Goal: Task Accomplishment & Management: Manage account settings

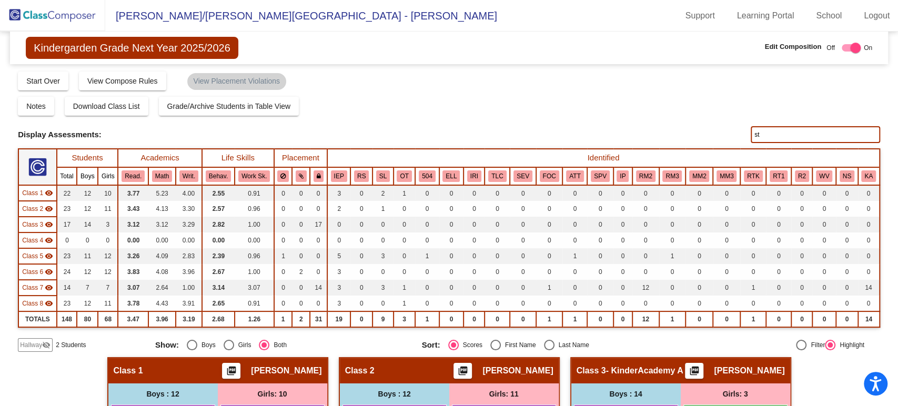
click at [48, 224] on mat-icon "visibility" at bounding box center [49, 224] width 8 height 8
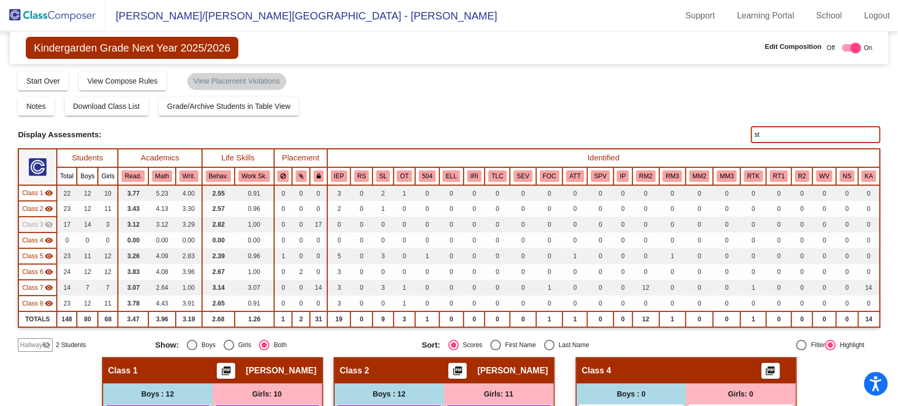
click at [48, 289] on mat-icon "visibility" at bounding box center [49, 288] width 8 height 8
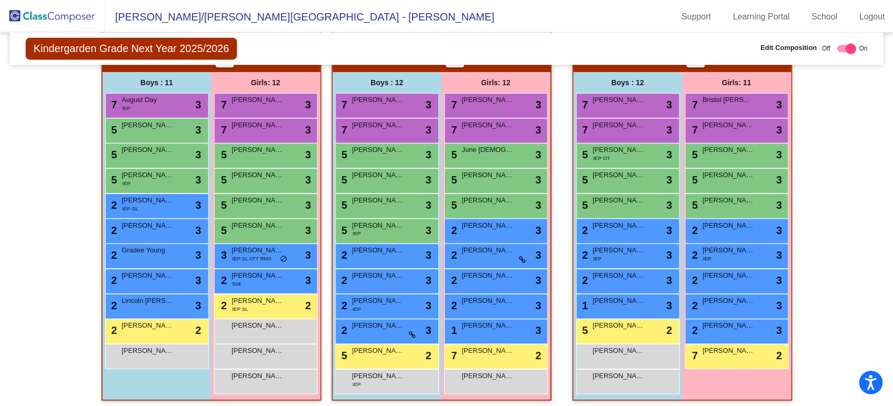
scroll to position [679, 0]
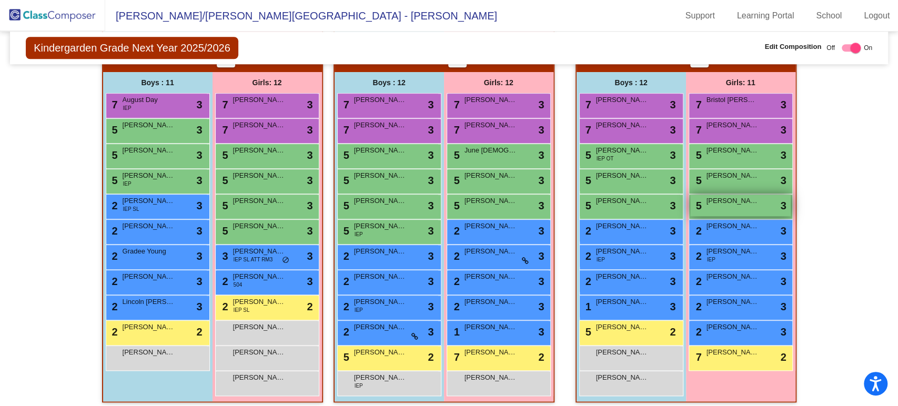
click at [780, 203] on span "3" at bounding box center [783, 206] width 6 height 16
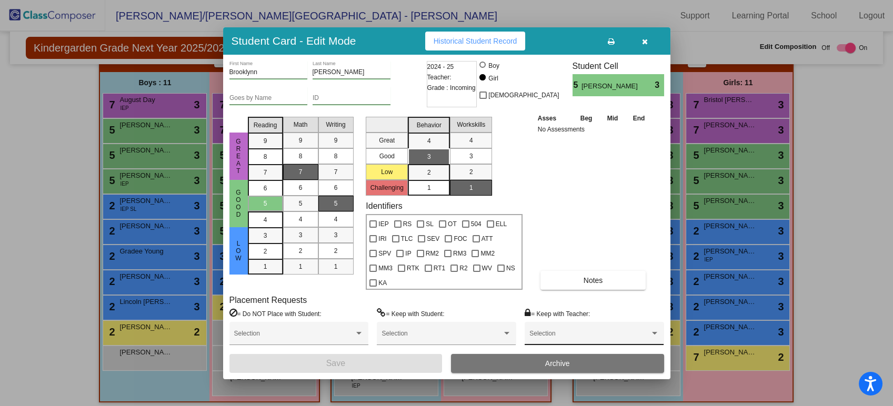
click at [564, 336] on span at bounding box center [589, 336] width 120 height 7
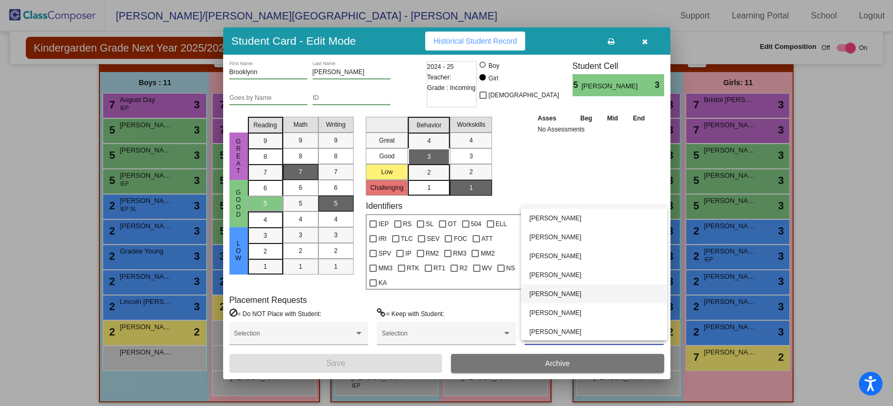
scroll to position [17, 0]
click at [588, 335] on span "[PERSON_NAME]" at bounding box center [593, 330] width 129 height 19
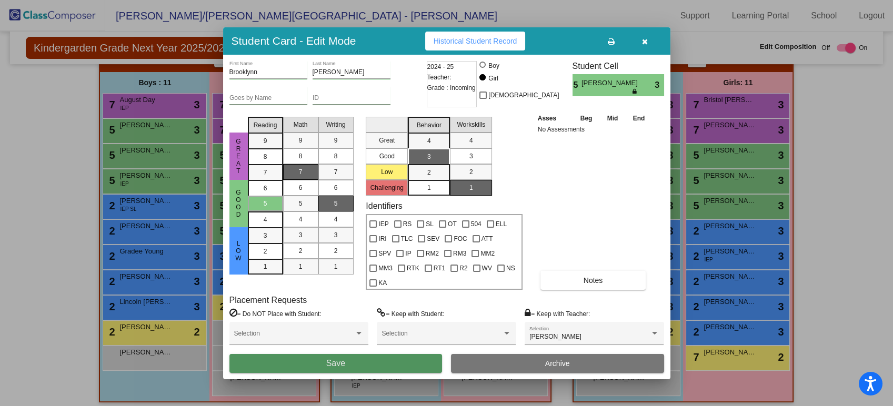
click at [394, 362] on button "Save" at bounding box center [335, 363] width 213 height 19
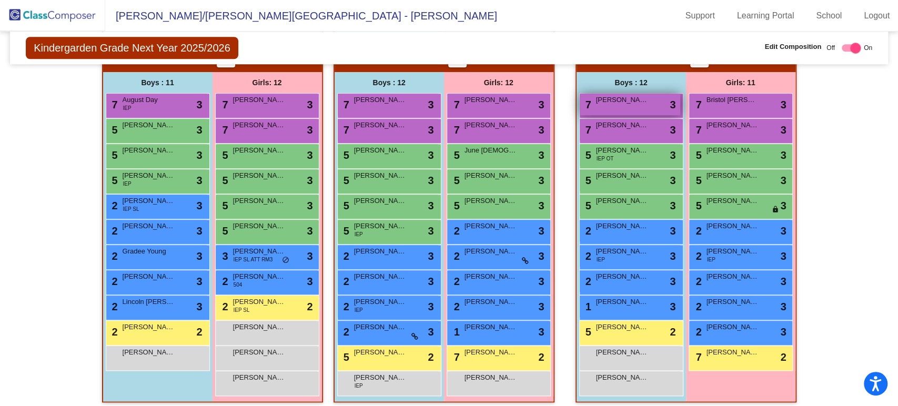
click at [641, 107] on div "7 [PERSON_NAME] lock do_not_disturb_alt 3" at bounding box center [630, 105] width 100 height 22
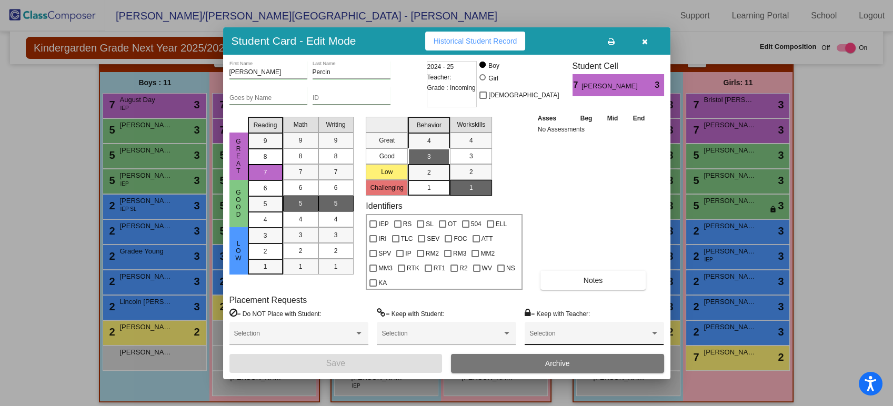
click at [580, 339] on span at bounding box center [589, 336] width 120 height 7
click at [578, 333] on span "[PERSON_NAME]" at bounding box center [593, 330] width 129 height 19
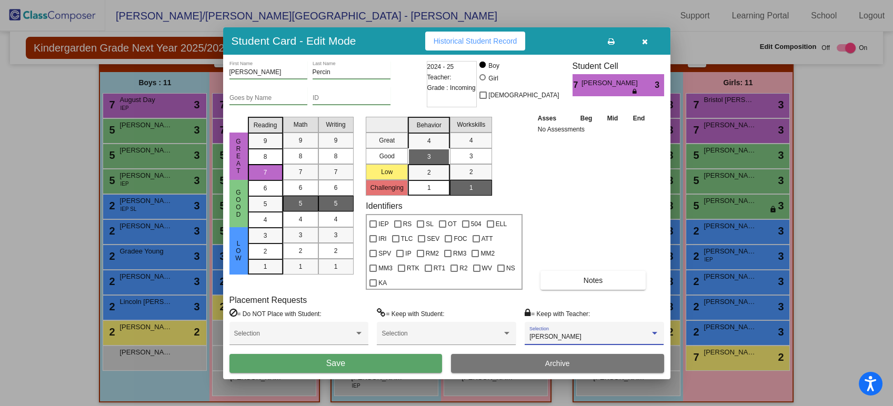
click at [409, 361] on button "Save" at bounding box center [335, 363] width 213 height 19
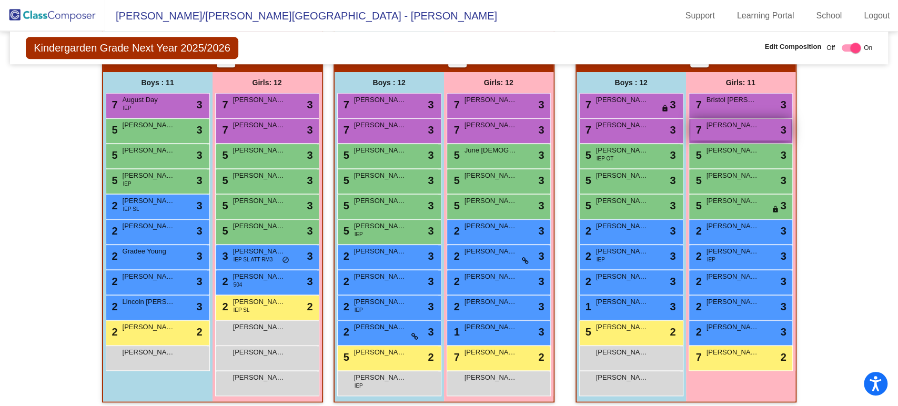
click at [745, 134] on div "7 [PERSON_NAME] lock do_not_disturb_alt 3" at bounding box center [740, 130] width 100 height 22
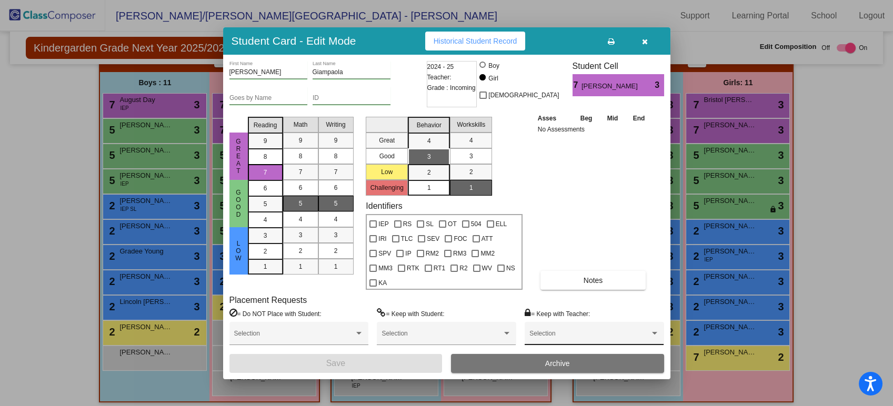
click at [584, 325] on div "Selection" at bounding box center [593, 334] width 139 height 24
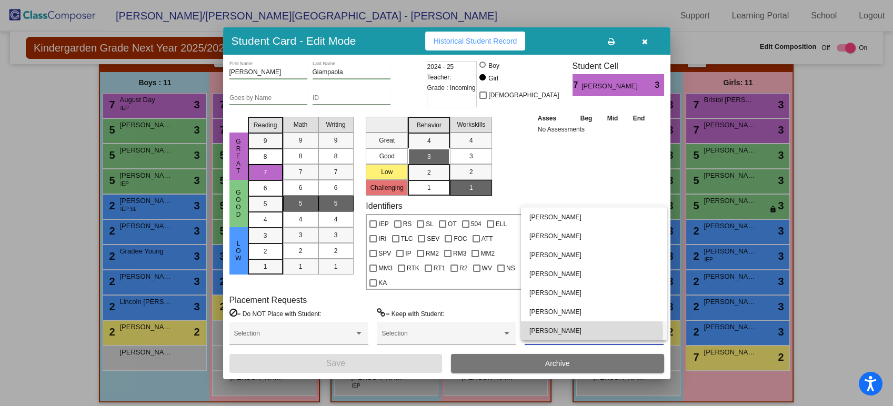
click at [565, 331] on span "[PERSON_NAME]" at bounding box center [593, 330] width 129 height 19
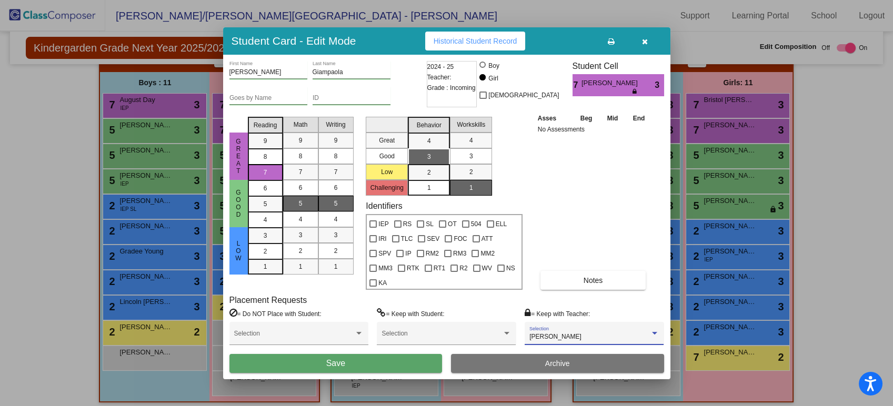
click at [379, 364] on button "Save" at bounding box center [335, 363] width 213 height 19
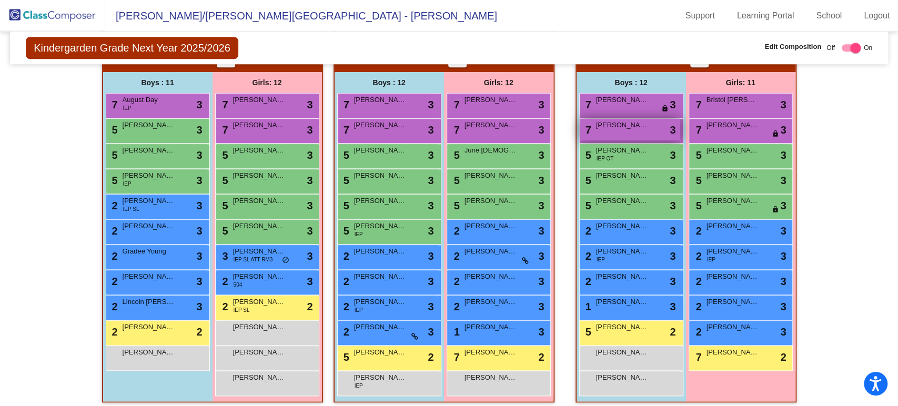
click at [635, 125] on span "[PERSON_NAME]" at bounding box center [622, 125] width 53 height 11
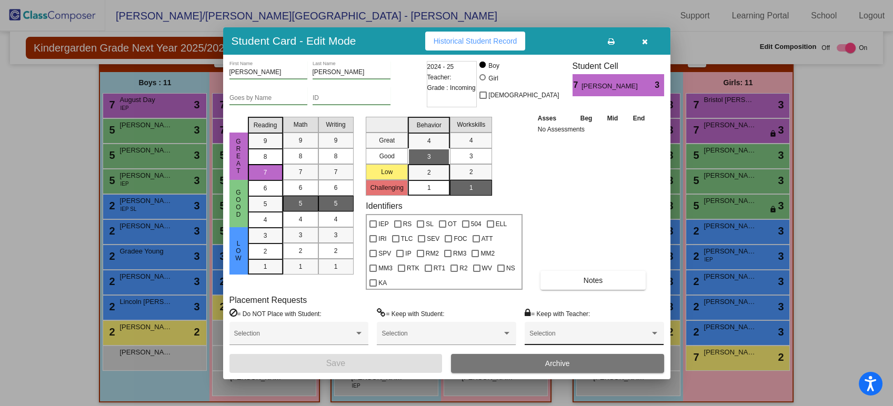
click at [563, 332] on div "Selection" at bounding box center [593, 336] width 129 height 19
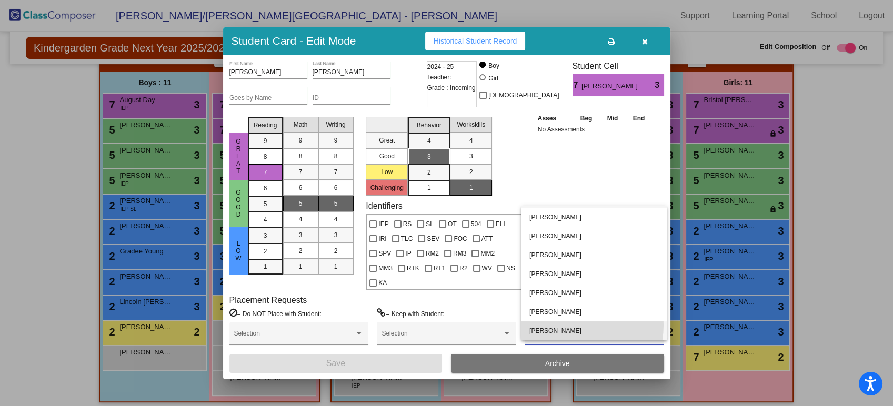
click at [572, 326] on span "[PERSON_NAME]" at bounding box center [593, 330] width 129 height 19
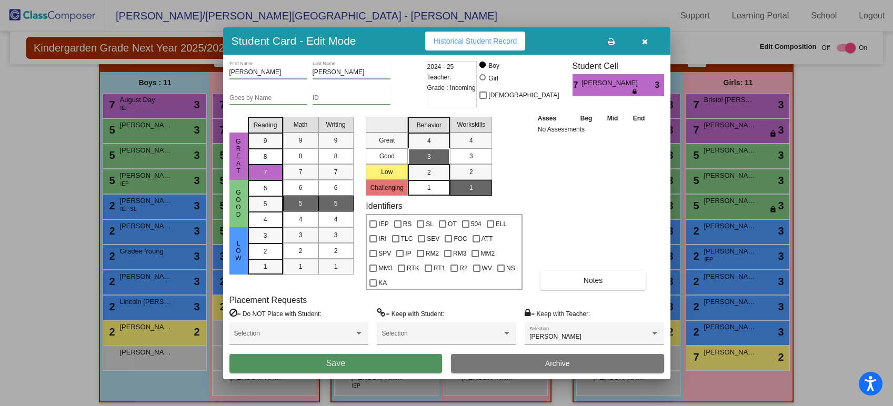
click at [433, 357] on button "Save" at bounding box center [335, 363] width 213 height 19
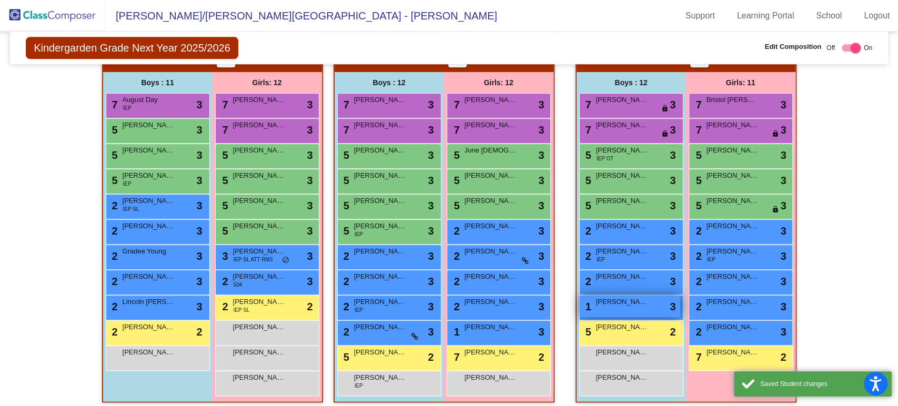
click at [637, 297] on span "[PERSON_NAME]" at bounding box center [622, 302] width 53 height 11
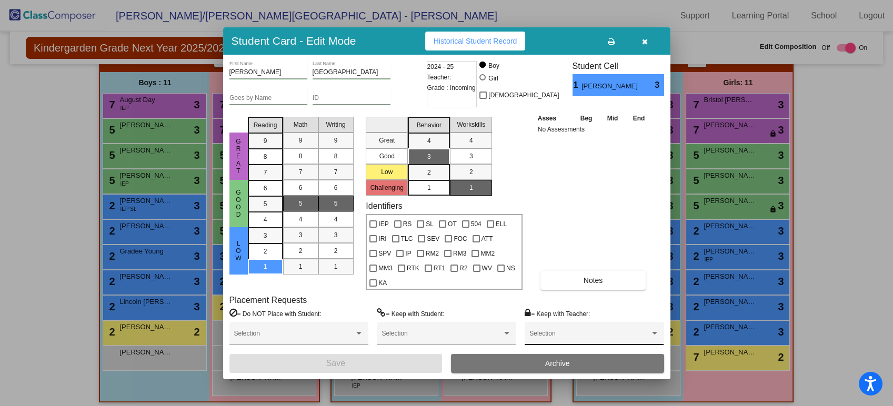
click at [598, 332] on div "Selection" at bounding box center [593, 336] width 129 height 19
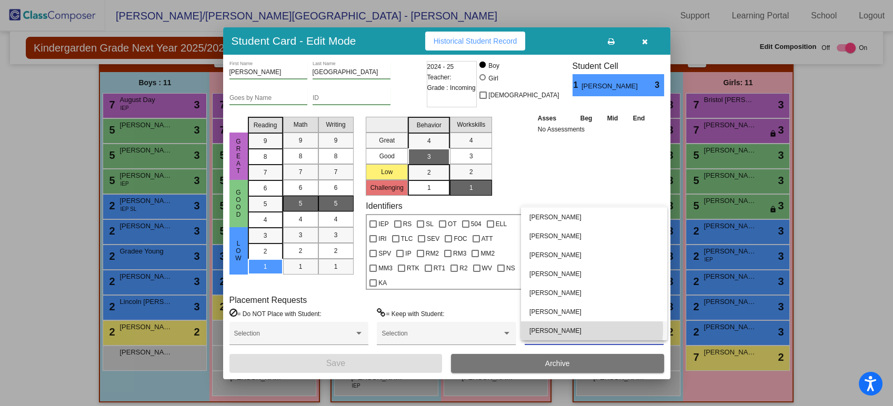
click at [554, 329] on span "[PERSON_NAME]" at bounding box center [593, 330] width 129 height 19
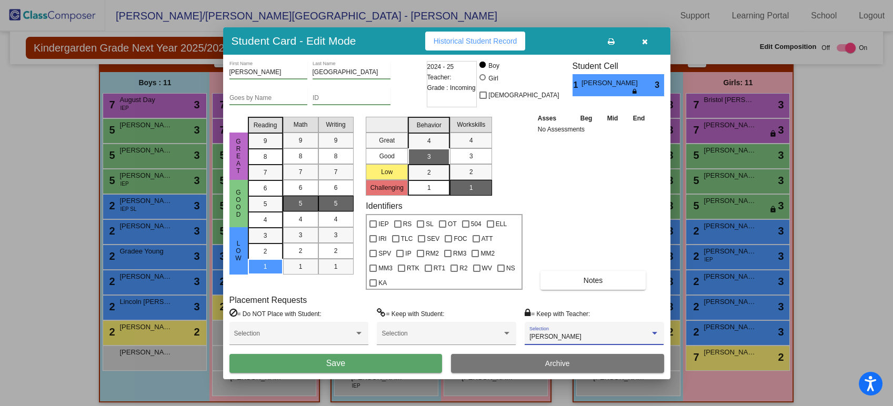
click at [371, 367] on button "Save" at bounding box center [335, 363] width 213 height 19
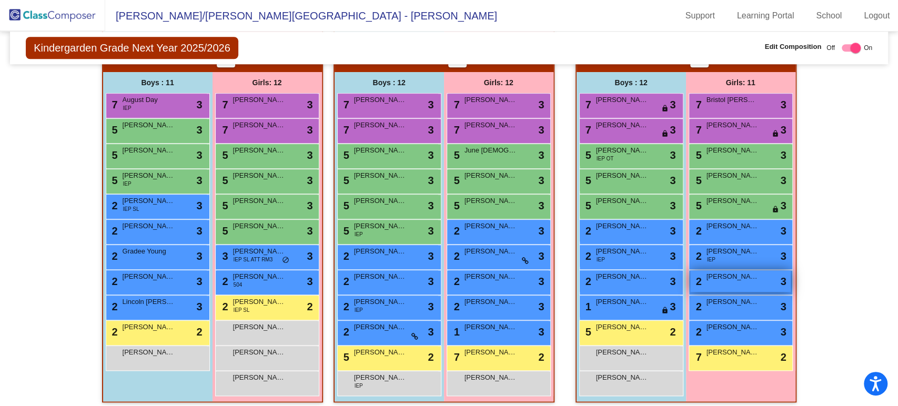
click at [755, 280] on span "[PERSON_NAME]" at bounding box center [732, 276] width 53 height 11
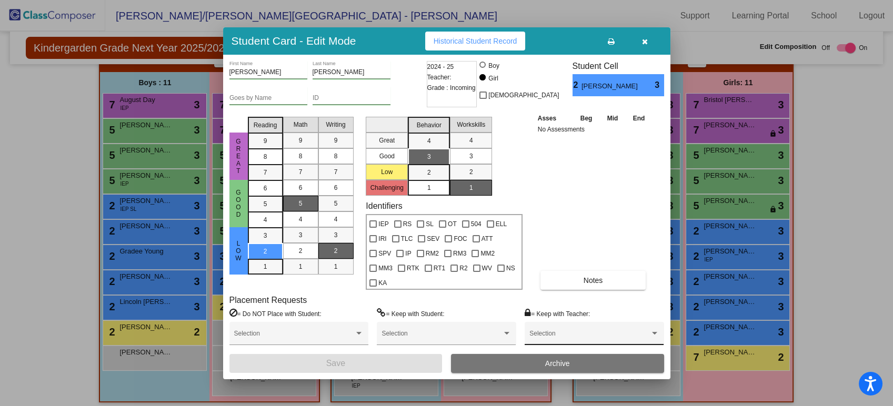
click at [583, 342] on div "Selection" at bounding box center [593, 336] width 129 height 19
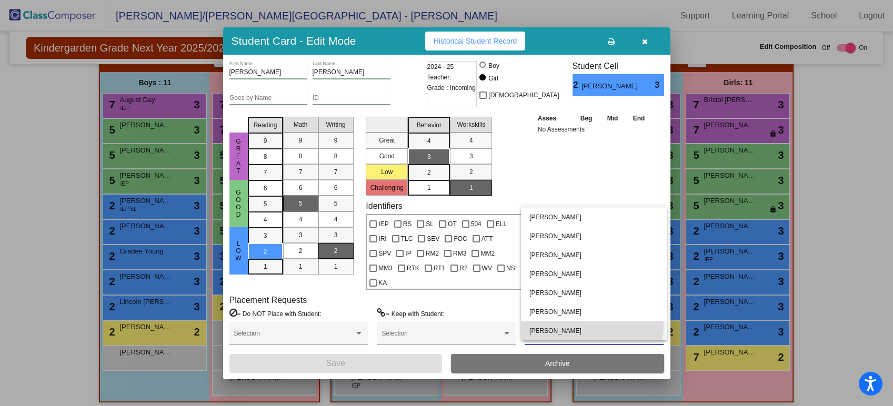
click at [576, 326] on span "[PERSON_NAME]" at bounding box center [593, 330] width 129 height 19
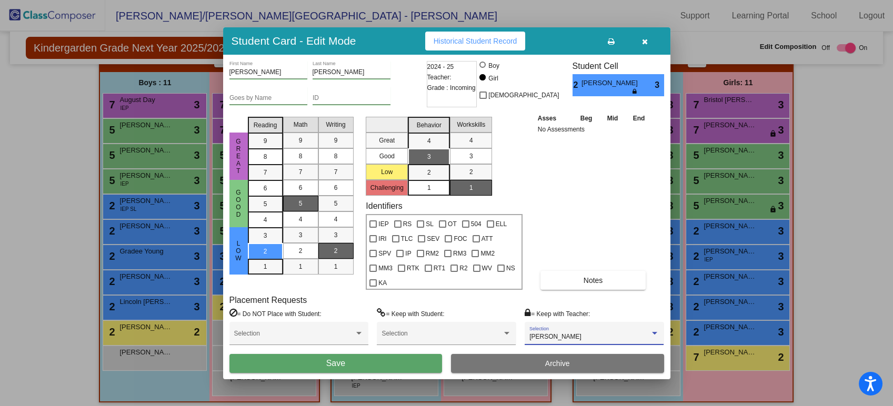
click at [399, 358] on button "Save" at bounding box center [335, 363] width 213 height 19
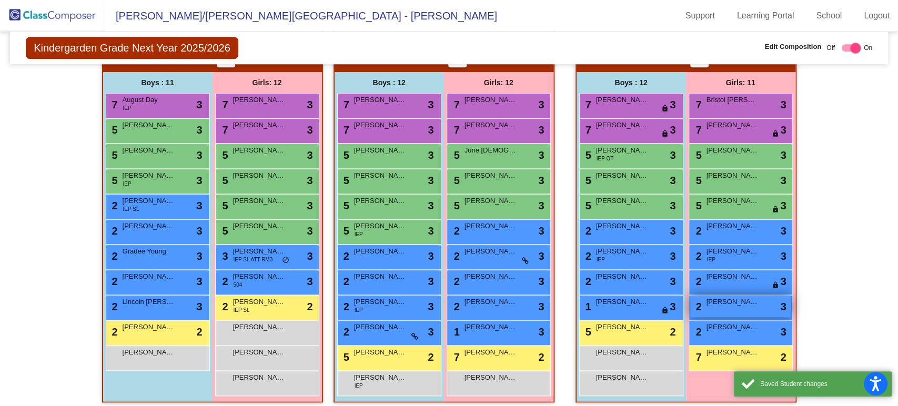
click at [740, 305] on span "[PERSON_NAME] Little" at bounding box center [732, 302] width 53 height 11
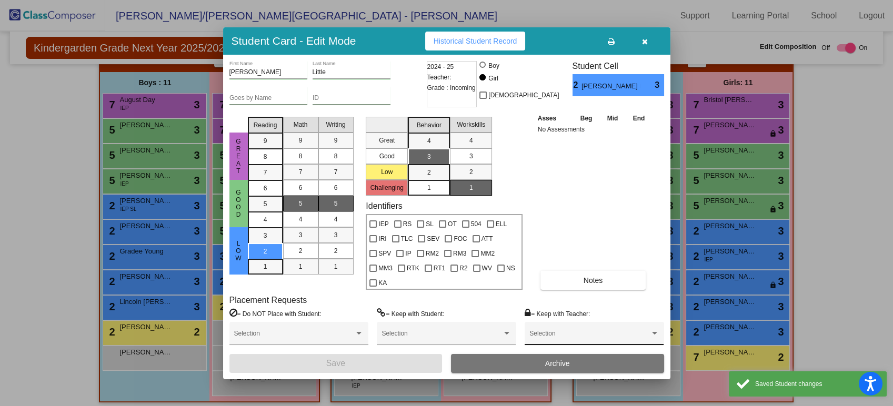
click at [556, 330] on div "Selection" at bounding box center [593, 336] width 129 height 19
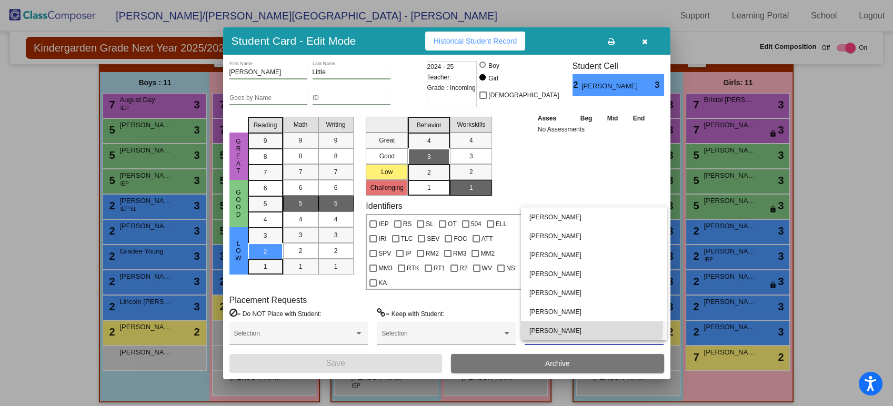
click at [577, 328] on span "[PERSON_NAME]" at bounding box center [593, 330] width 129 height 19
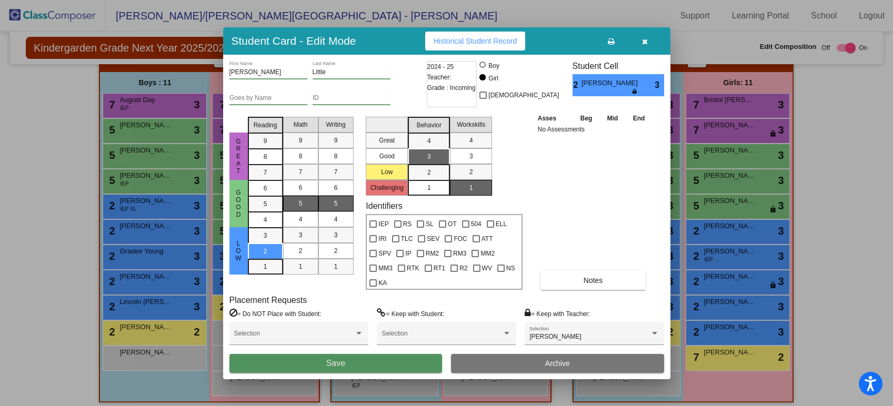
click at [403, 365] on button "Save" at bounding box center [335, 363] width 213 height 19
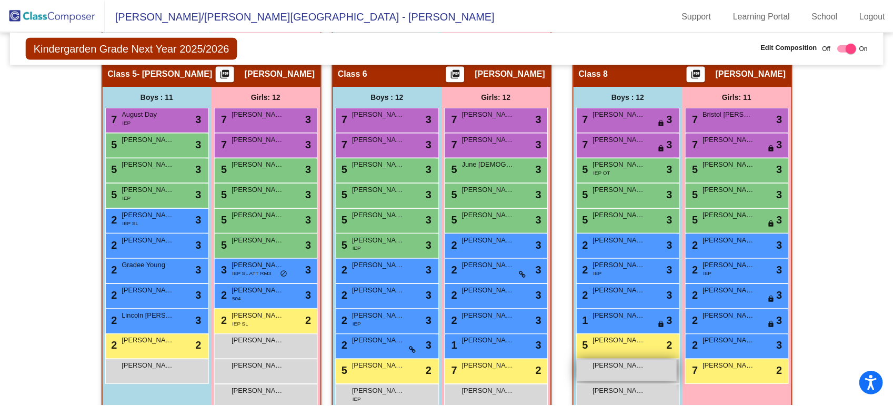
scroll to position [664, 0]
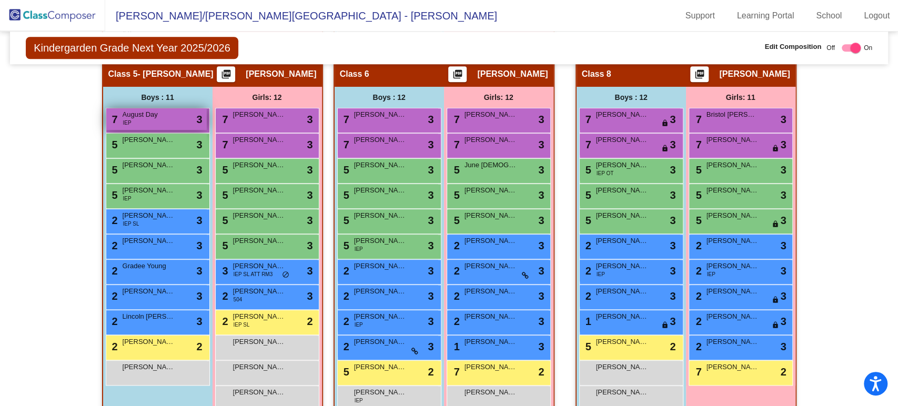
click at [192, 117] on div "[DATE] Day IEP lock do_not_disturb_alt 3" at bounding box center [156, 119] width 100 height 22
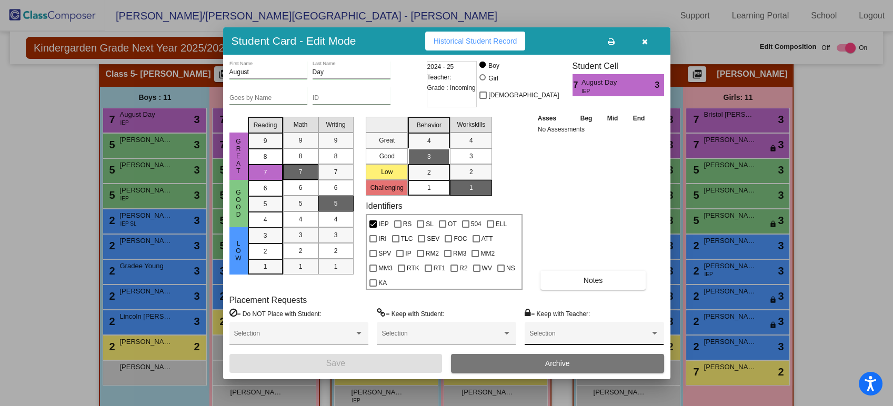
click at [573, 340] on div "Selection" at bounding box center [593, 336] width 129 height 19
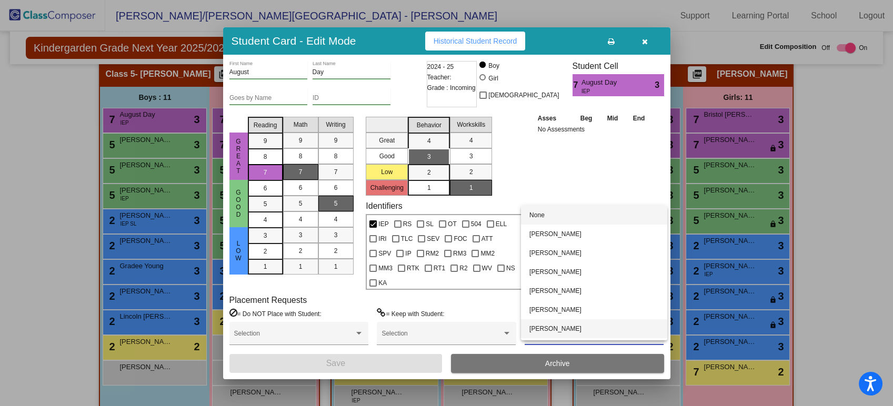
scroll to position [17, 0]
click at [549, 332] on span "[PERSON_NAME]" at bounding box center [593, 330] width 129 height 19
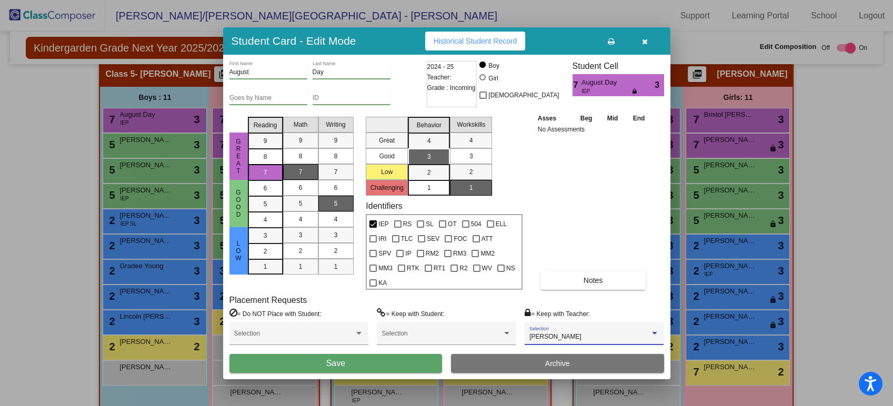
click at [418, 356] on button "Save" at bounding box center [335, 363] width 213 height 19
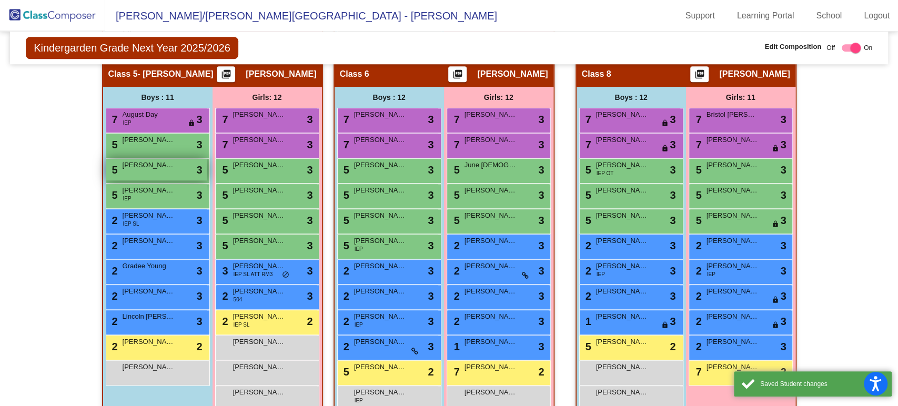
click at [189, 171] on div "5 [PERSON_NAME] [PERSON_NAME] lock do_not_disturb_alt 3" at bounding box center [156, 170] width 100 height 22
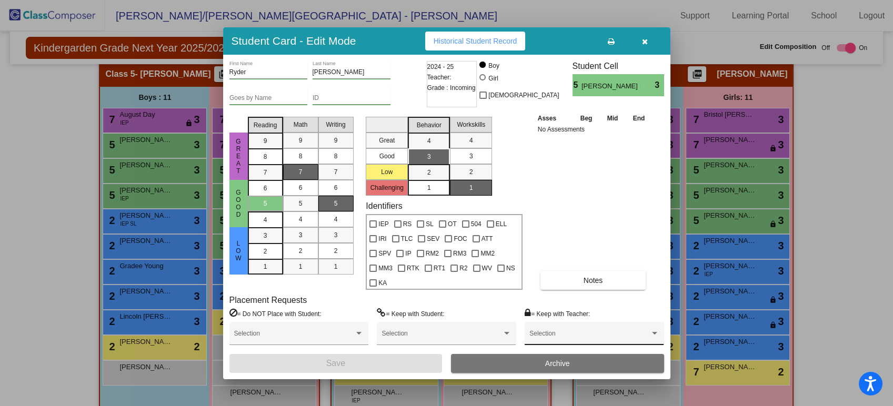
click at [593, 331] on div "Selection" at bounding box center [593, 336] width 129 height 19
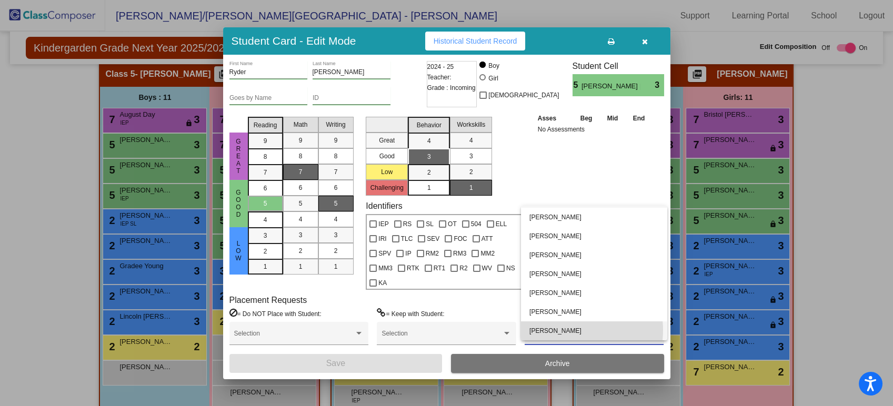
click at [556, 330] on span "[PERSON_NAME]" at bounding box center [593, 330] width 129 height 19
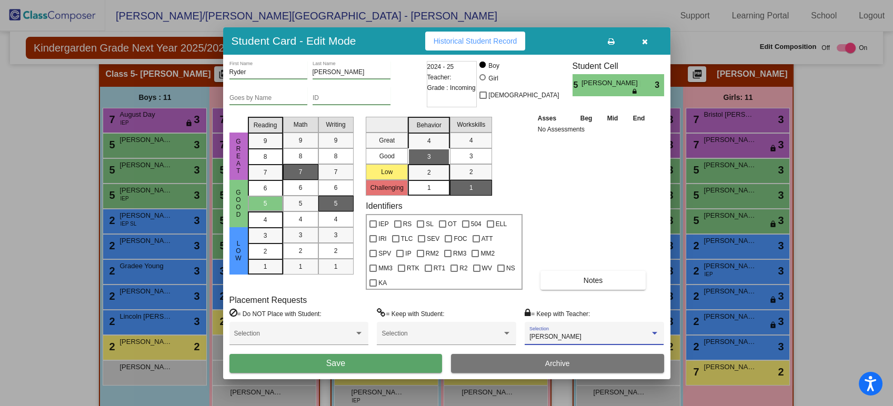
click at [598, 330] on div "[PERSON_NAME] Selection" at bounding box center [593, 336] width 129 height 19
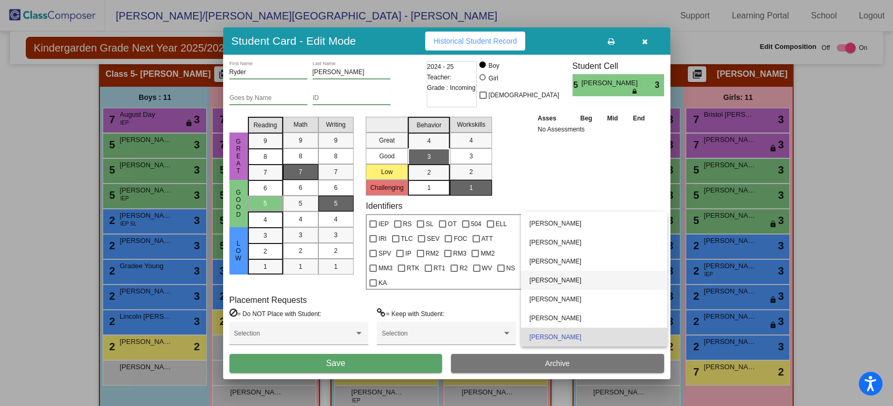
click at [567, 285] on span "[PERSON_NAME]" at bounding box center [593, 280] width 129 height 19
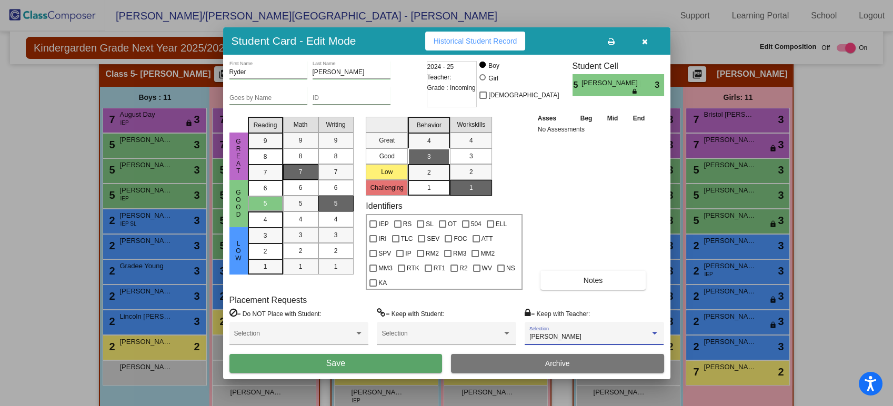
click at [353, 363] on button "Save" at bounding box center [335, 363] width 213 height 19
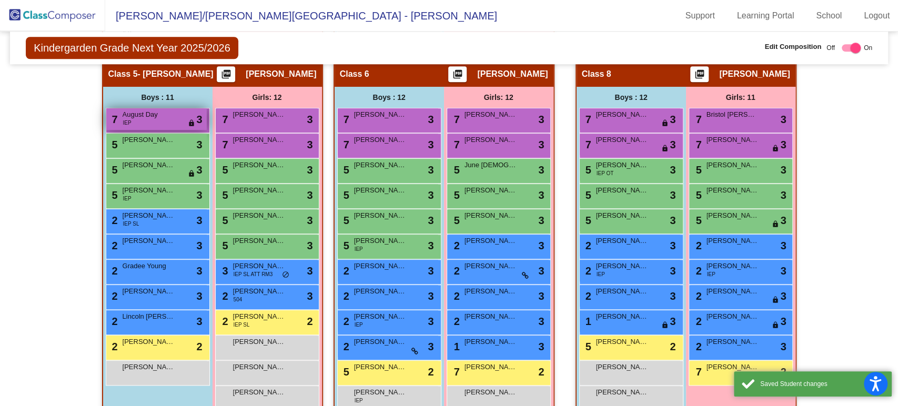
click at [159, 116] on span "August Day" at bounding box center [149, 114] width 53 height 11
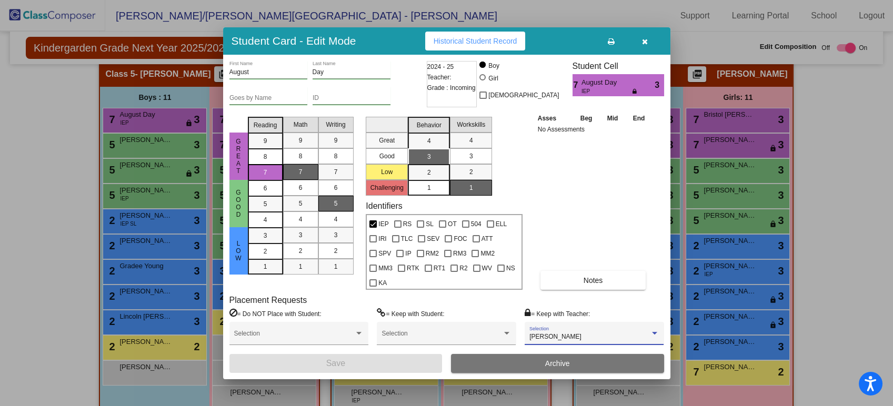
click at [602, 333] on div "[PERSON_NAME]" at bounding box center [589, 336] width 120 height 7
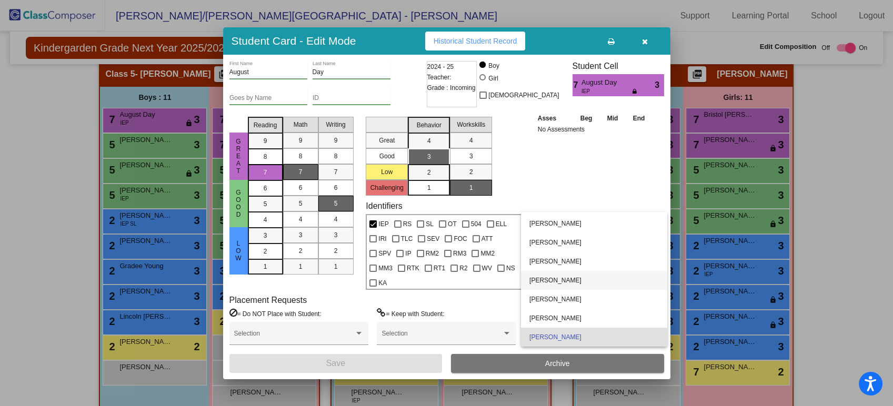
click at [567, 280] on span "[PERSON_NAME]" at bounding box center [593, 280] width 129 height 19
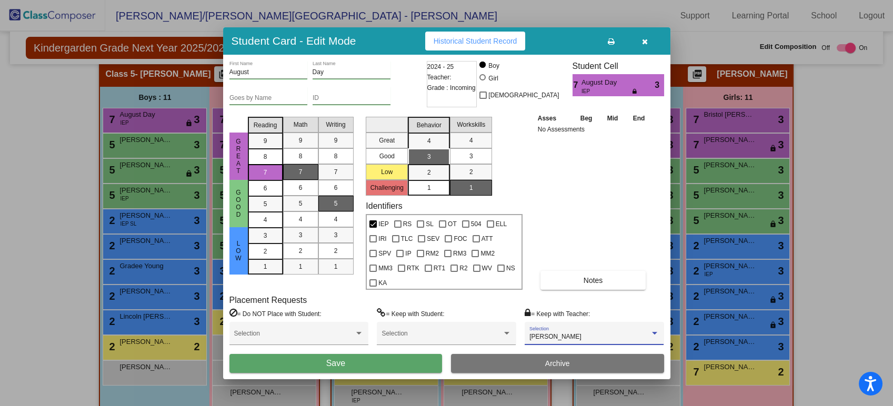
click at [387, 360] on button "Save" at bounding box center [335, 363] width 213 height 19
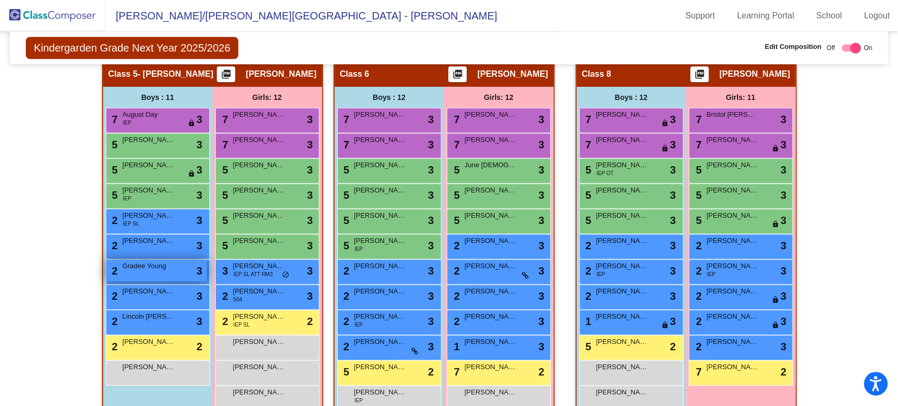
click at [182, 272] on div "2 Gradee Young lock do_not_disturb_alt 3" at bounding box center [156, 271] width 100 height 22
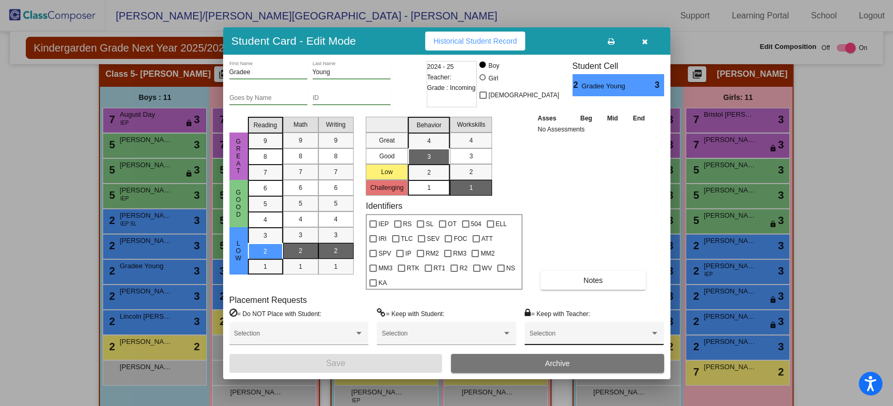
click at [539, 335] on span at bounding box center [589, 336] width 120 height 7
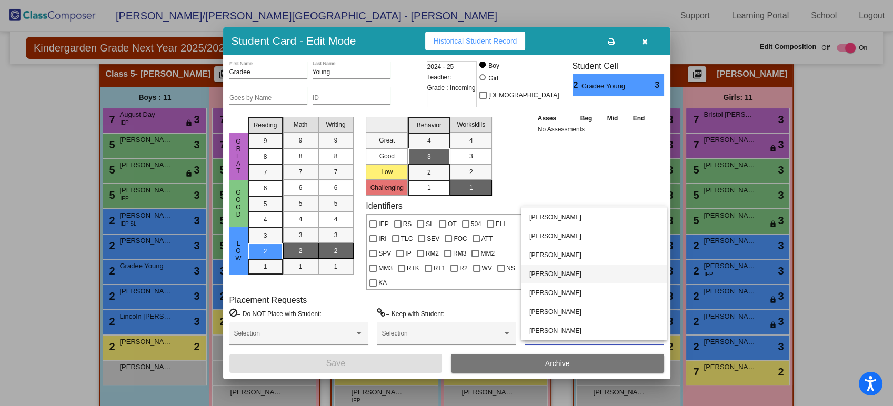
click at [555, 276] on span "[PERSON_NAME]" at bounding box center [593, 274] width 129 height 19
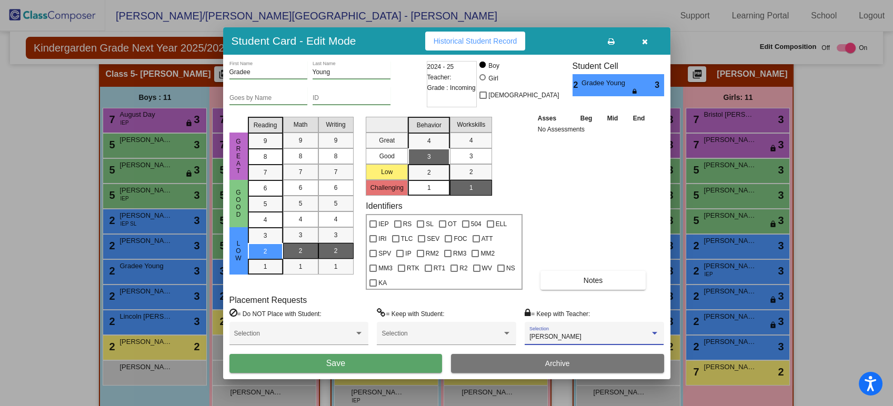
click at [372, 363] on button "Save" at bounding box center [335, 363] width 213 height 19
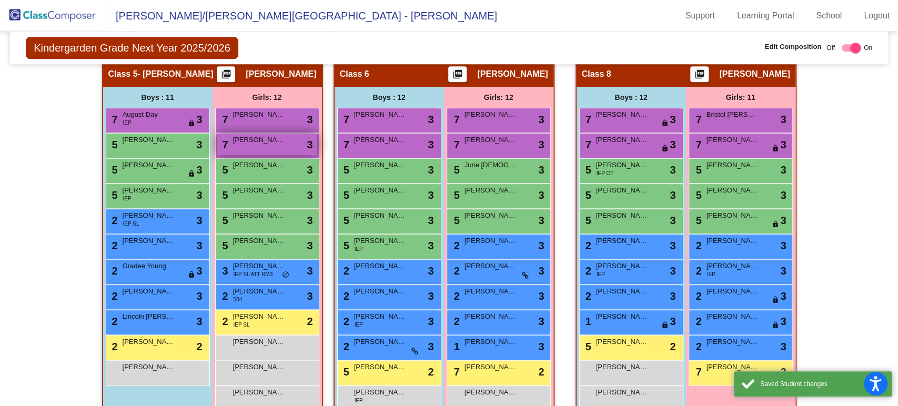
click at [272, 142] on span "[PERSON_NAME]" at bounding box center [259, 140] width 53 height 11
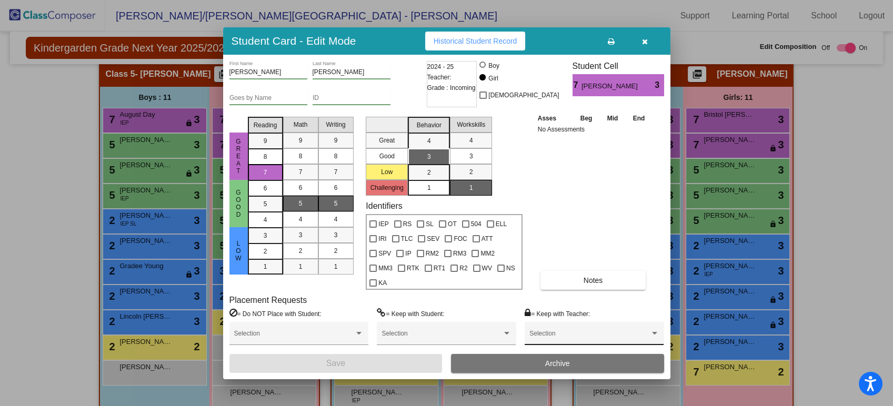
click at [574, 337] on span at bounding box center [589, 336] width 120 height 7
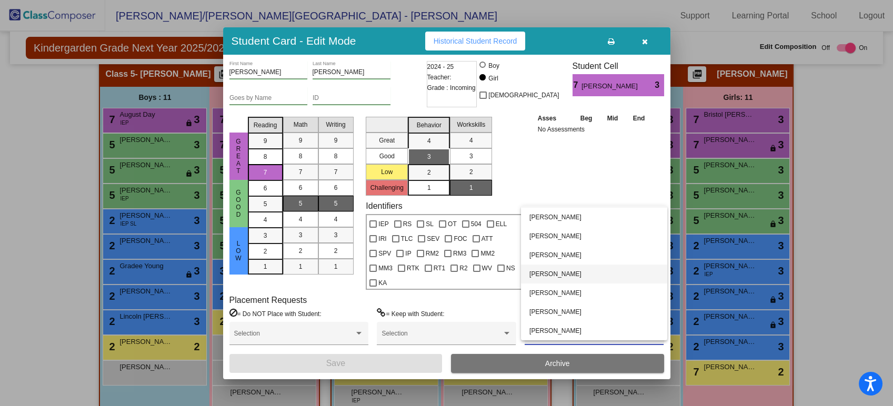
click at [558, 274] on span "[PERSON_NAME]" at bounding box center [593, 274] width 129 height 19
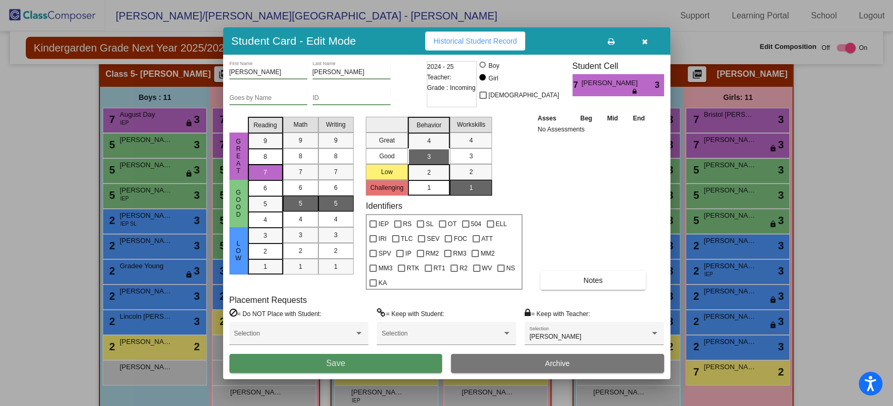
click at [391, 365] on button "Save" at bounding box center [335, 363] width 213 height 19
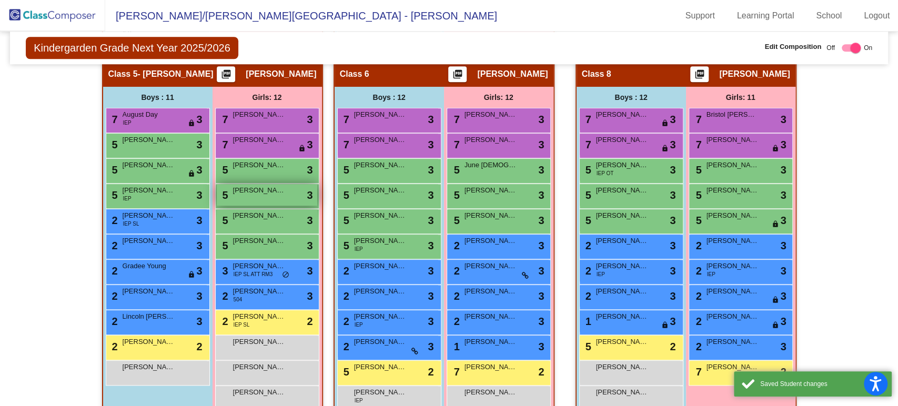
click at [257, 193] on span "[PERSON_NAME]" at bounding box center [259, 190] width 53 height 11
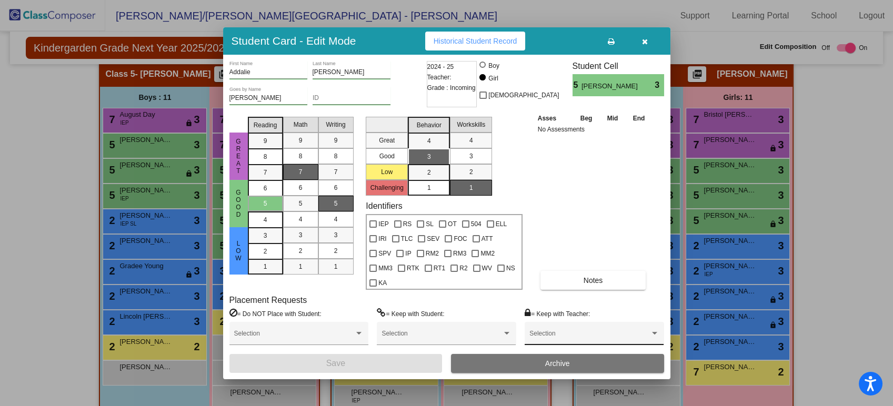
click at [582, 335] on span at bounding box center [589, 336] width 120 height 7
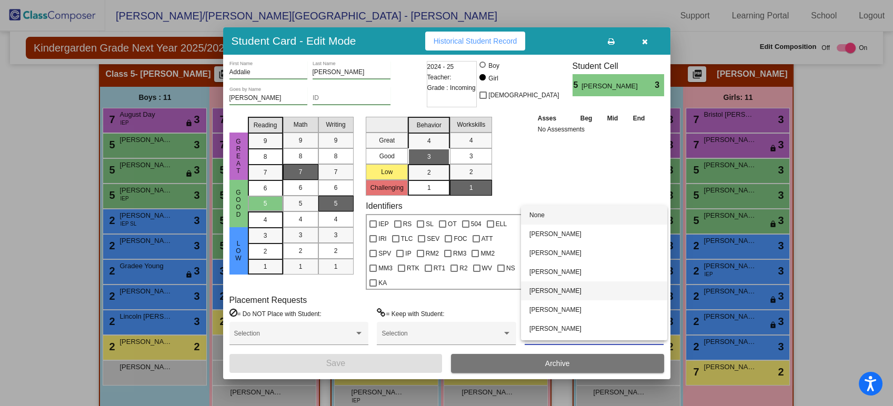
click at [565, 289] on span "[PERSON_NAME]" at bounding box center [593, 290] width 129 height 19
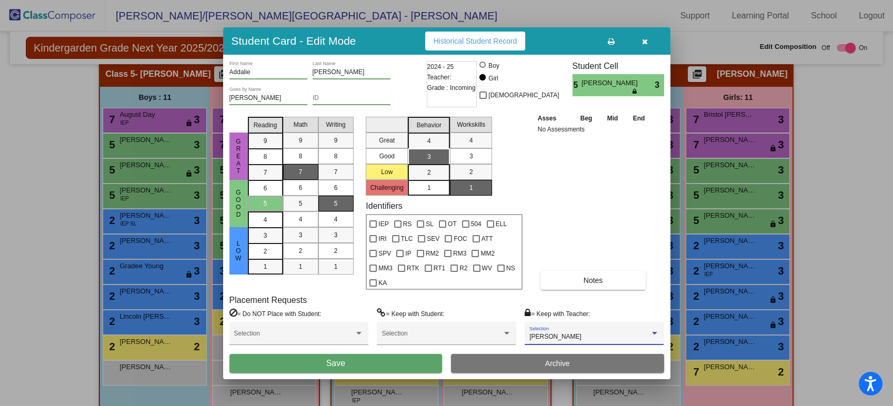
click at [405, 361] on button "Save" at bounding box center [335, 363] width 213 height 19
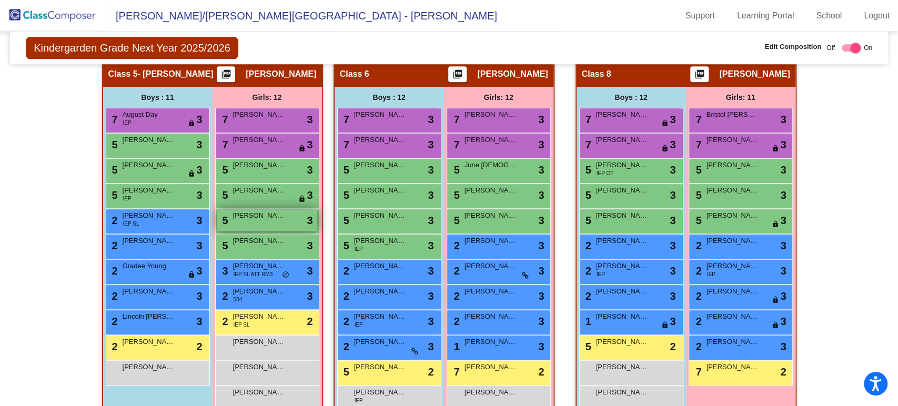
click at [260, 215] on span "[PERSON_NAME]" at bounding box center [259, 215] width 53 height 11
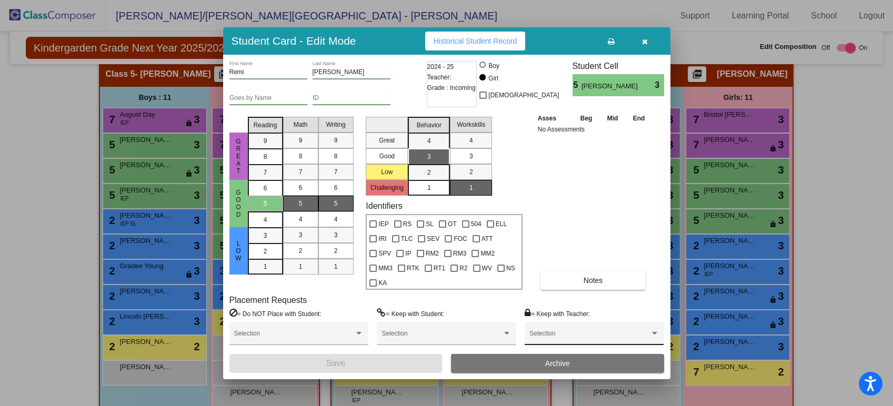
click at [575, 327] on div "Selection" at bounding box center [593, 336] width 129 height 19
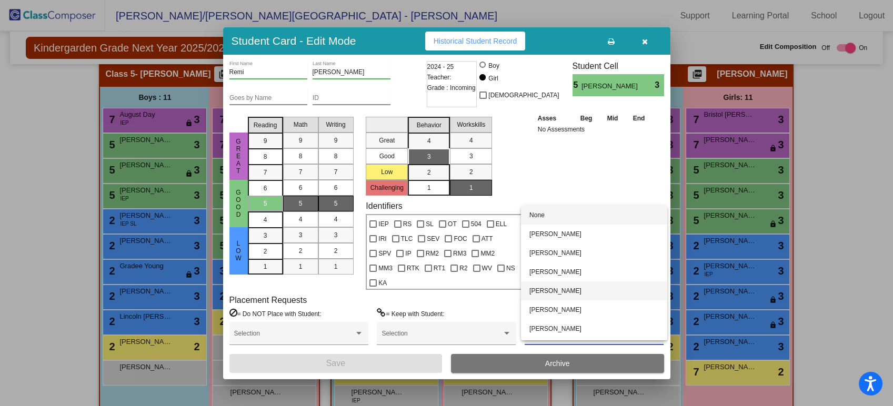
click at [571, 285] on span "[PERSON_NAME]" at bounding box center [593, 290] width 129 height 19
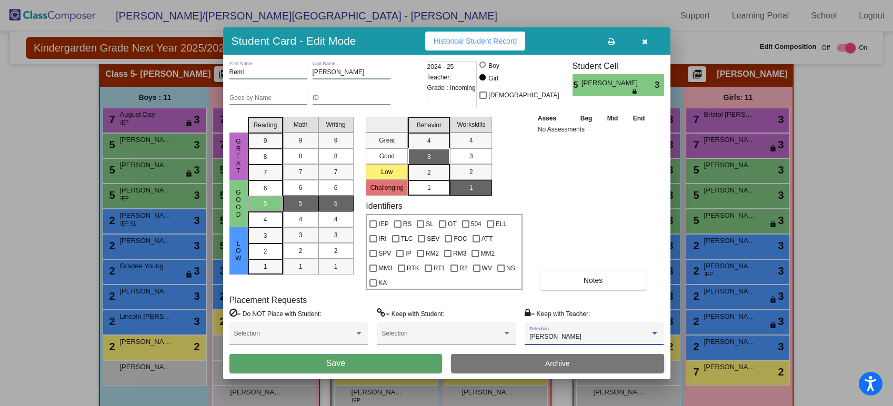
click at [354, 359] on button "Save" at bounding box center [335, 363] width 213 height 19
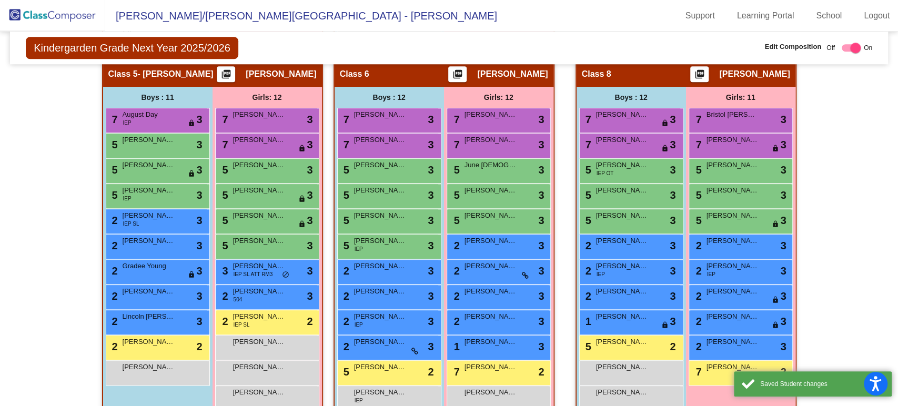
click at [264, 234] on div "5 [PERSON_NAME] lock do_not_disturb_alt 3" at bounding box center [267, 246] width 104 height 25
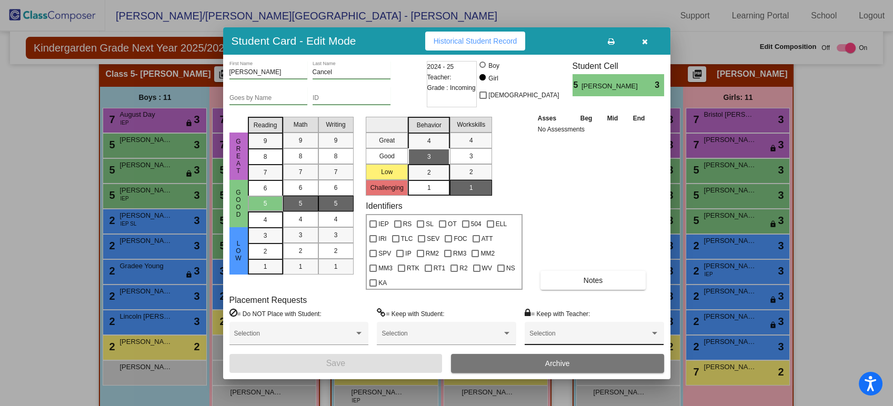
click at [621, 331] on div "Selection" at bounding box center [593, 336] width 129 height 19
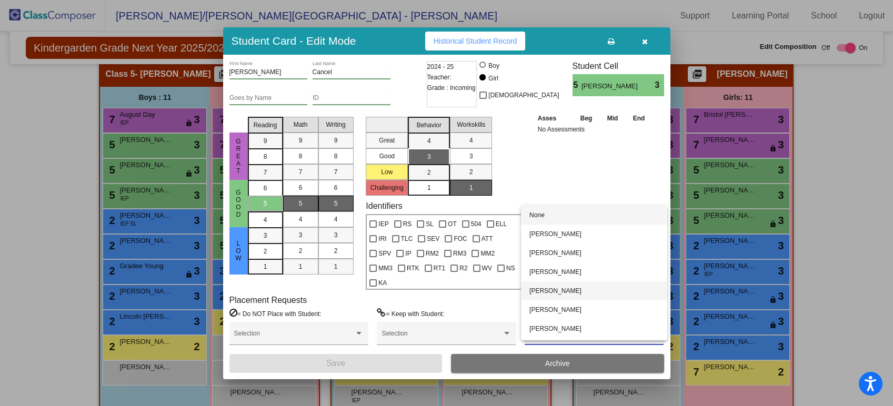
click at [561, 297] on span "[PERSON_NAME]" at bounding box center [593, 290] width 129 height 19
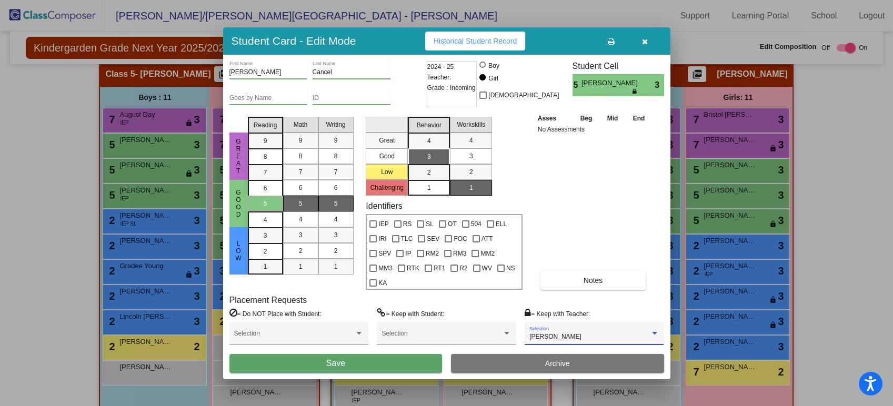
click at [369, 362] on button "Save" at bounding box center [335, 363] width 213 height 19
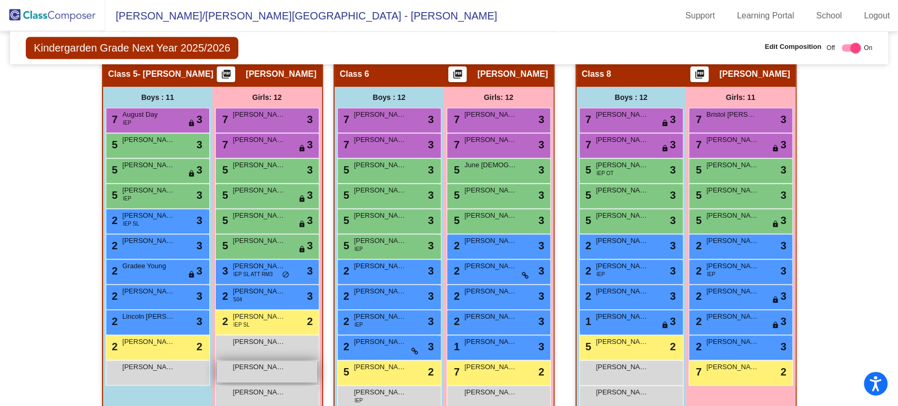
click at [269, 370] on span "[PERSON_NAME]" at bounding box center [259, 367] width 53 height 11
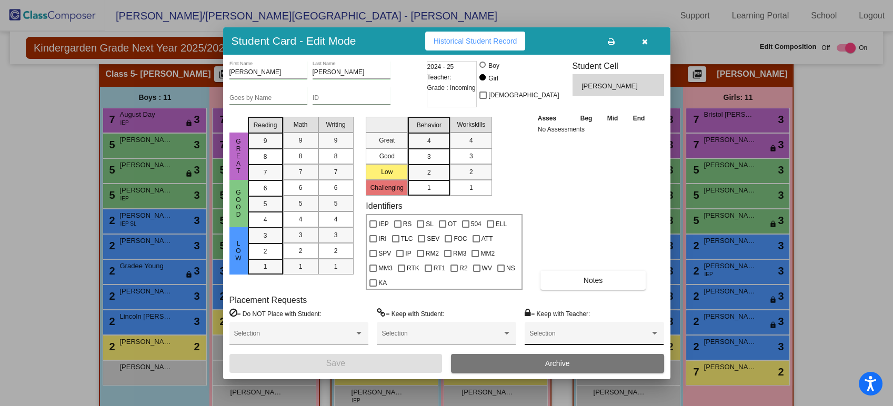
click at [568, 333] on span at bounding box center [589, 336] width 120 height 7
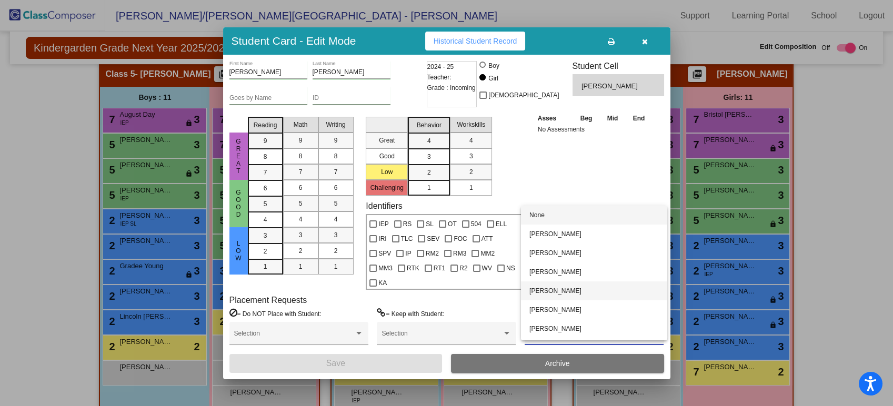
click at [548, 290] on span "[PERSON_NAME]" at bounding box center [593, 290] width 129 height 19
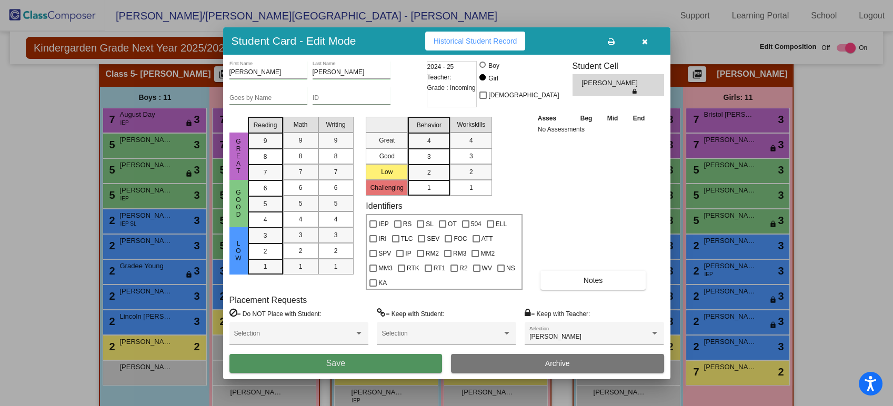
click at [373, 361] on button "Save" at bounding box center [335, 363] width 213 height 19
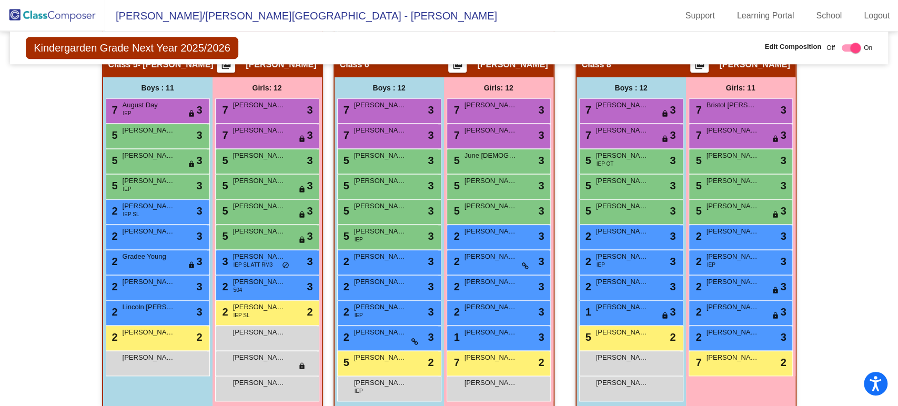
scroll to position [673, 0]
click at [189, 311] on div "2 Lincoln [PERSON_NAME] lock do_not_disturb_alt 3" at bounding box center [156, 312] width 100 height 22
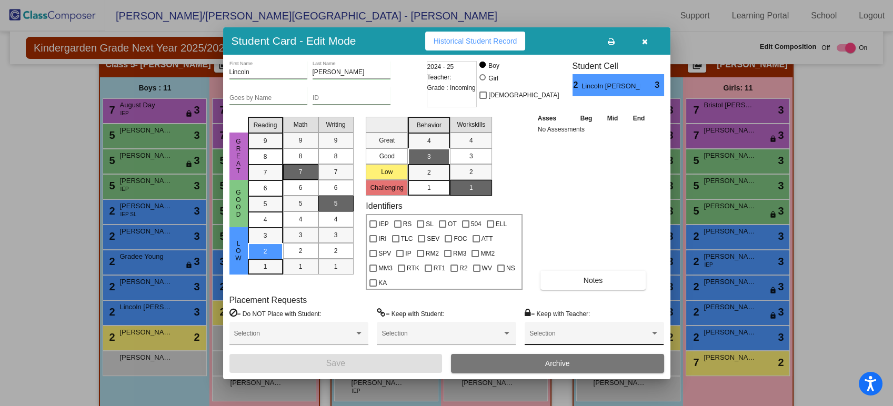
click at [590, 332] on div "Selection" at bounding box center [593, 336] width 129 height 19
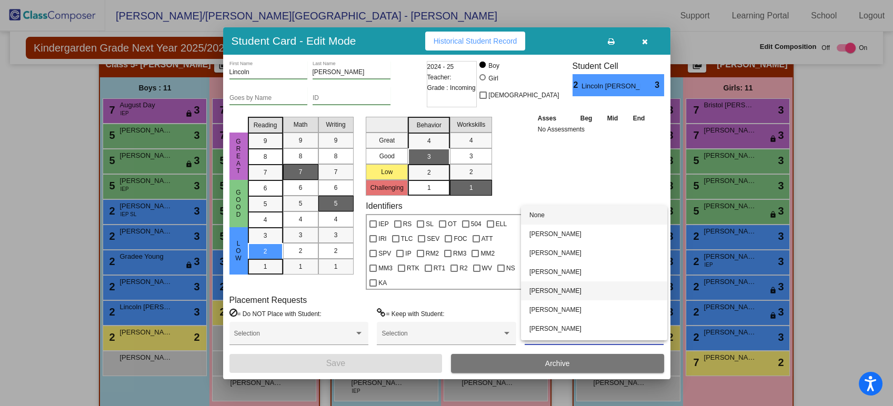
click at [569, 292] on span "[PERSON_NAME]" at bounding box center [593, 290] width 129 height 19
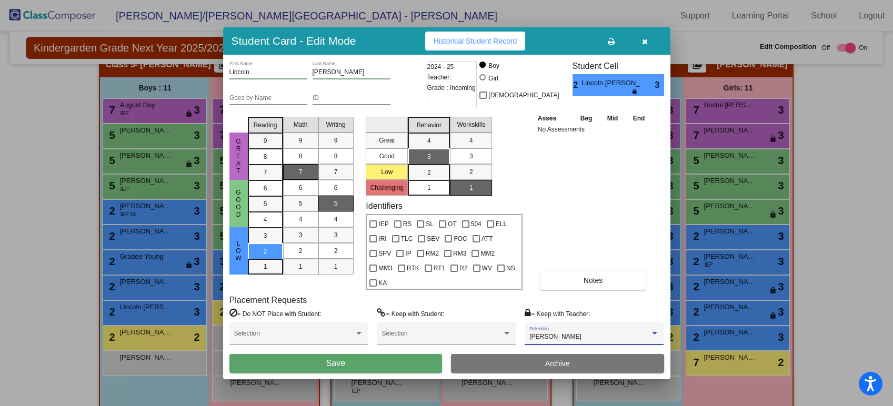
click at [401, 356] on button "Save" at bounding box center [335, 363] width 213 height 19
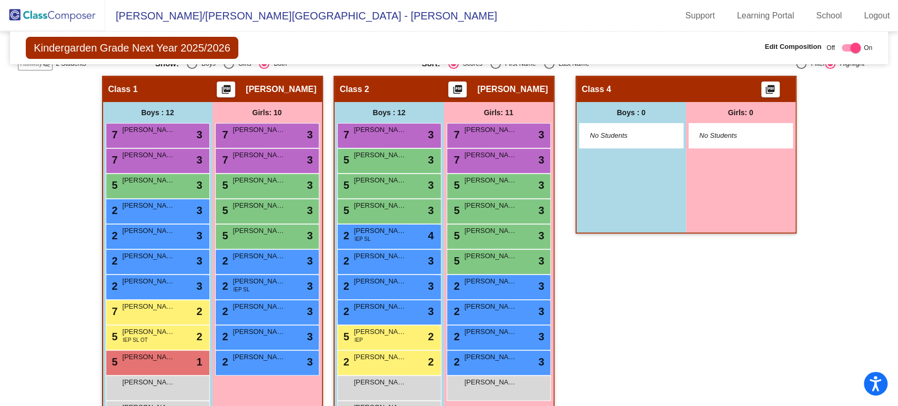
scroll to position [285, 0]
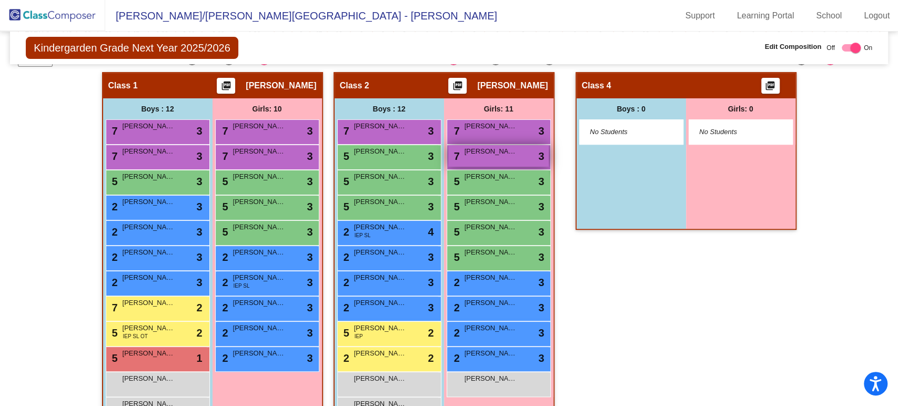
click at [513, 155] on span "[PERSON_NAME]" at bounding box center [490, 151] width 53 height 11
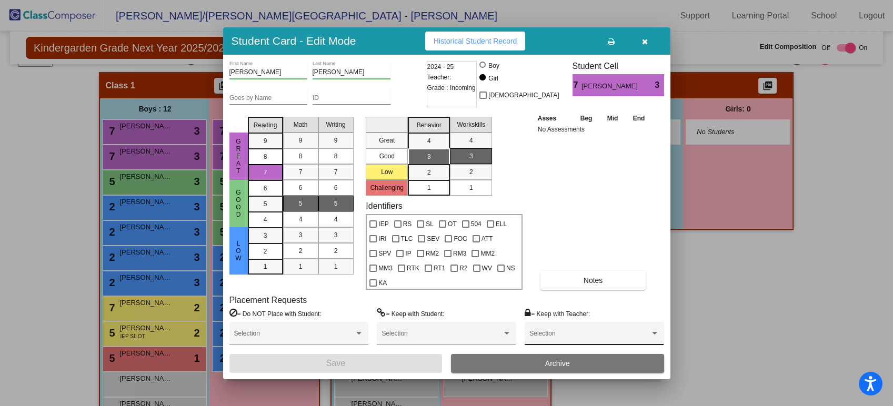
click at [564, 336] on span at bounding box center [589, 336] width 120 height 7
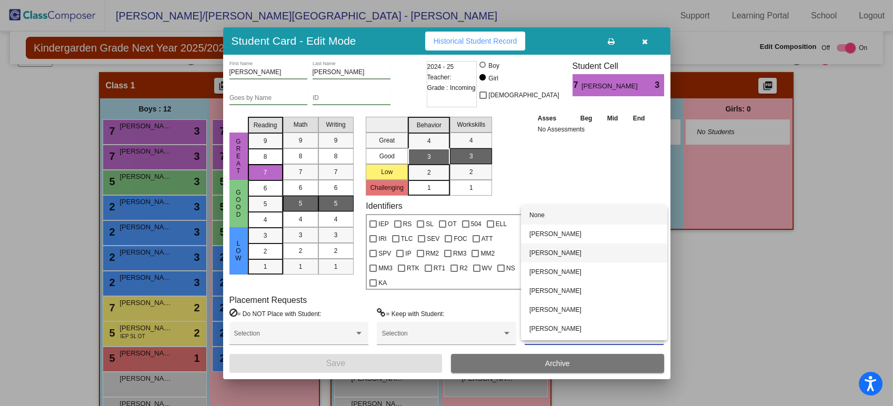
click at [561, 251] on span "[PERSON_NAME]" at bounding box center [593, 253] width 129 height 19
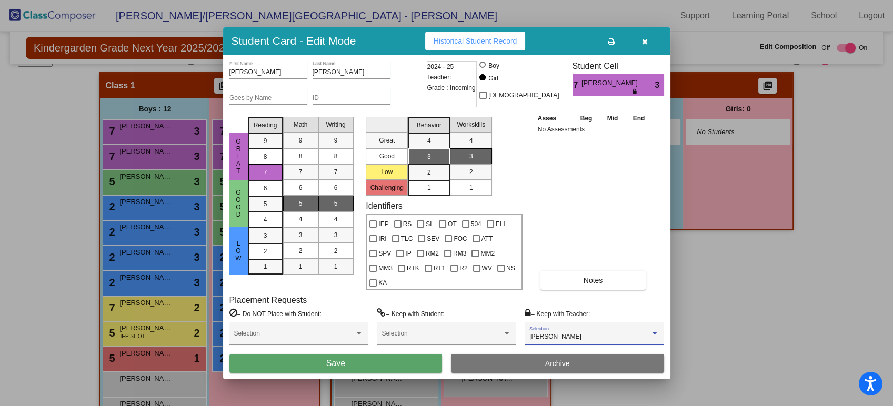
click at [356, 367] on button "Save" at bounding box center [335, 363] width 213 height 19
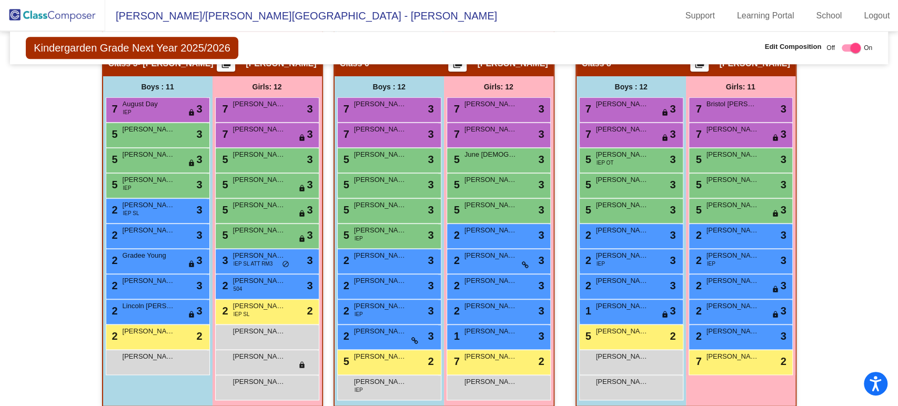
scroll to position [674, 0]
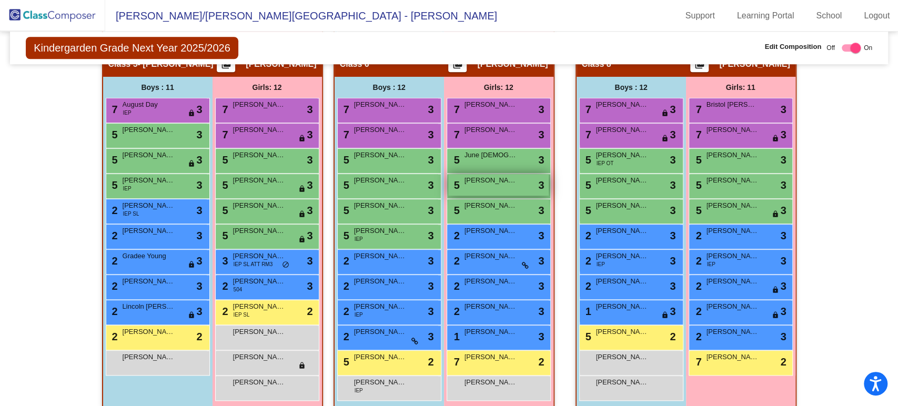
click at [501, 191] on div "5 [PERSON_NAME] lock do_not_disturb_alt 3" at bounding box center [498, 185] width 100 height 22
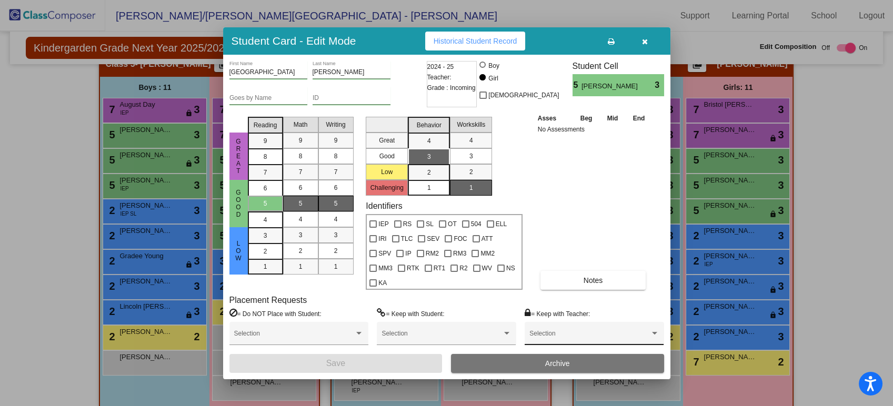
click at [572, 335] on span at bounding box center [589, 336] width 120 height 7
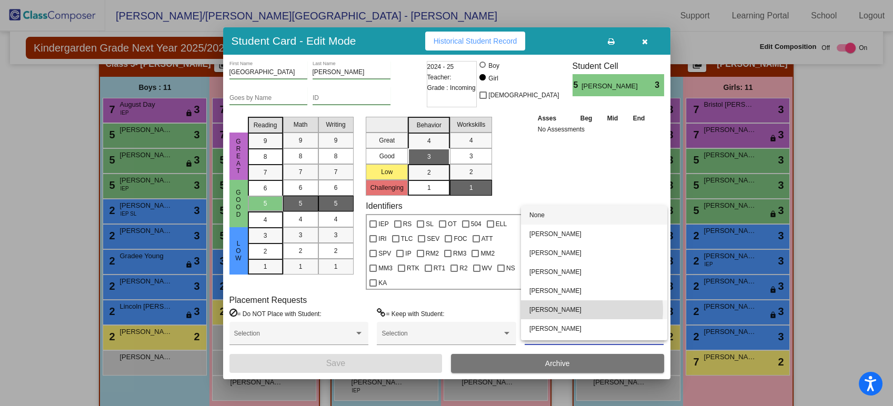
click at [575, 310] on span "[PERSON_NAME]" at bounding box center [593, 309] width 129 height 19
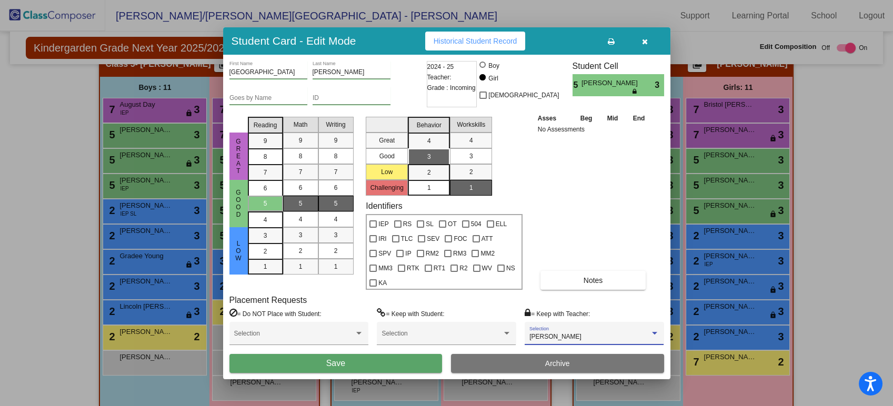
click at [396, 359] on button "Save" at bounding box center [335, 363] width 213 height 19
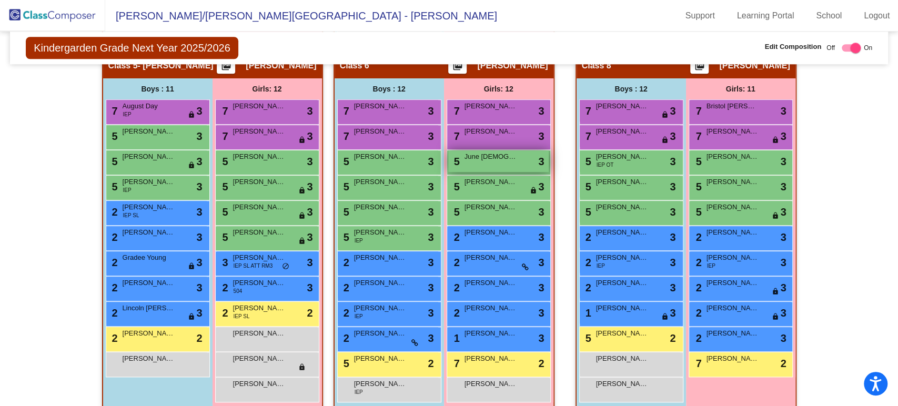
scroll to position [671, 0]
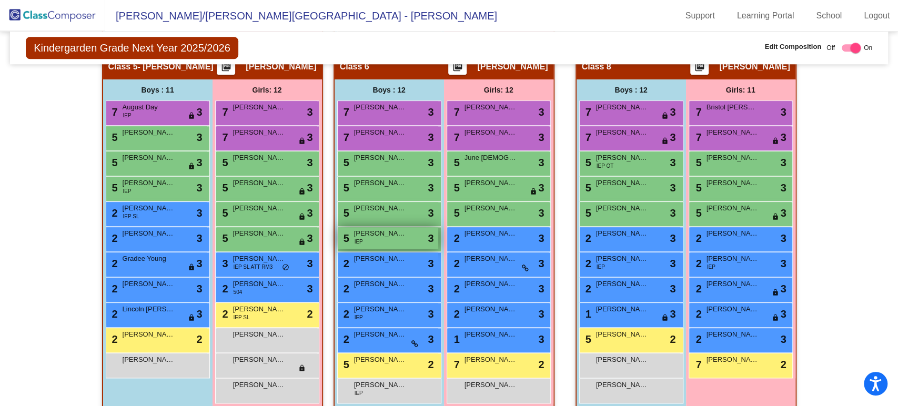
click at [400, 235] on span "[PERSON_NAME]" at bounding box center [380, 233] width 53 height 11
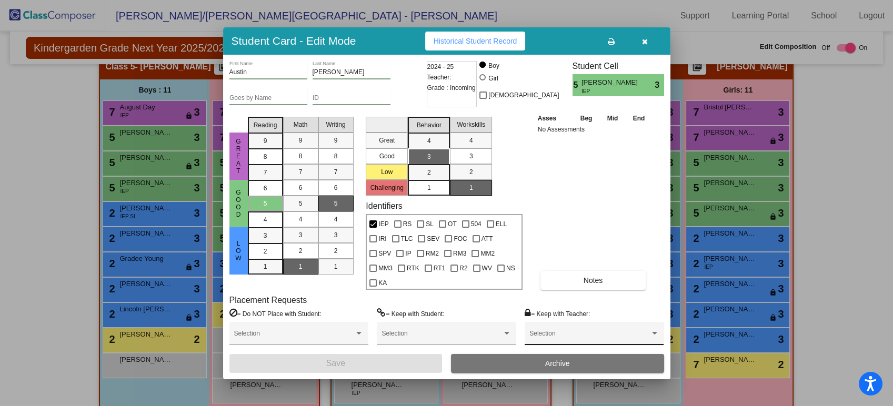
click at [556, 338] on span at bounding box center [589, 336] width 120 height 7
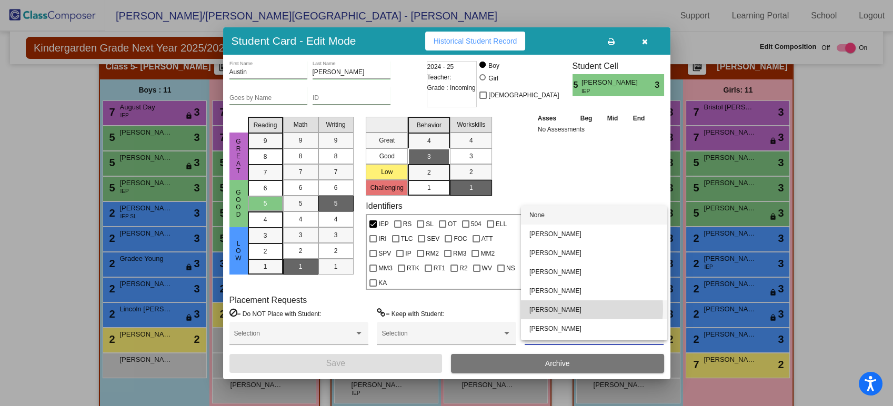
click at [564, 309] on span "[PERSON_NAME]" at bounding box center [593, 309] width 129 height 19
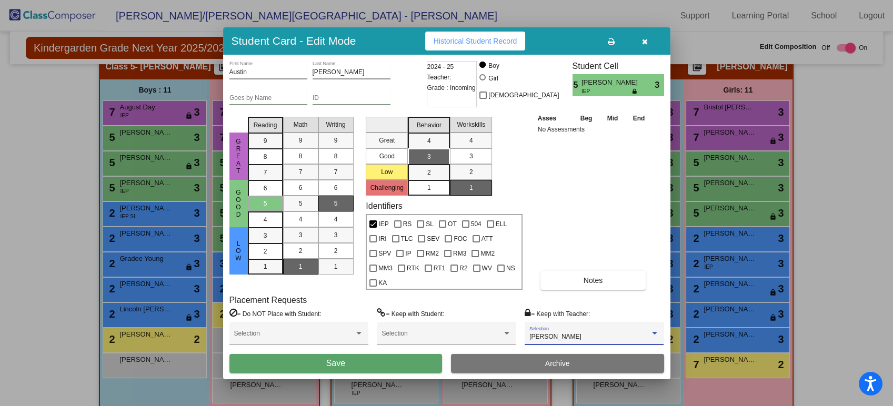
click at [408, 367] on button "Save" at bounding box center [335, 363] width 213 height 19
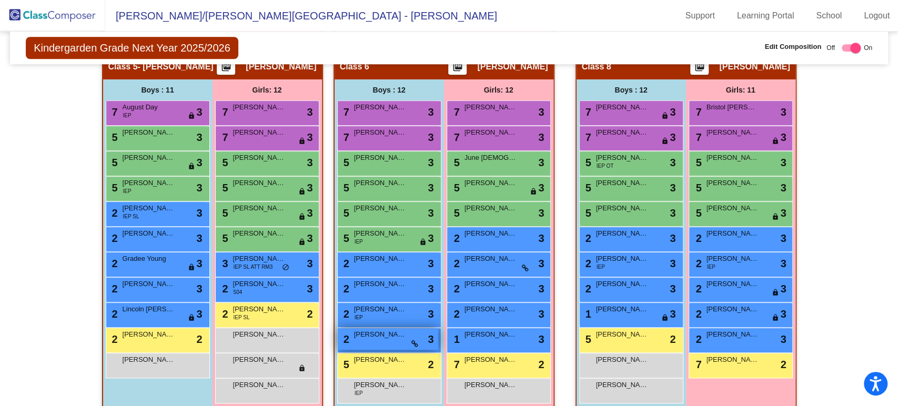
click at [397, 337] on span "[PERSON_NAME]" at bounding box center [380, 334] width 53 height 11
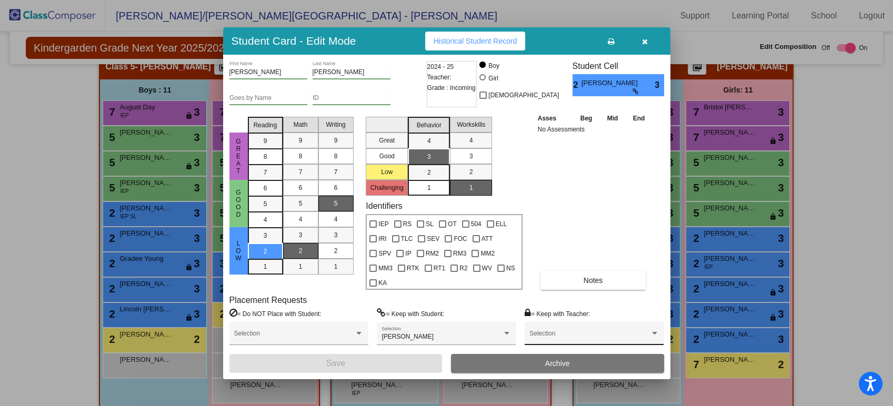
click at [554, 327] on div "Selection" at bounding box center [593, 336] width 129 height 19
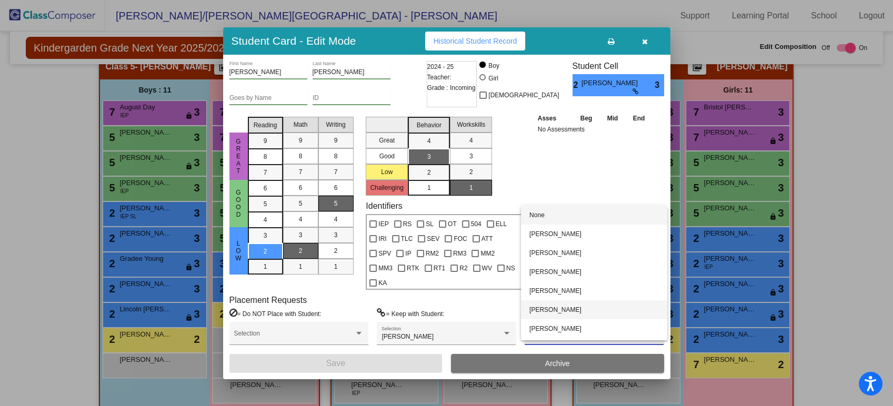
click at [564, 313] on span "[PERSON_NAME]" at bounding box center [593, 309] width 129 height 19
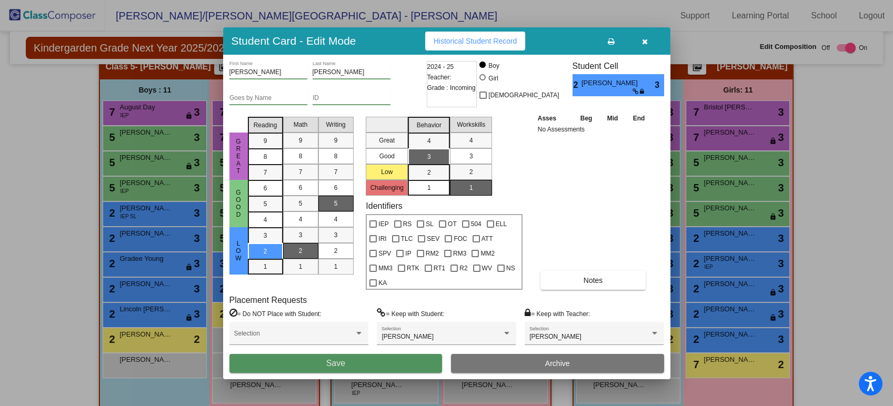
click at [399, 361] on button "Save" at bounding box center [335, 363] width 213 height 19
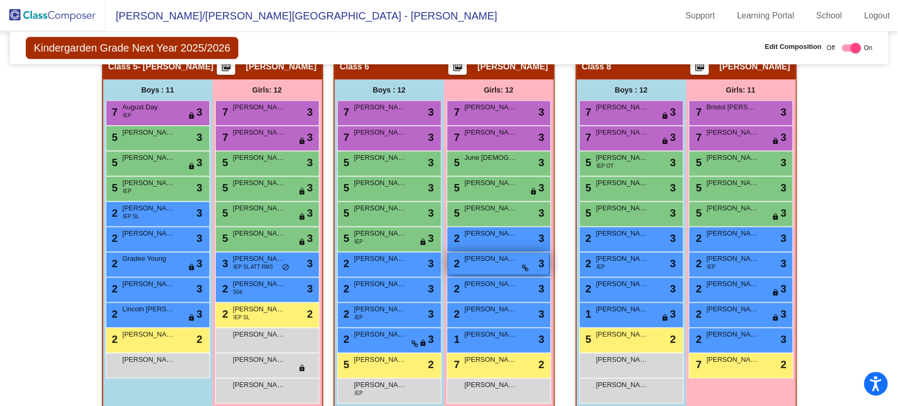
click at [492, 264] on div "2 [PERSON_NAME] lock do_not_disturb_alt 3" at bounding box center [498, 263] width 100 height 22
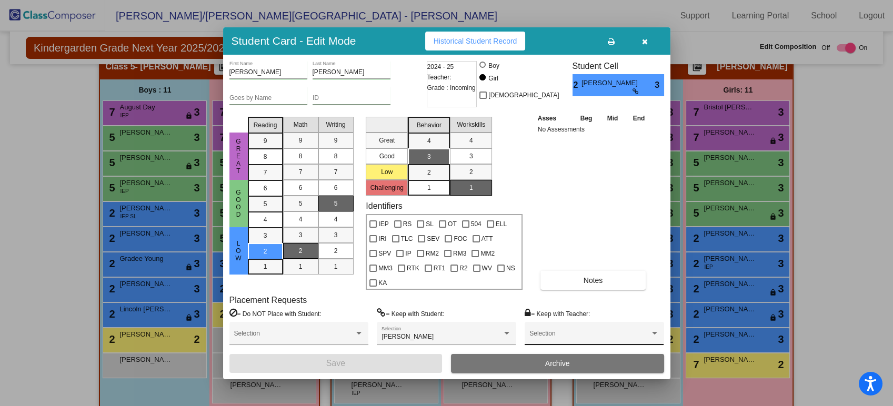
click at [566, 327] on div "Selection" at bounding box center [593, 336] width 129 height 19
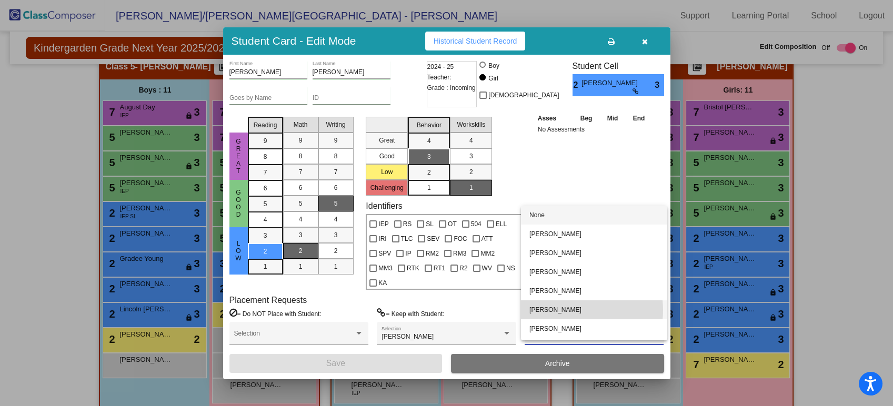
click at [563, 310] on span "[PERSON_NAME]" at bounding box center [593, 309] width 129 height 19
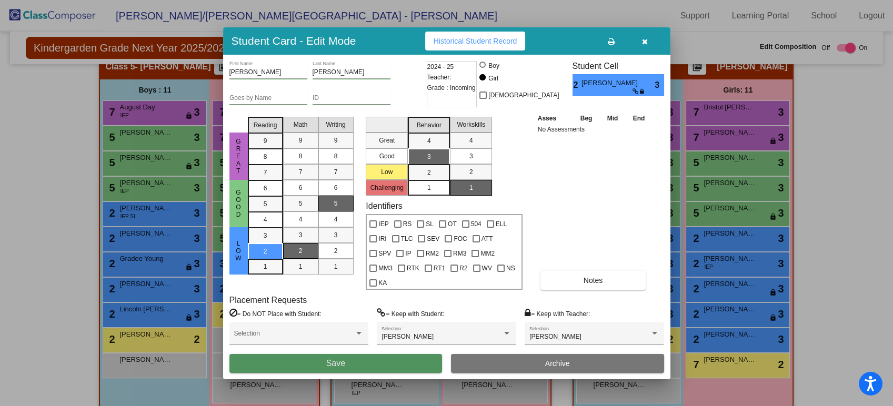
click at [387, 362] on button "Save" at bounding box center [335, 363] width 213 height 19
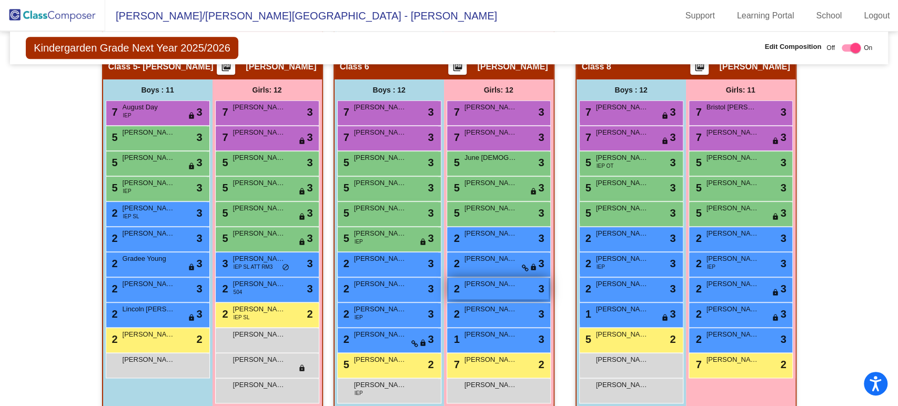
click at [505, 292] on div "2 [PERSON_NAME] lock do_not_disturb_alt 3" at bounding box center [498, 289] width 100 height 22
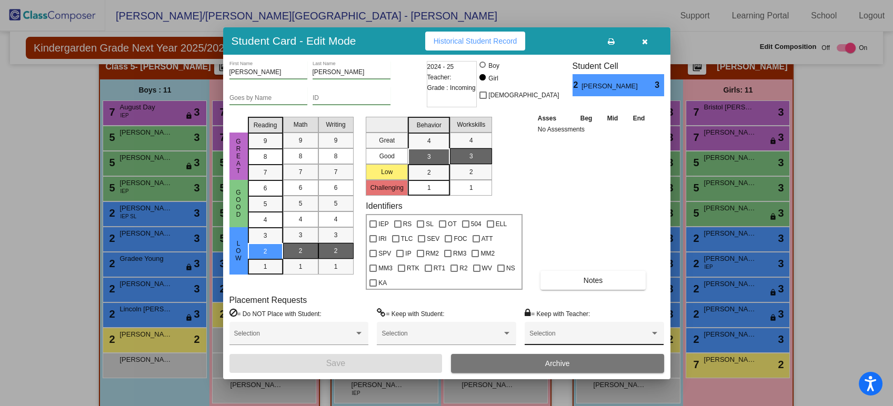
click at [567, 328] on div "Selection" at bounding box center [593, 336] width 129 height 19
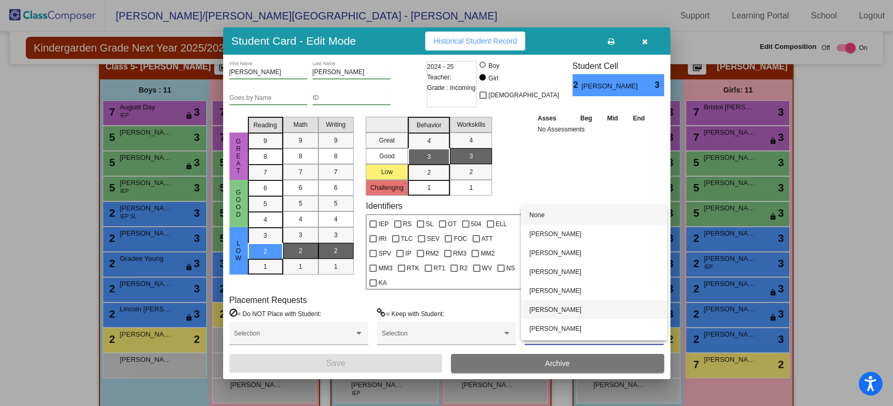
click at [577, 308] on span "[PERSON_NAME]" at bounding box center [593, 309] width 129 height 19
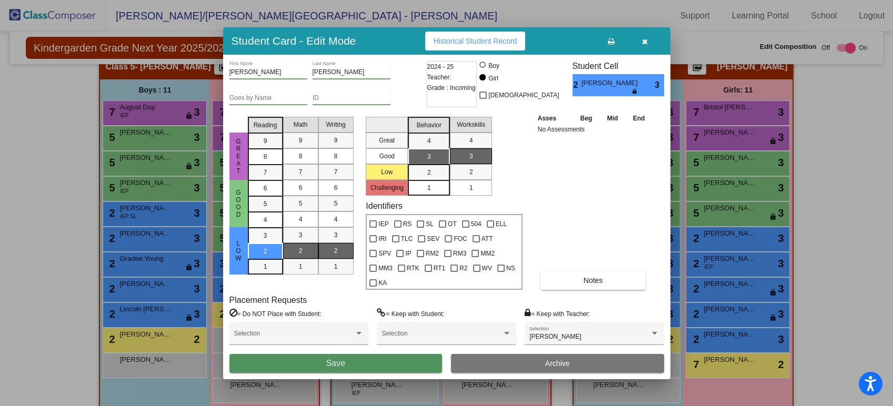
click at [406, 369] on button "Save" at bounding box center [335, 363] width 213 height 19
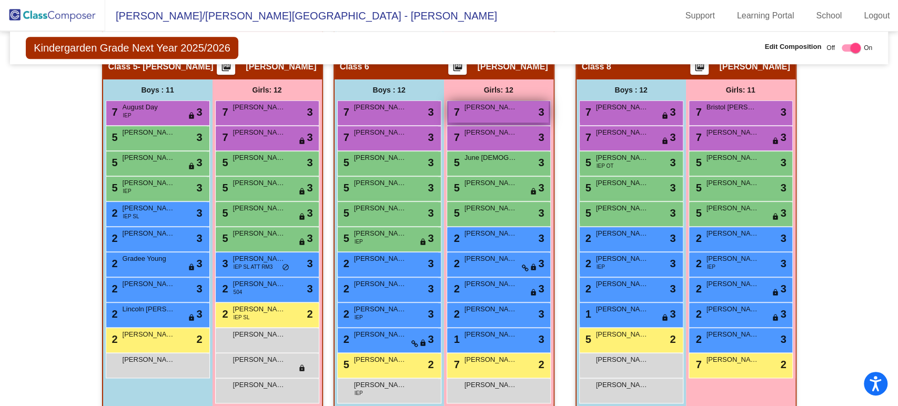
click at [503, 104] on span "[PERSON_NAME]" at bounding box center [490, 107] width 53 height 11
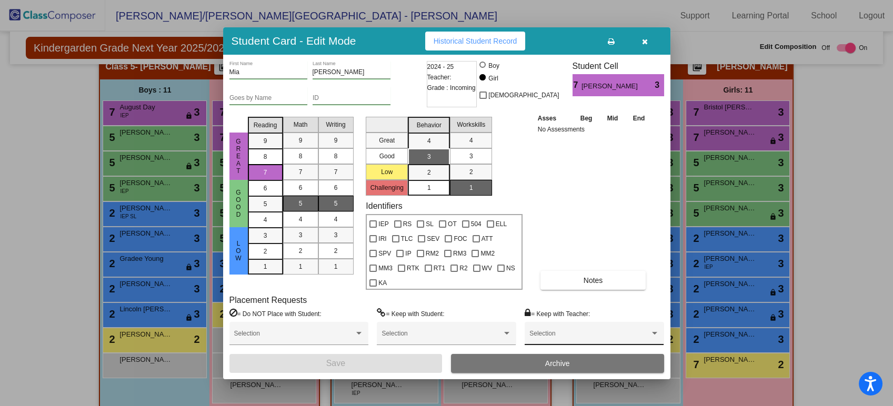
click at [564, 332] on div "Selection" at bounding box center [593, 336] width 129 height 19
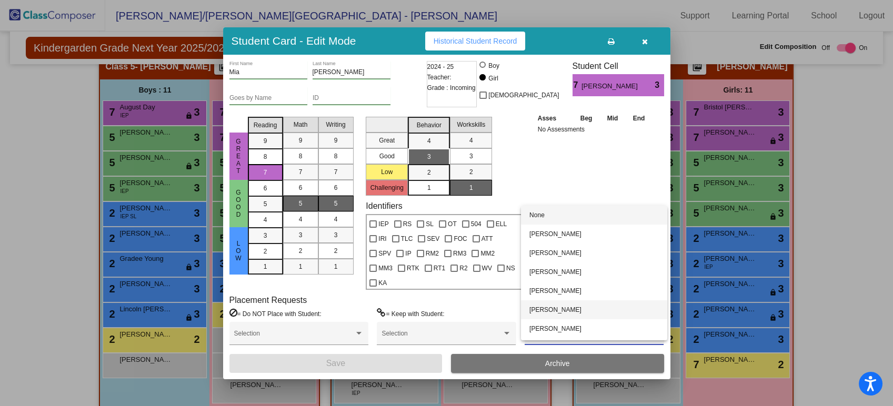
click at [568, 308] on span "[PERSON_NAME]" at bounding box center [593, 309] width 129 height 19
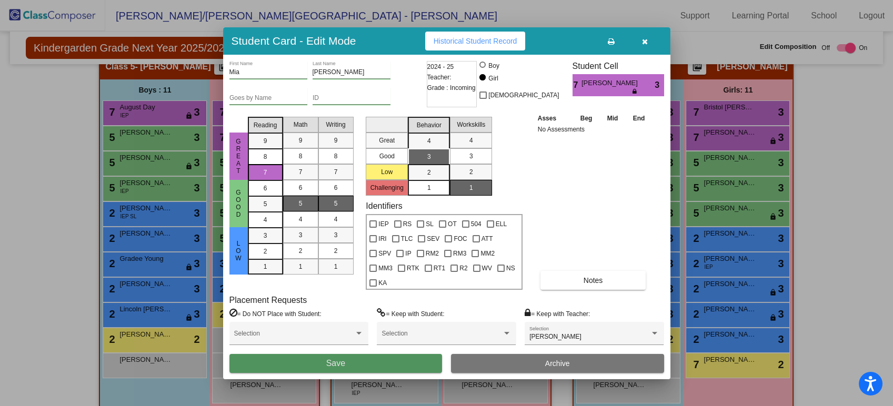
click at [396, 363] on button "Save" at bounding box center [335, 363] width 213 height 19
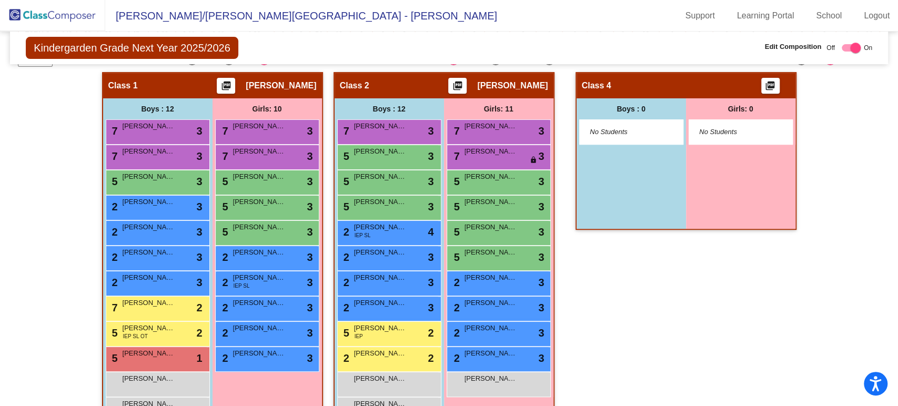
scroll to position [303, 0]
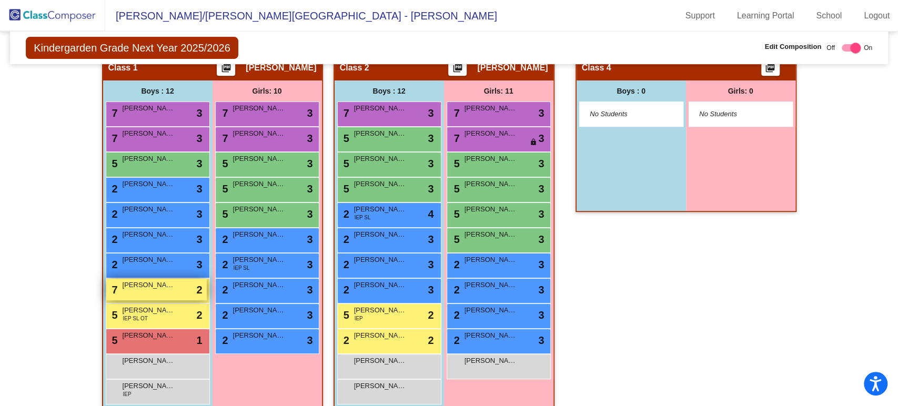
click at [185, 294] on div "7 [PERSON_NAME] lock do_not_disturb_alt 2" at bounding box center [156, 290] width 100 height 22
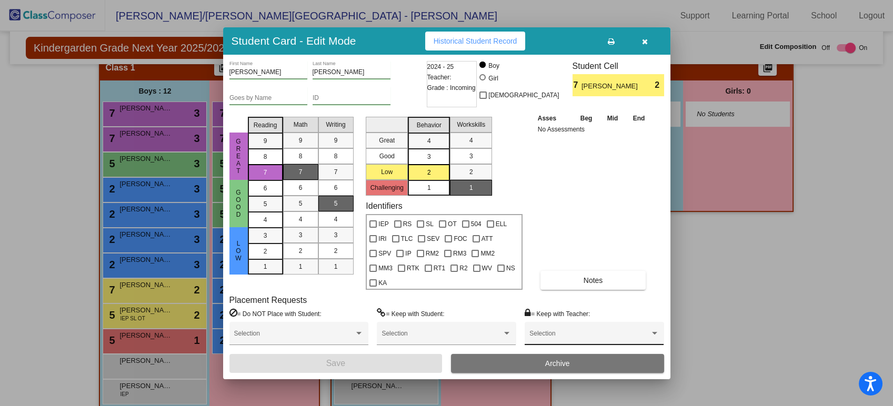
click at [553, 335] on span at bounding box center [589, 336] width 120 height 7
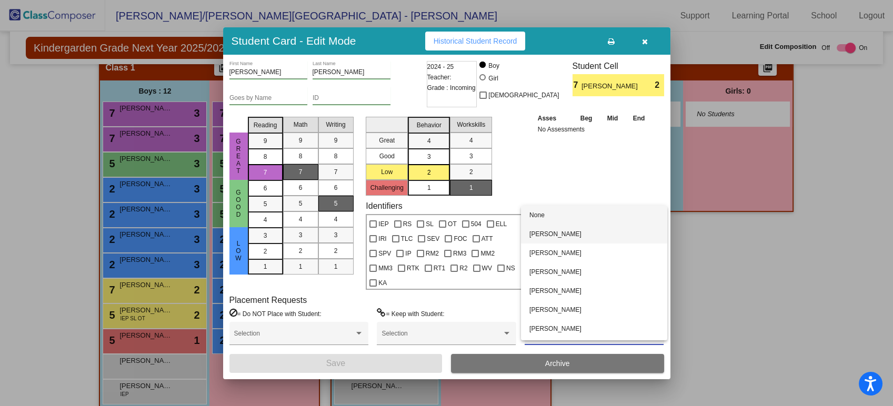
click at [560, 240] on span "[PERSON_NAME]" at bounding box center [593, 234] width 129 height 19
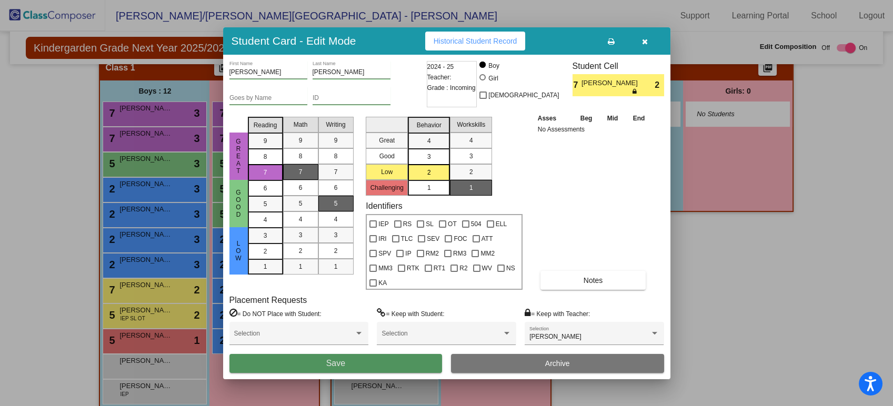
click at [370, 365] on button "Save" at bounding box center [335, 363] width 213 height 19
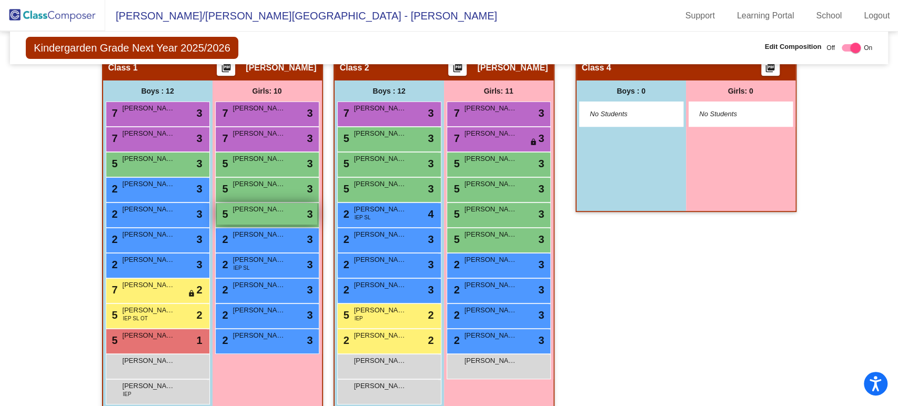
click at [278, 210] on span "[PERSON_NAME]" at bounding box center [259, 209] width 53 height 11
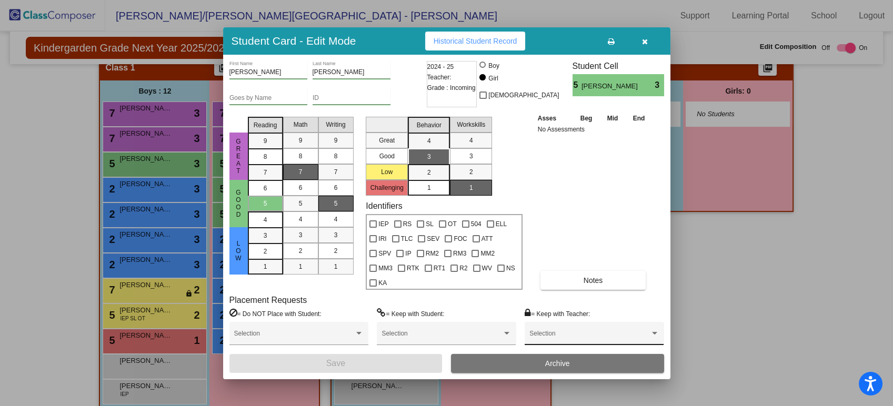
click at [573, 335] on span at bounding box center [589, 336] width 120 height 7
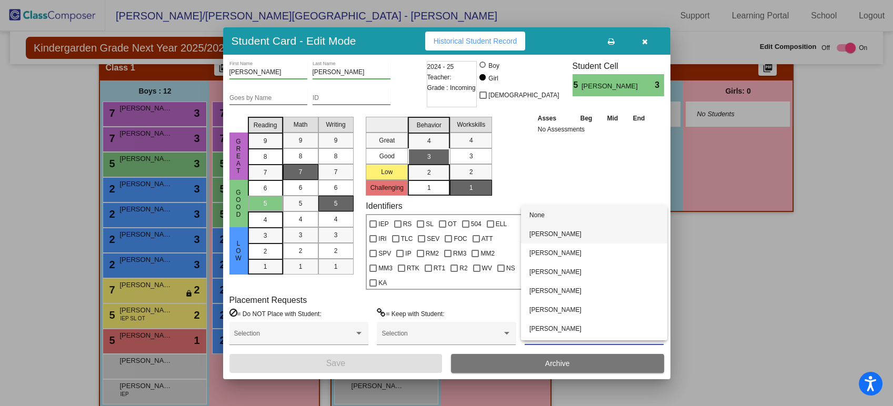
click at [559, 238] on span "[PERSON_NAME]" at bounding box center [593, 234] width 129 height 19
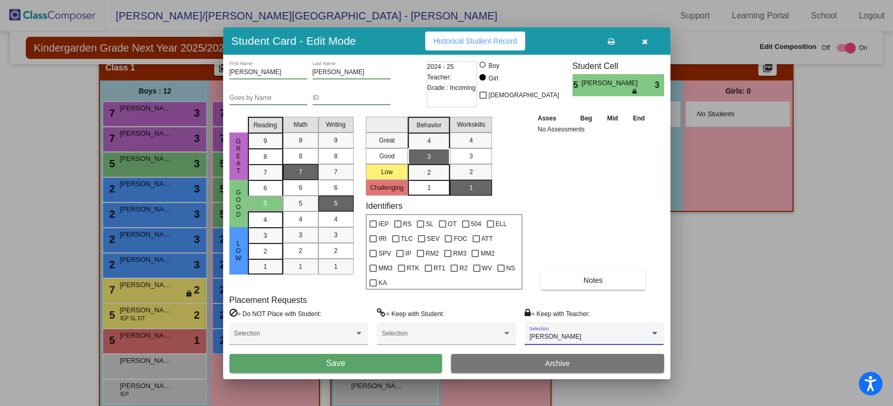
click at [402, 359] on button "Save" at bounding box center [335, 363] width 213 height 19
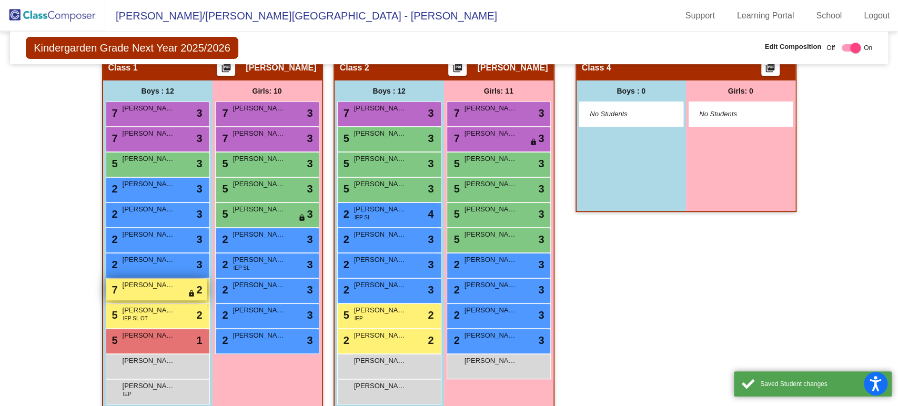
click at [167, 291] on div "7 [PERSON_NAME] lock do_not_disturb_alt 2" at bounding box center [156, 290] width 100 height 22
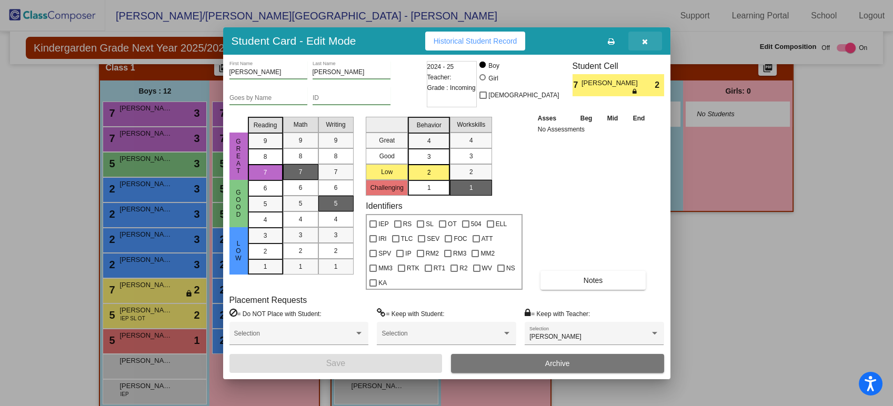
click at [637, 39] on button "button" at bounding box center [645, 41] width 34 height 19
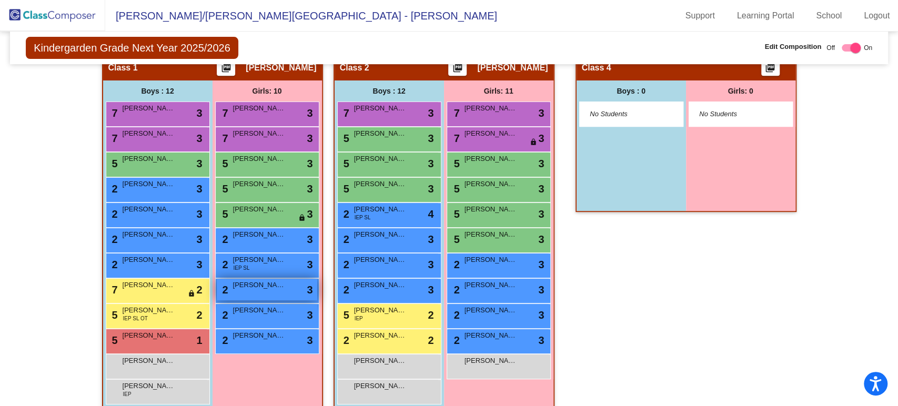
click at [284, 288] on div "2 [PERSON_NAME] lock do_not_disturb_alt 3" at bounding box center [267, 290] width 100 height 22
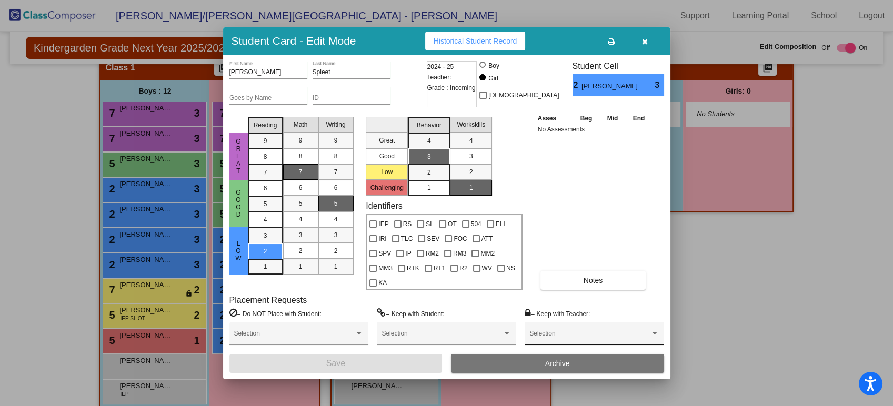
click at [565, 334] on span at bounding box center [589, 336] width 120 height 7
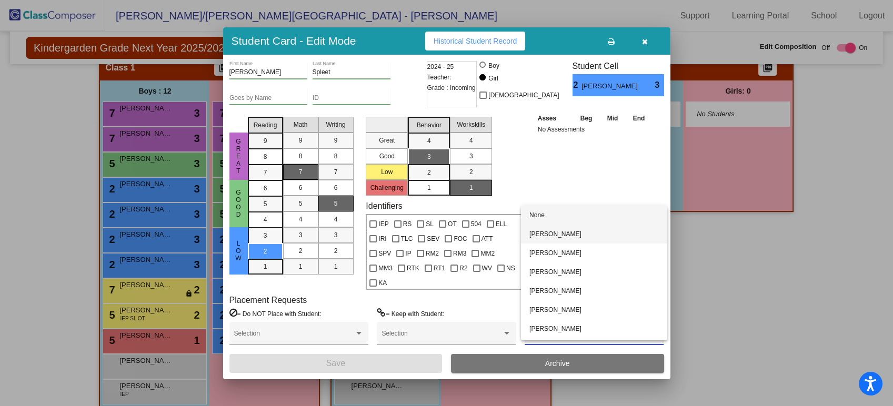
click at [560, 228] on span "[PERSON_NAME]" at bounding box center [593, 234] width 129 height 19
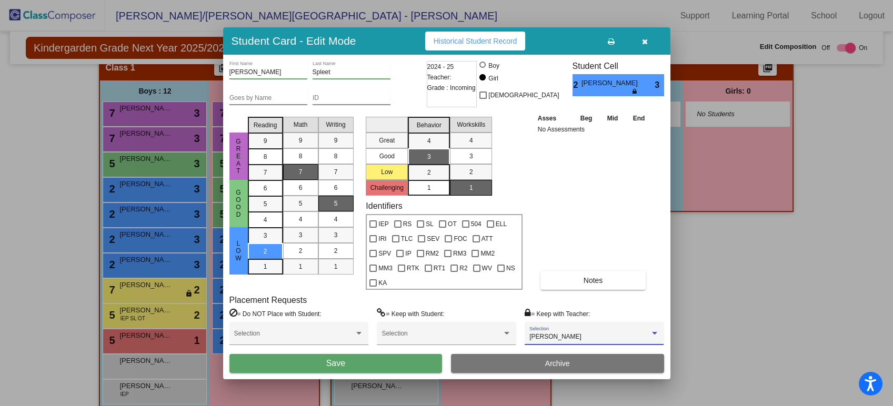
click at [354, 361] on button "Save" at bounding box center [335, 363] width 213 height 19
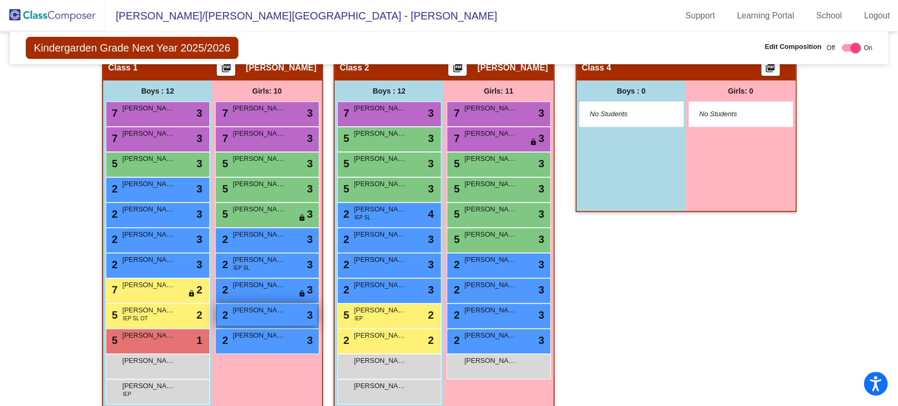
click at [248, 315] on div "2 [PERSON_NAME] lock do_not_disturb_alt 3" at bounding box center [267, 315] width 100 height 22
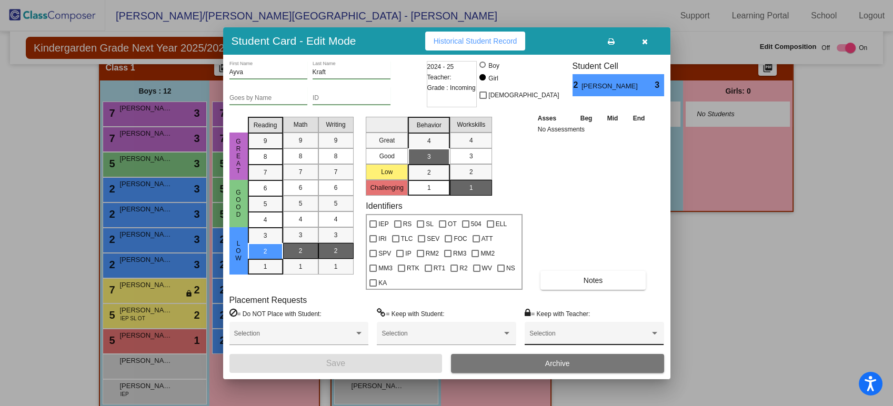
click at [573, 335] on span at bounding box center [589, 336] width 120 height 7
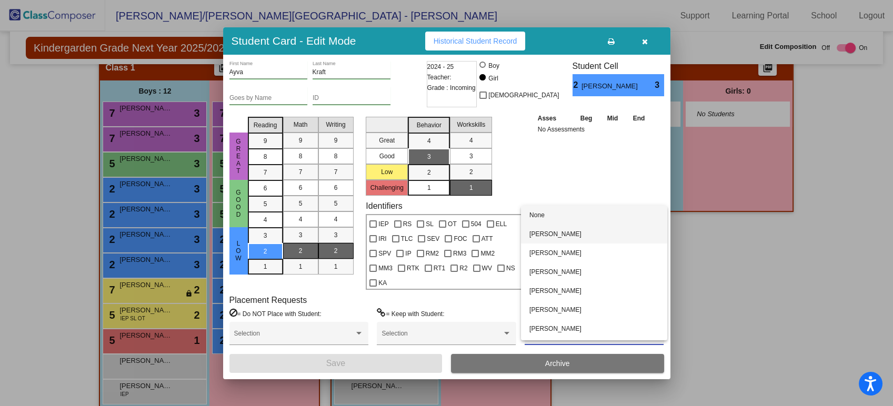
click at [564, 236] on span "[PERSON_NAME]" at bounding box center [593, 234] width 129 height 19
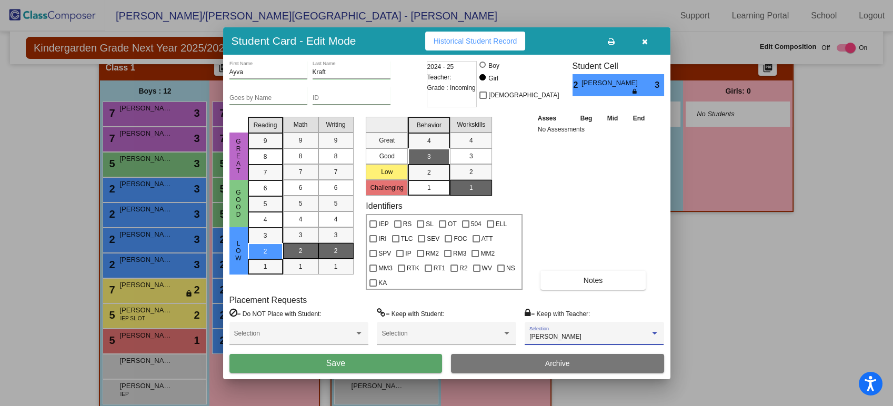
click at [361, 364] on button "Save" at bounding box center [335, 363] width 213 height 19
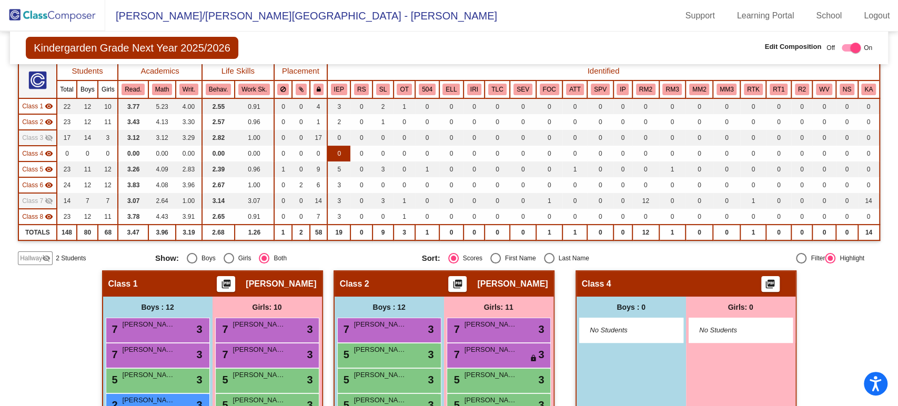
scroll to position [86, 0]
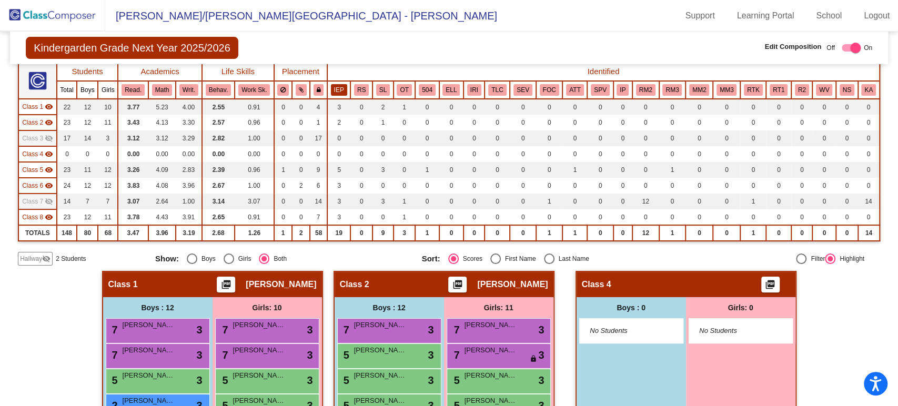
click at [343, 92] on button "IEP" at bounding box center [339, 90] width 16 height 12
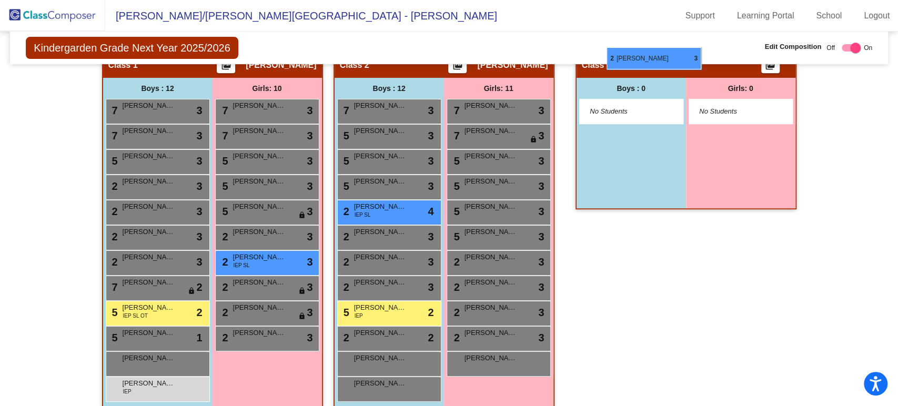
scroll to position [298, 0]
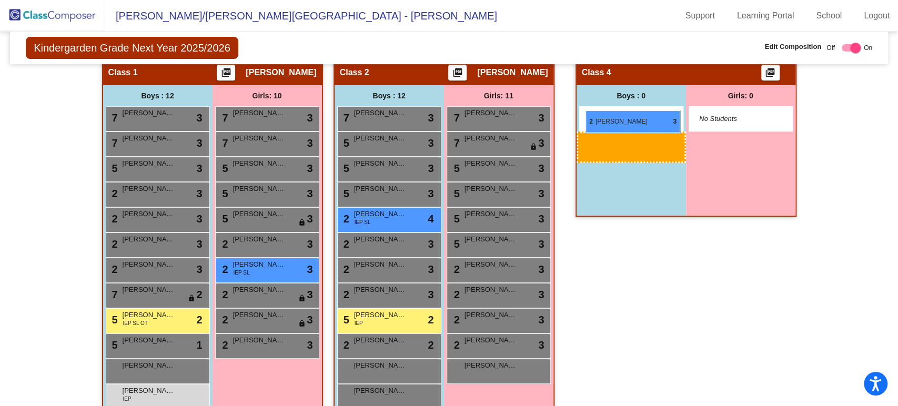
drag, startPoint x: 169, startPoint y: 226, endPoint x: 585, endPoint y: 110, distance: 432.2
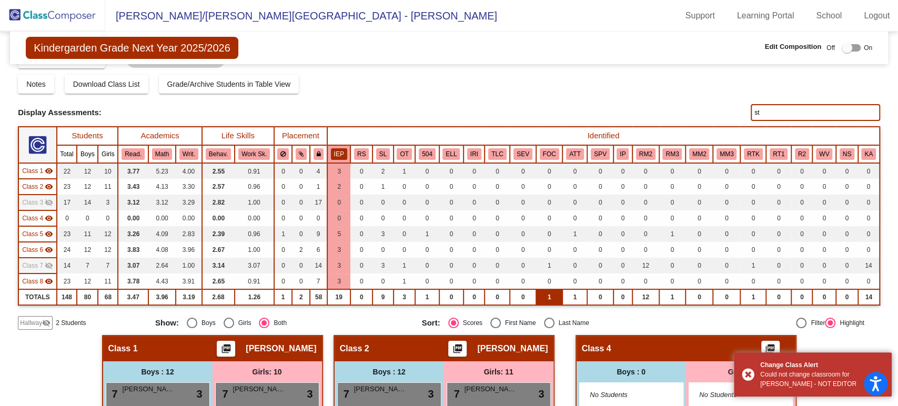
scroll to position [0, 0]
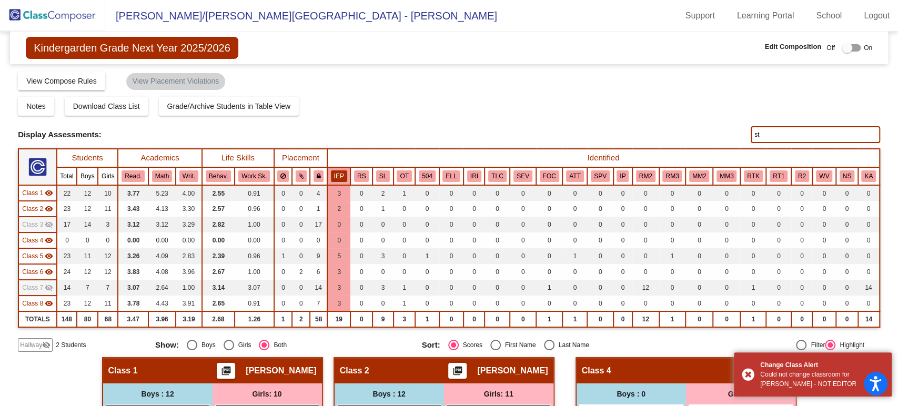
click at [842, 50] on div at bounding box center [847, 48] width 11 height 11
checkbox input "true"
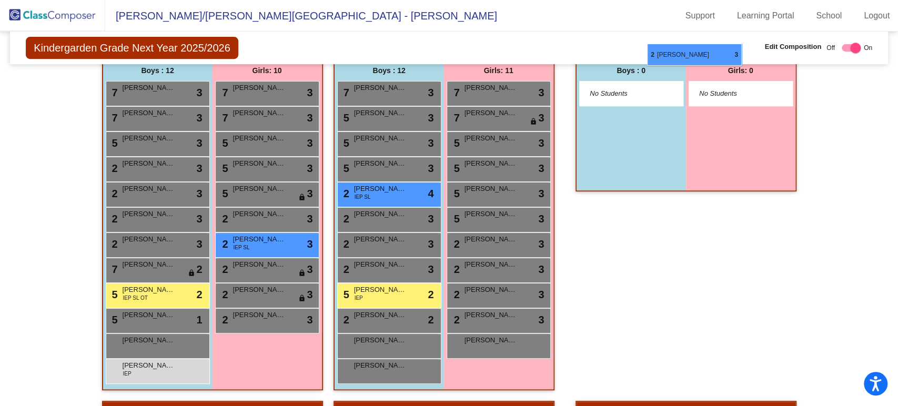
scroll to position [321, 0]
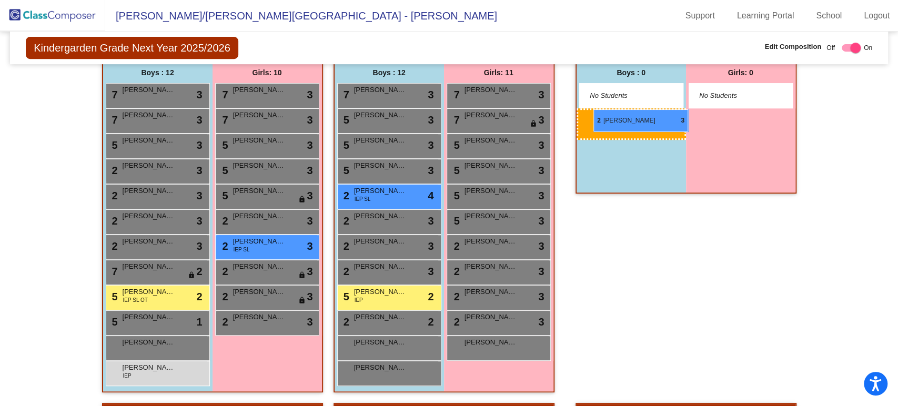
drag, startPoint x: 169, startPoint y: 324, endPoint x: 591, endPoint y: 110, distance: 473.1
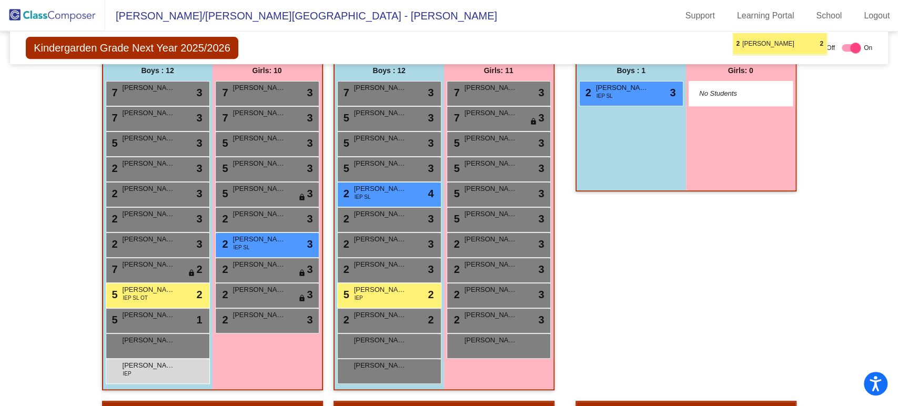
scroll to position [320, 0]
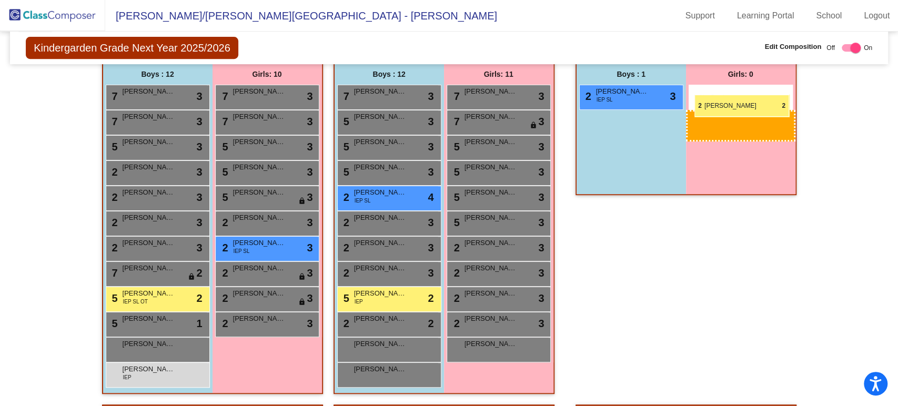
drag, startPoint x: 275, startPoint y: 306, endPoint x: 694, endPoint y: 94, distance: 470.5
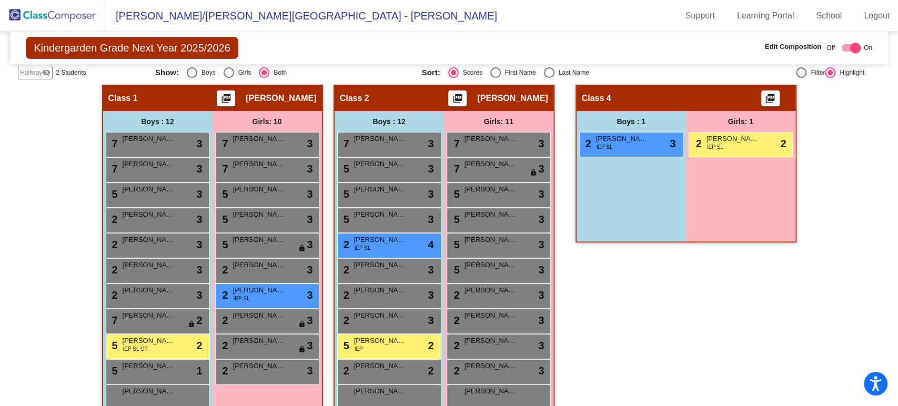
scroll to position [0, 0]
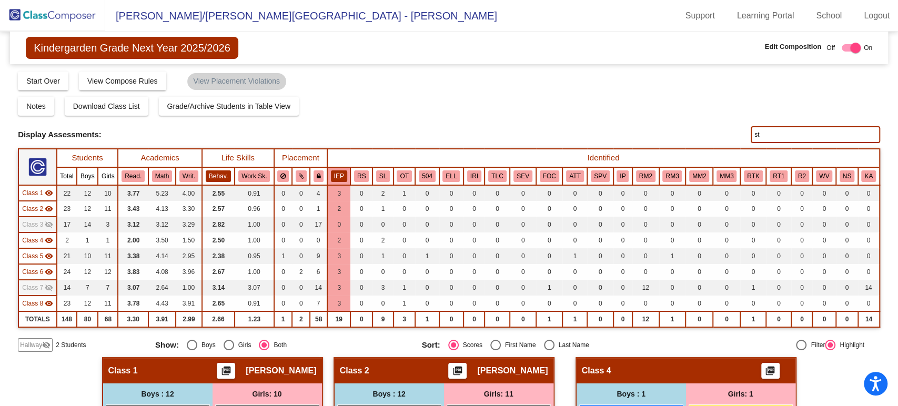
click at [221, 171] on button "Behav." at bounding box center [218, 176] width 25 height 12
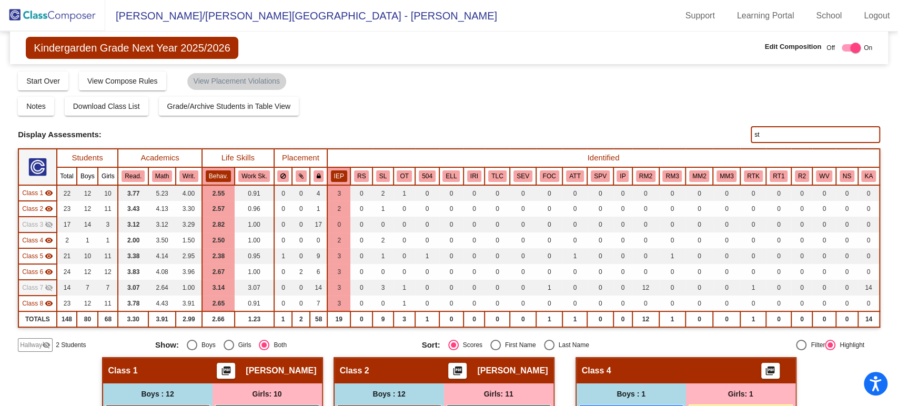
click at [335, 175] on button "IEP" at bounding box center [339, 176] width 16 height 12
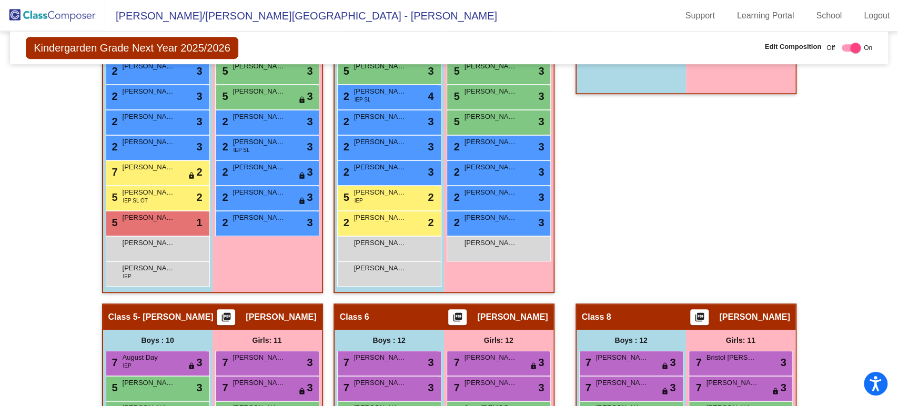
scroll to position [421, 0]
click at [155, 175] on div "7 [PERSON_NAME] lock do_not_disturb_alt 2" at bounding box center [156, 172] width 100 height 22
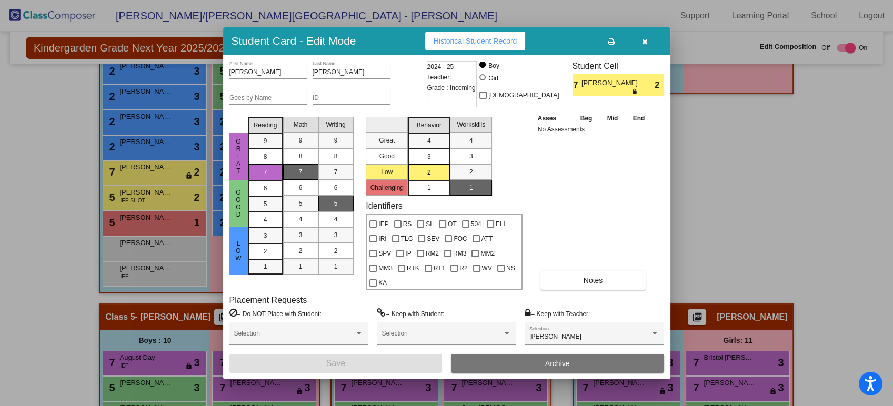
click at [647, 39] on icon "button" at bounding box center [645, 41] width 6 height 7
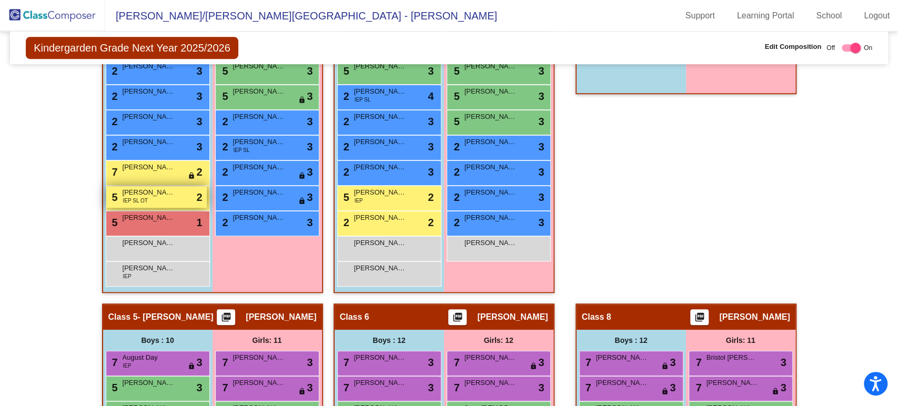
click at [167, 194] on span "[PERSON_NAME]" at bounding box center [149, 192] width 53 height 11
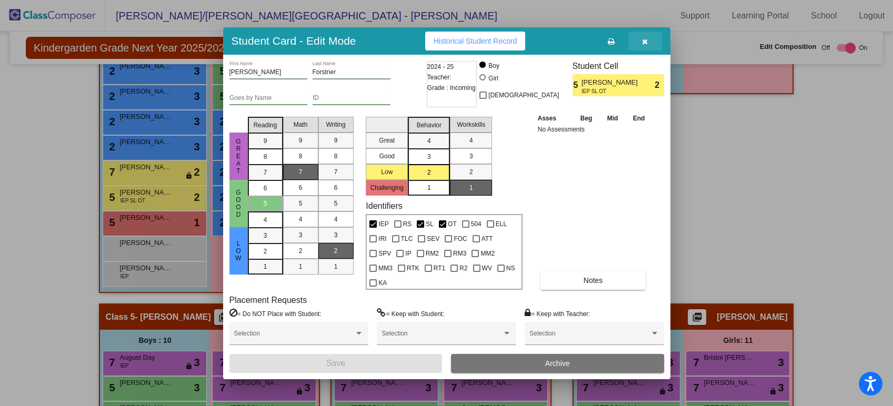
click at [645, 43] on icon "button" at bounding box center [645, 41] width 6 height 7
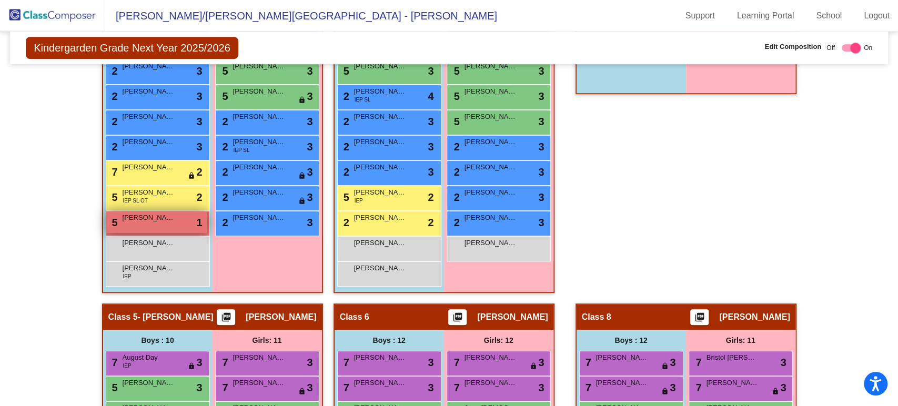
click at [185, 226] on div "5 [PERSON_NAME] lock do_not_disturb_alt 1" at bounding box center [156, 222] width 100 height 22
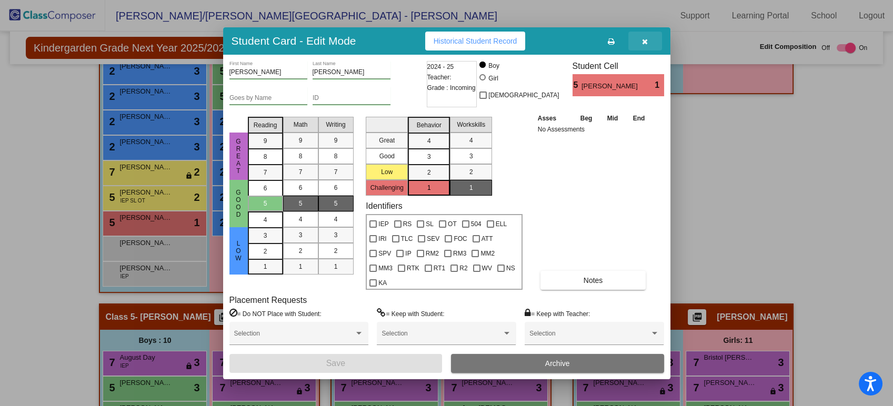
click at [646, 43] on icon "button" at bounding box center [645, 41] width 6 height 7
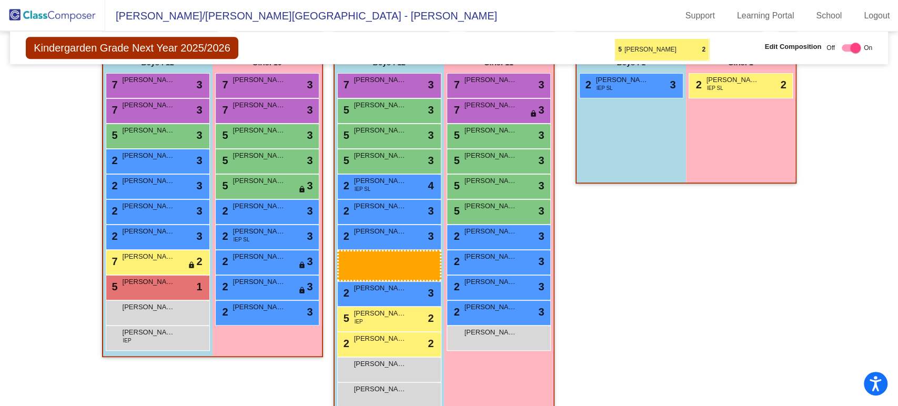
scroll to position [315, 0]
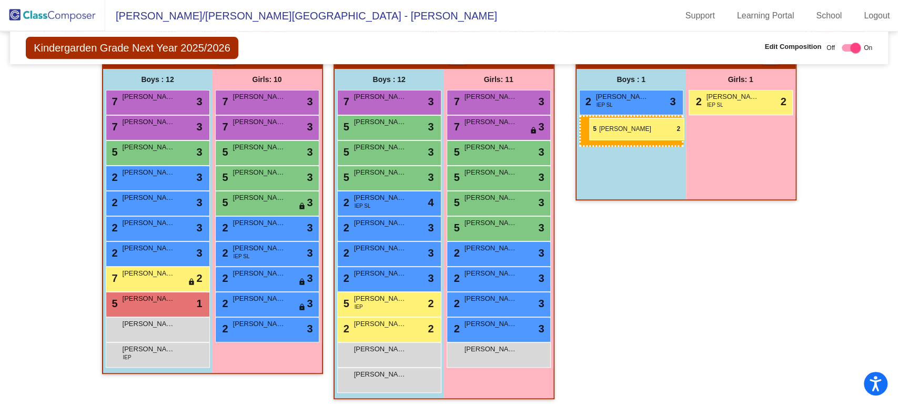
drag, startPoint x: 155, startPoint y: 197, endPoint x: 589, endPoint y: 118, distance: 441.6
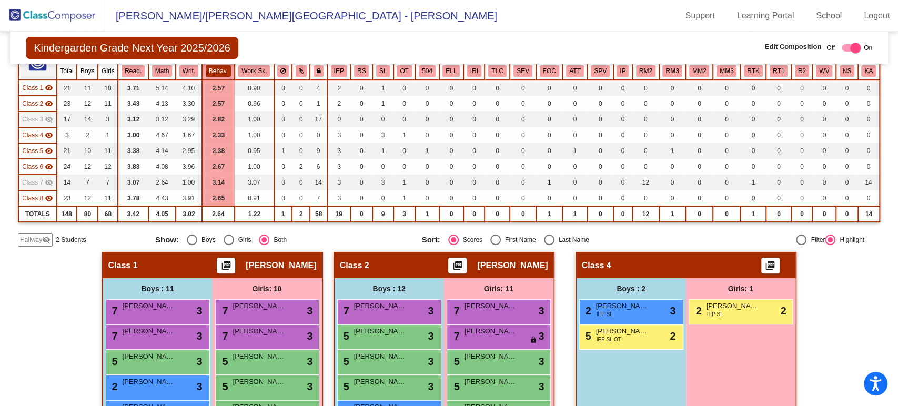
scroll to position [105, 0]
click at [46, 240] on mat-icon "visibility_off" at bounding box center [46, 240] width 8 height 8
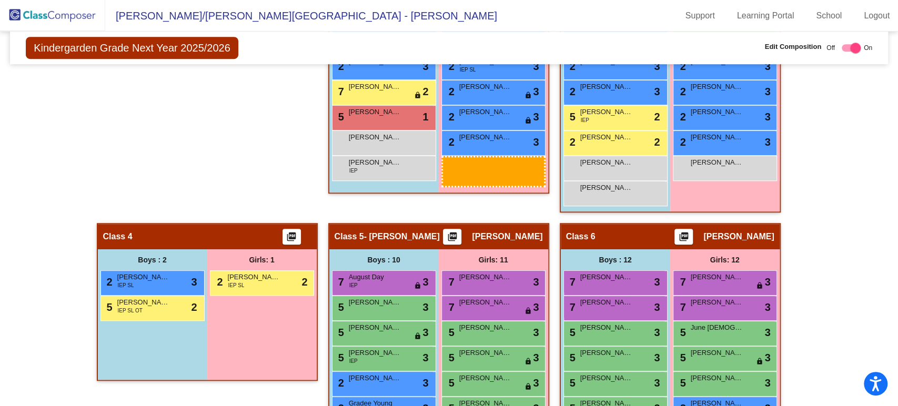
scroll to position [509, 0]
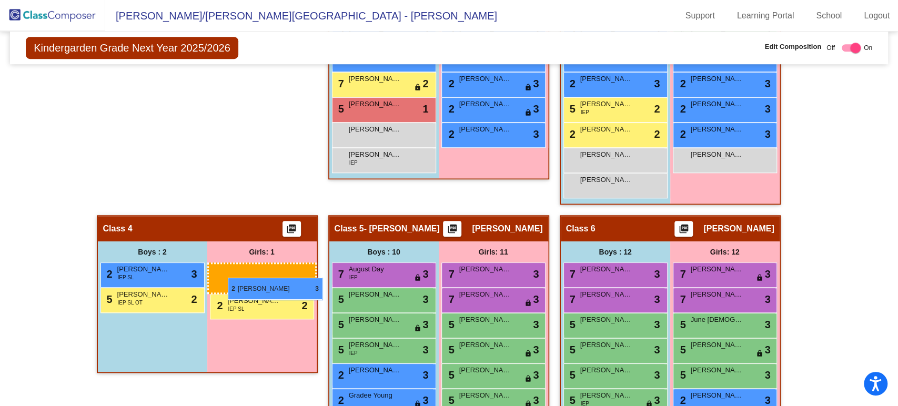
drag, startPoint x: 287, startPoint y: 331, endPoint x: 228, endPoint y: 278, distance: 80.1
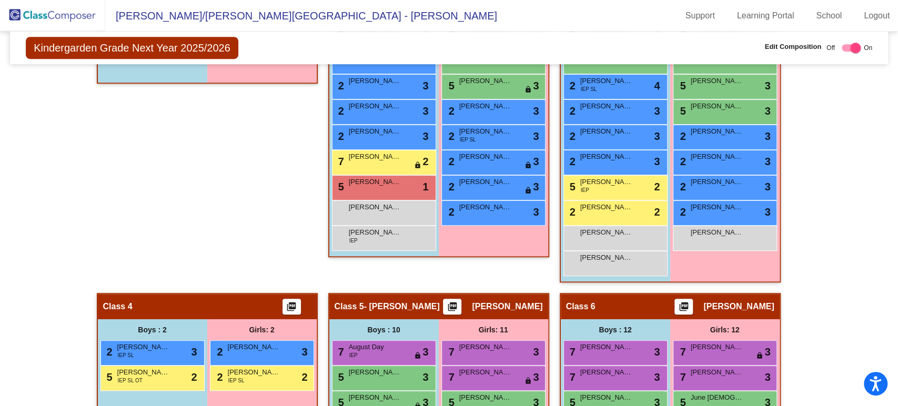
scroll to position [450, 0]
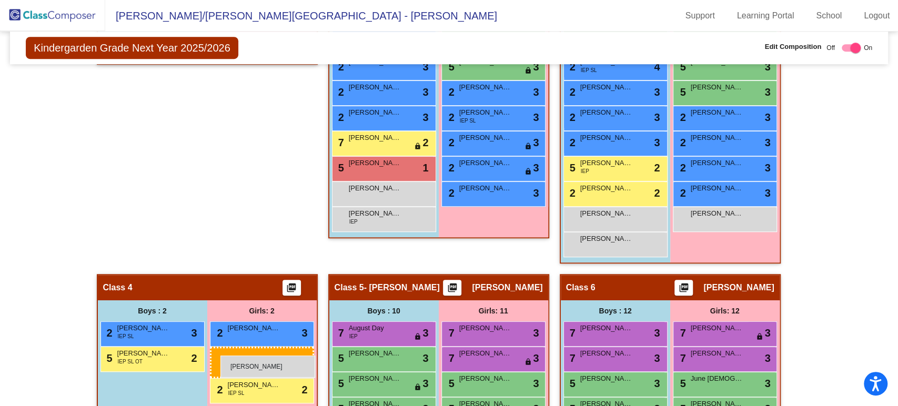
drag, startPoint x: 256, startPoint y: 221, endPoint x: 220, endPoint y: 356, distance: 138.7
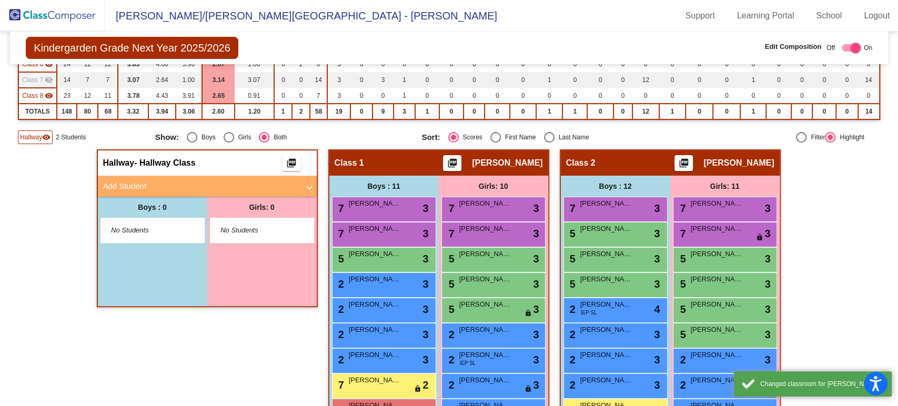
scroll to position [149, 0]
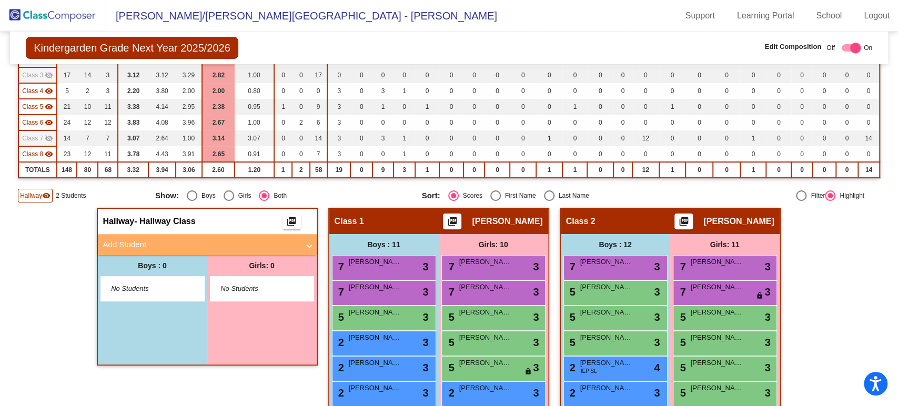
click at [165, 240] on mat-panel-title "Add Student" at bounding box center [201, 245] width 196 height 12
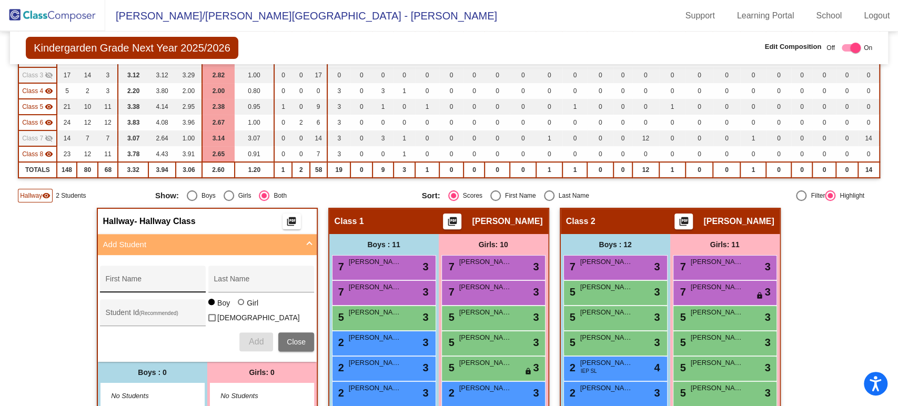
click at [151, 281] on input "First Name" at bounding box center [153, 283] width 95 height 8
type input "Tayden"
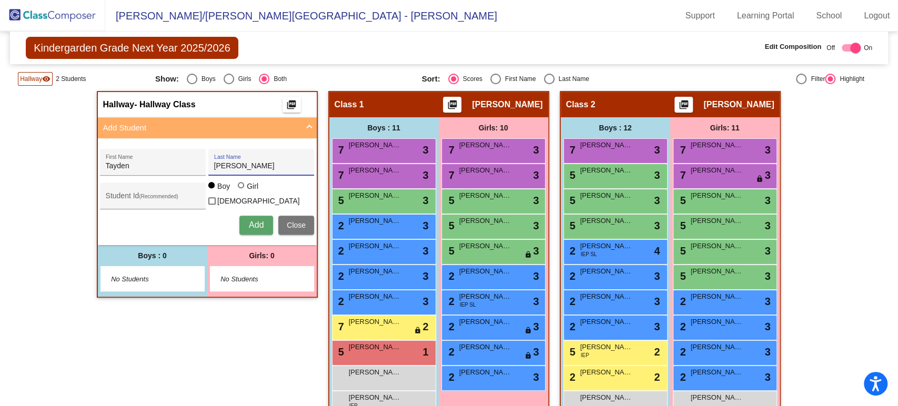
scroll to position [267, 0]
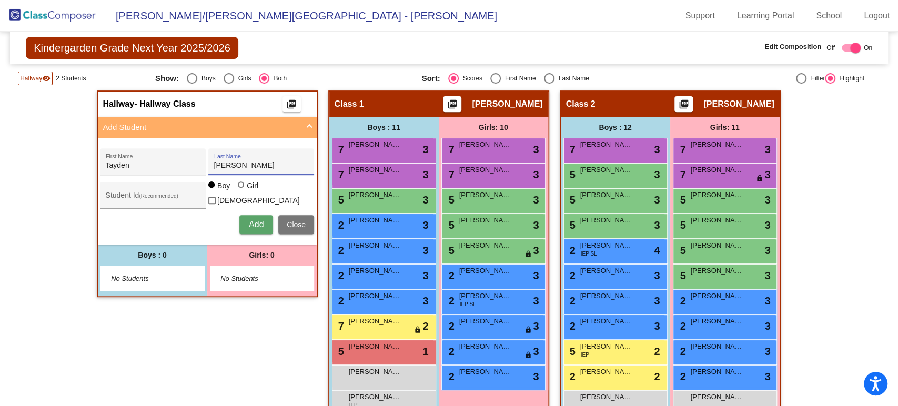
type input "[PERSON_NAME]"
click at [249, 224] on span "Add" at bounding box center [256, 224] width 15 height 9
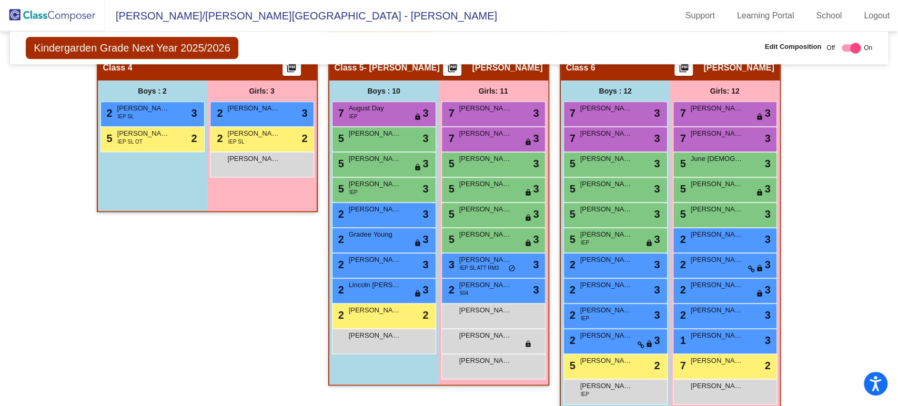
scroll to position [686, 0]
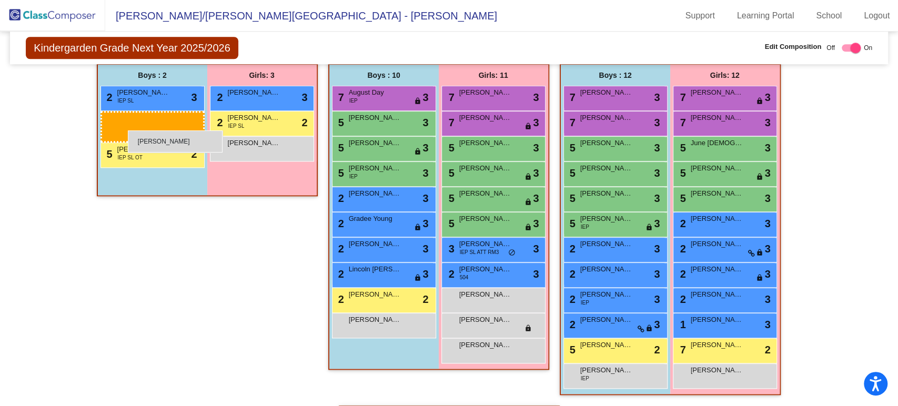
drag, startPoint x: 157, startPoint y: 274, endPoint x: 126, endPoint y: 137, distance: 140.4
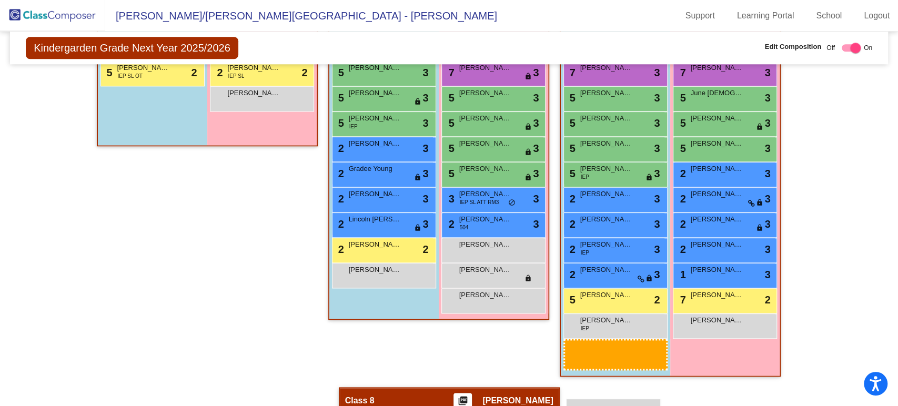
scroll to position [743, 0]
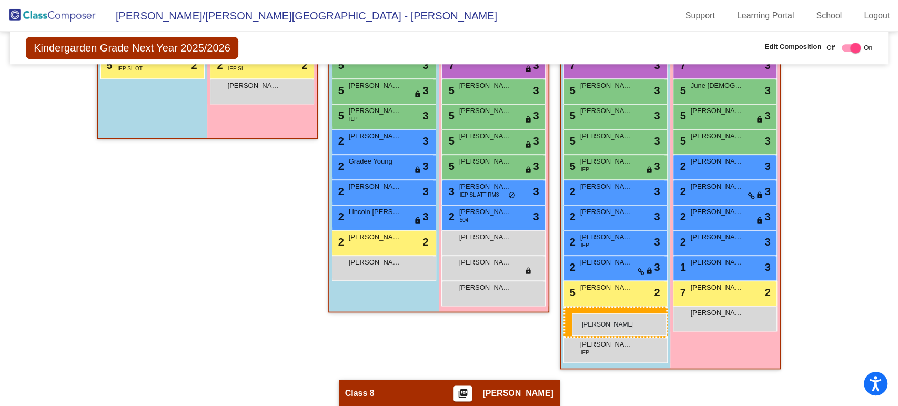
drag, startPoint x: 141, startPoint y: 205, endPoint x: 572, endPoint y: 311, distance: 443.7
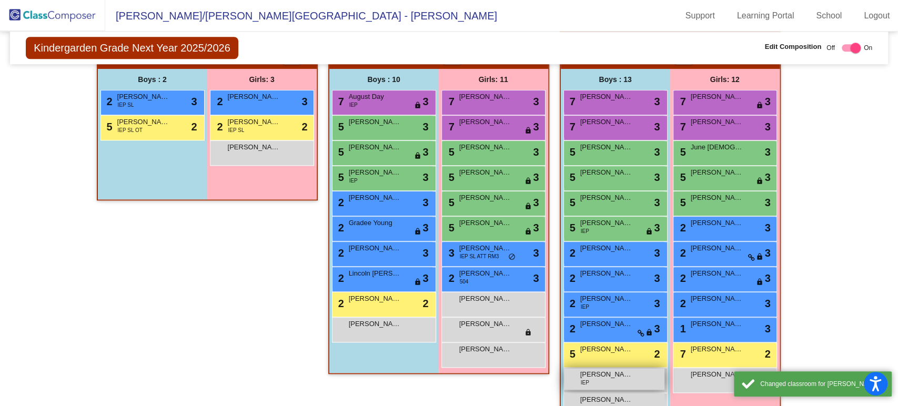
scroll to position [682, 0]
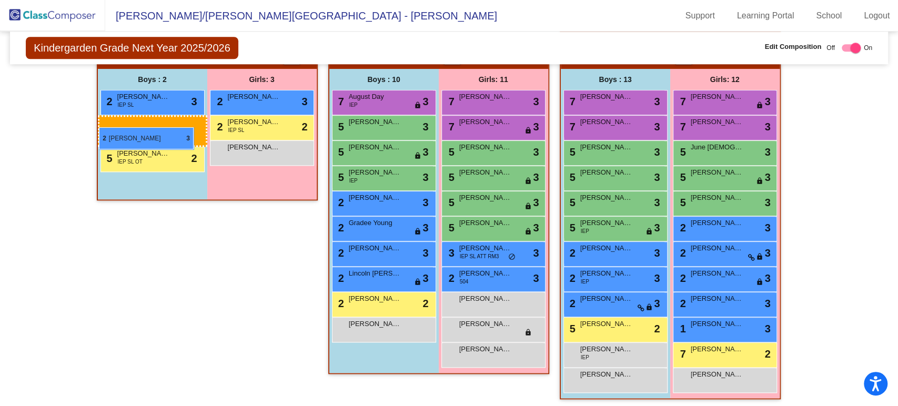
drag, startPoint x: 628, startPoint y: 277, endPoint x: 101, endPoint y: 127, distance: 547.3
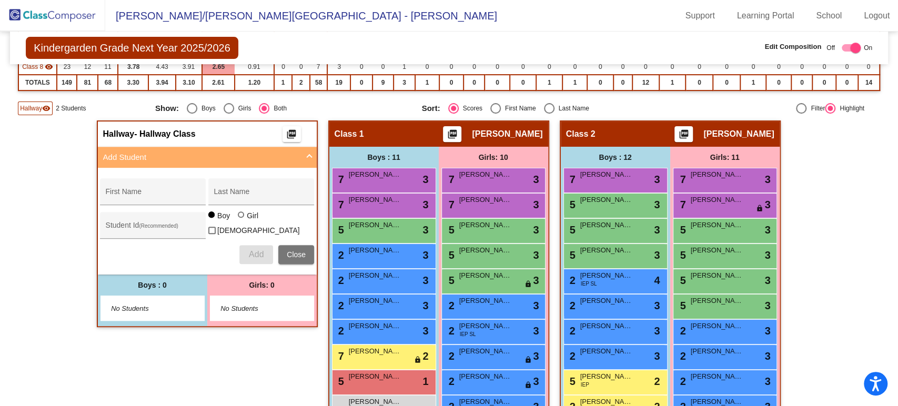
scroll to position [238, 0]
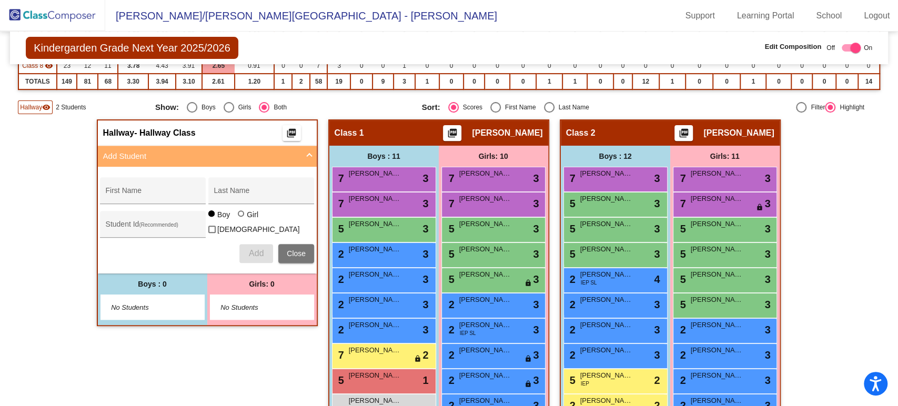
click at [26, 104] on span "Hallway" at bounding box center [31, 107] width 22 height 9
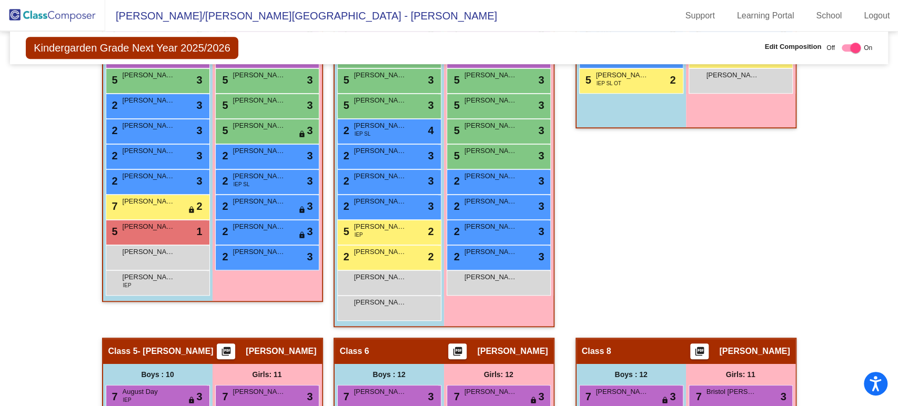
scroll to position [386, 0]
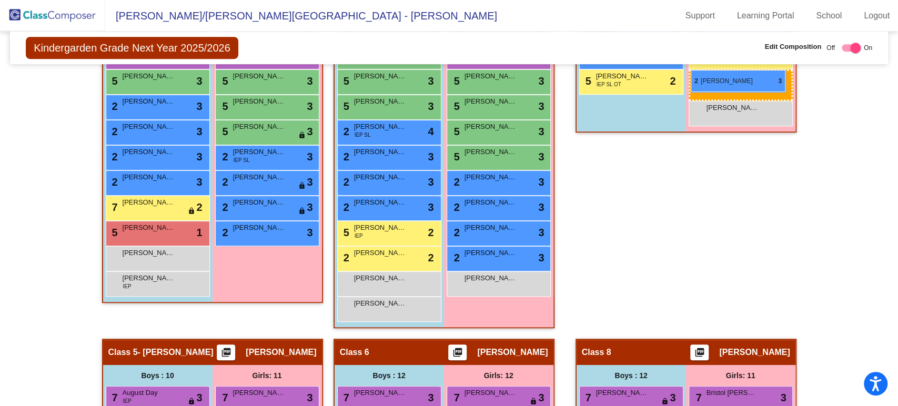
drag, startPoint x: 273, startPoint y: 159, endPoint x: 691, endPoint y: 70, distance: 427.1
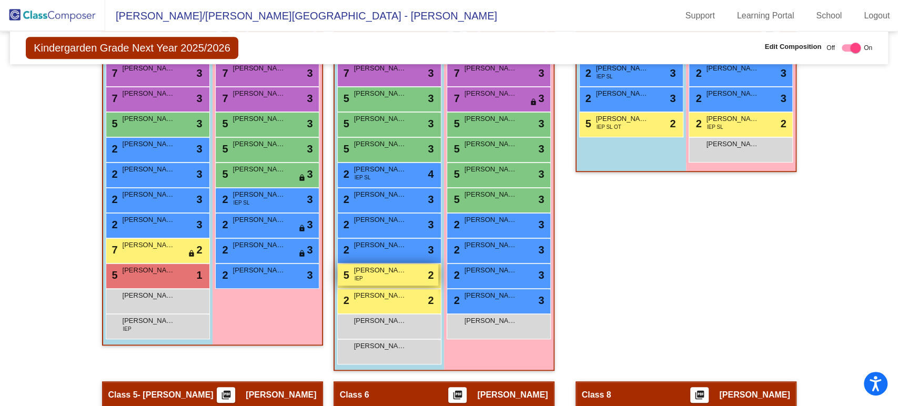
scroll to position [345, 0]
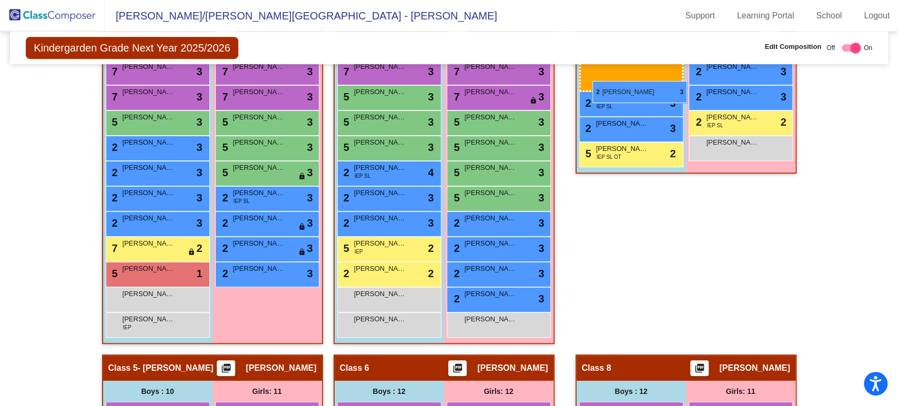
drag, startPoint x: 402, startPoint y: 195, endPoint x: 592, endPoint y: 82, distance: 221.0
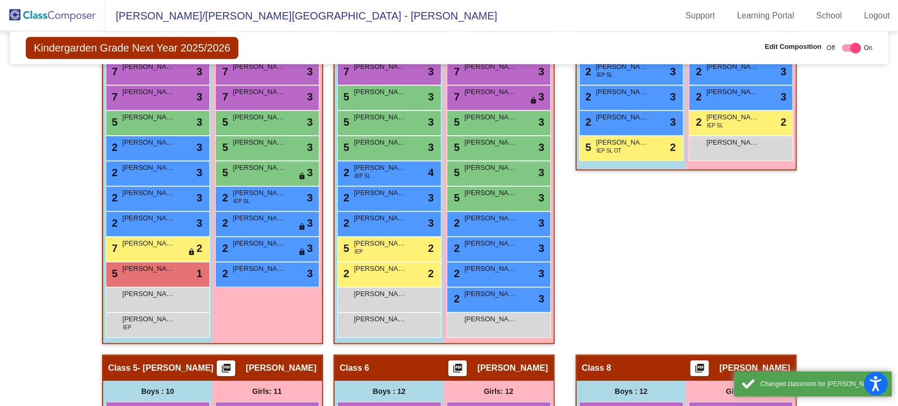
scroll to position [345, 0]
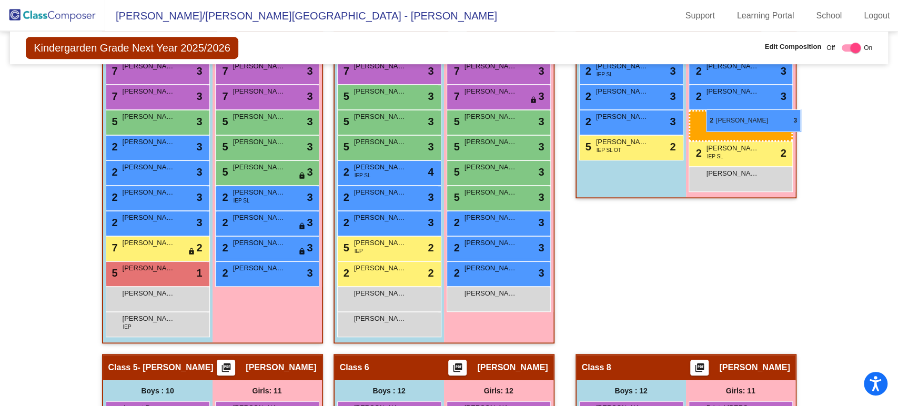
drag, startPoint x: 487, startPoint y: 222, endPoint x: 705, endPoint y: 110, distance: 245.6
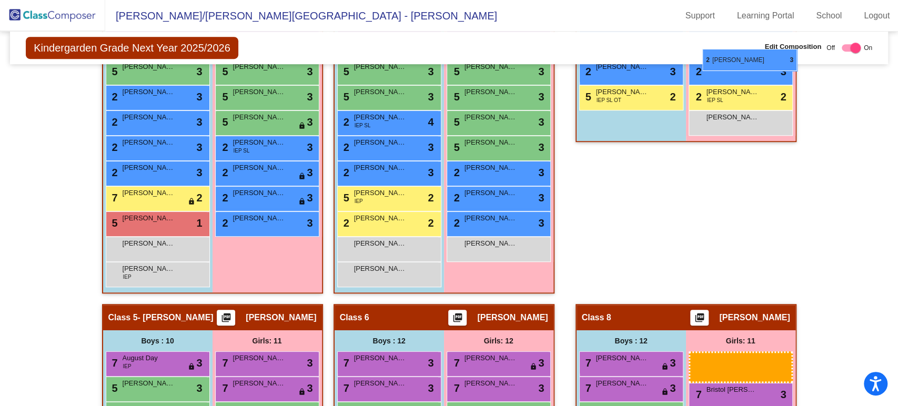
scroll to position [387, 0]
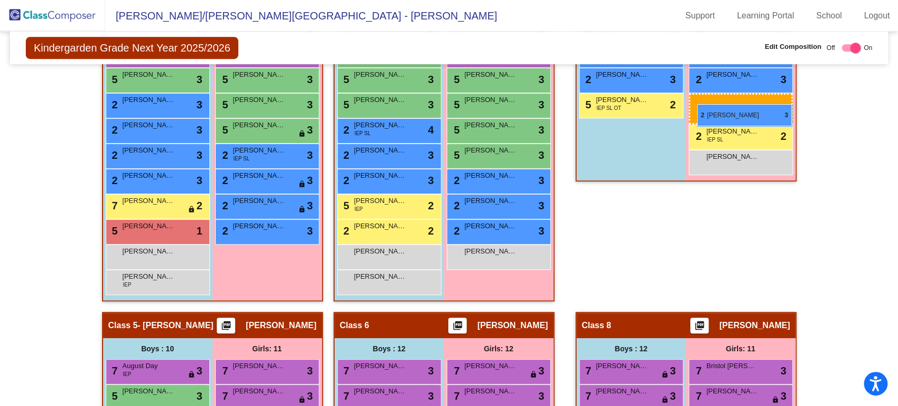
drag, startPoint x: 728, startPoint y: 366, endPoint x: 697, endPoint y: 104, distance: 263.3
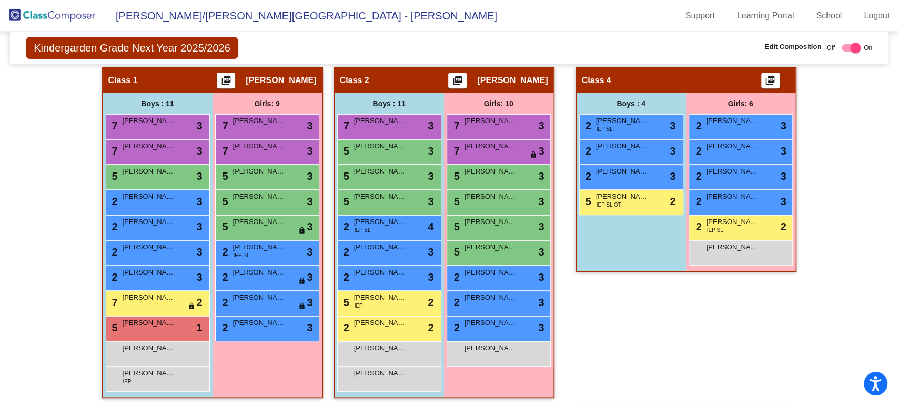
scroll to position [293, 0]
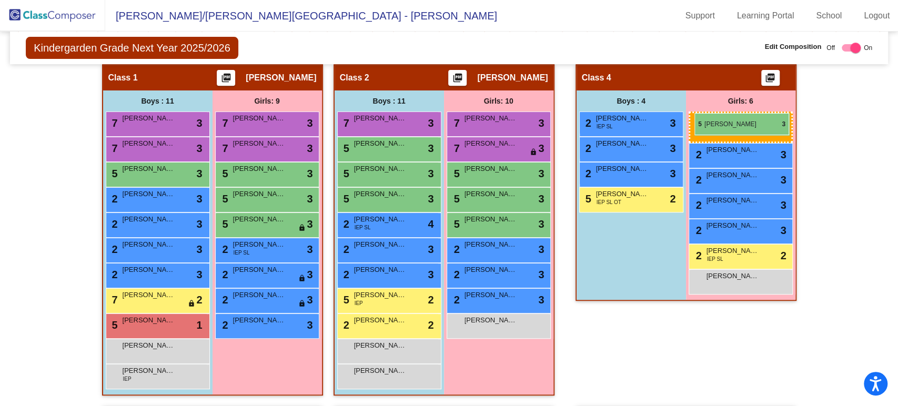
drag, startPoint x: 483, startPoint y: 175, endPoint x: 694, endPoint y: 113, distance: 220.2
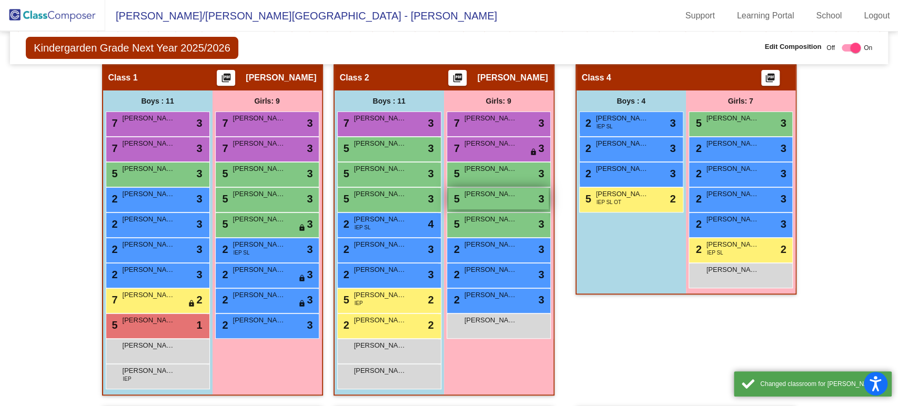
scroll to position [298, 0]
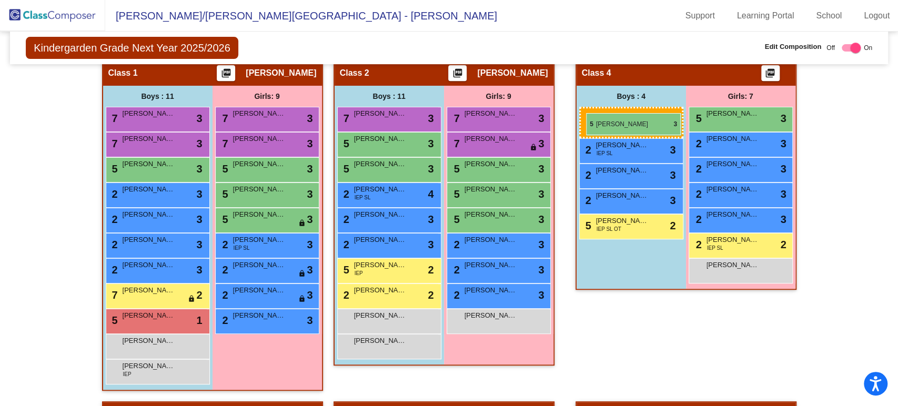
drag, startPoint x: 367, startPoint y: 165, endPoint x: 586, endPoint y: 114, distance: 224.8
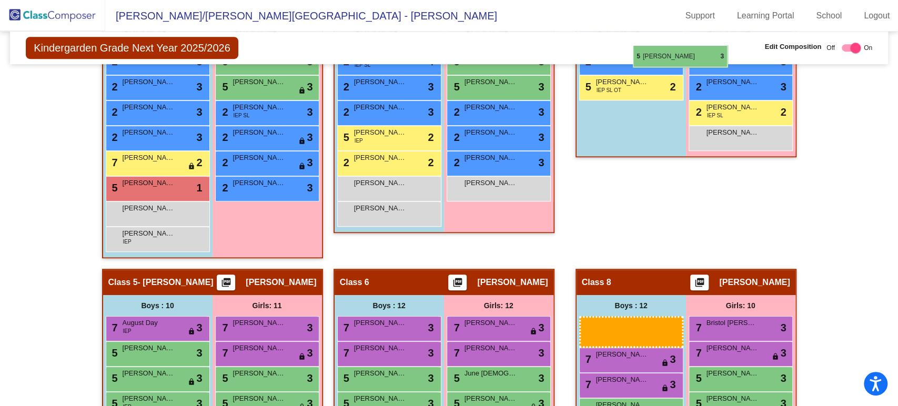
scroll to position [419, 0]
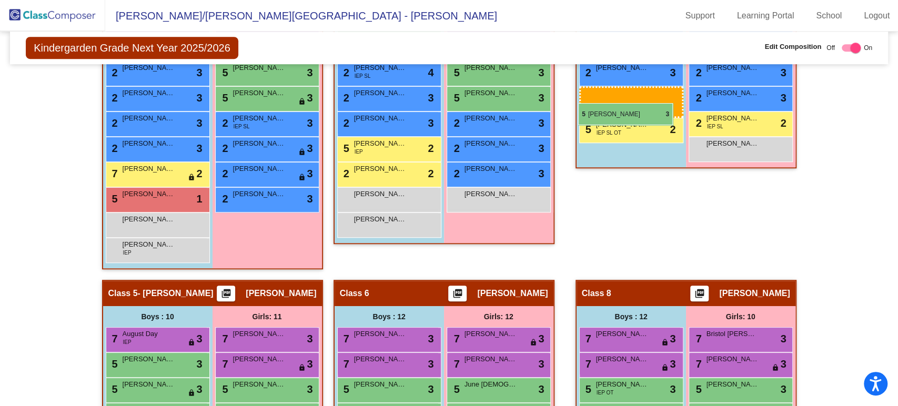
drag, startPoint x: 623, startPoint y: 189, endPoint x: 578, endPoint y: 99, distance: 100.7
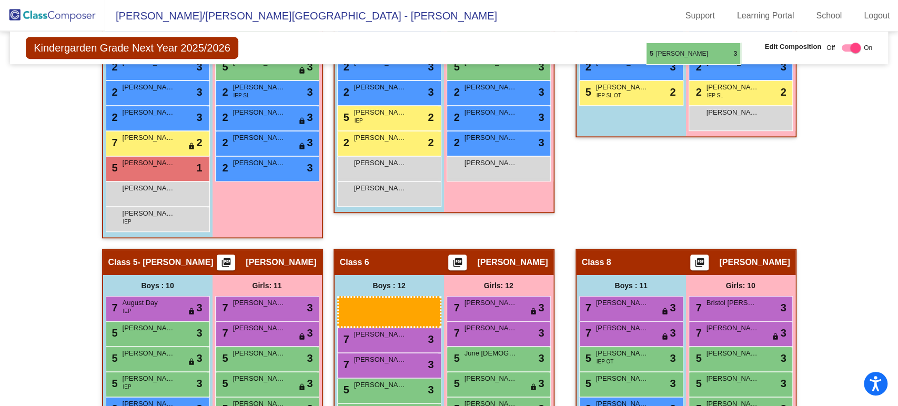
scroll to position [433, 0]
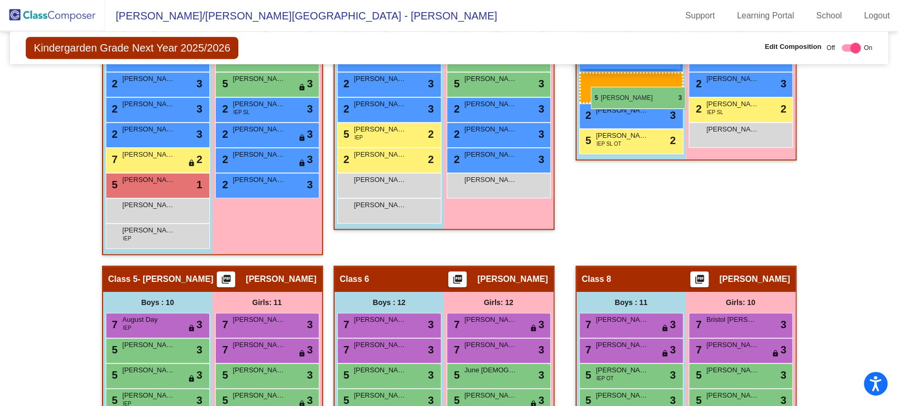
drag, startPoint x: 375, startPoint y: 184, endPoint x: 591, endPoint y: 87, distance: 236.9
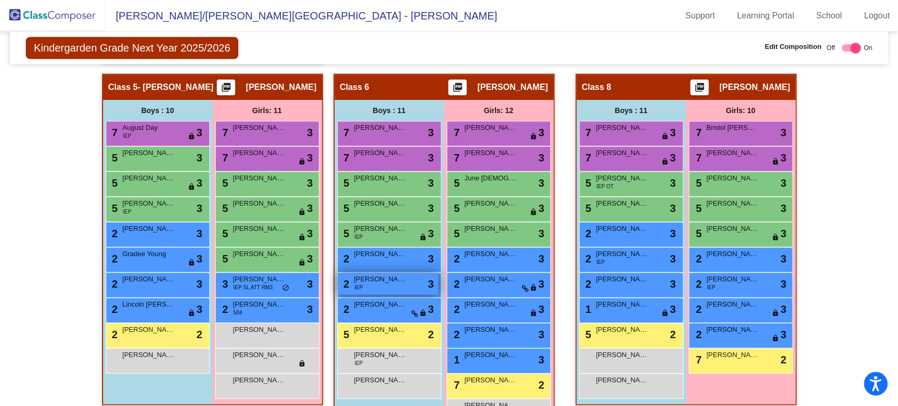
scroll to position [627, 0]
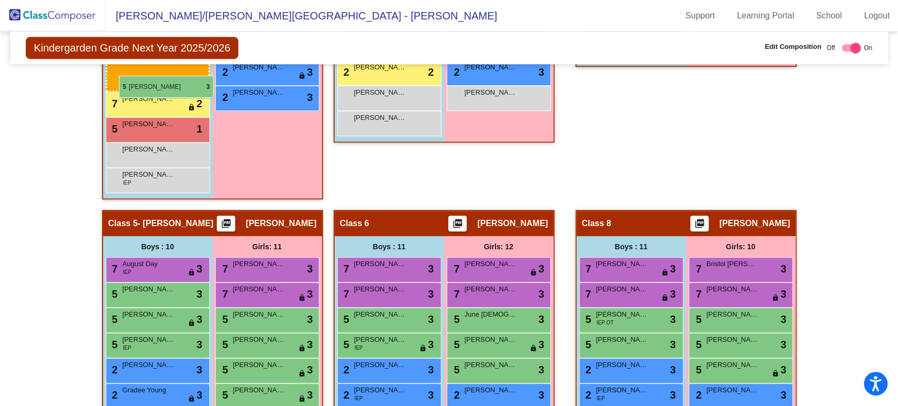
drag, startPoint x: 377, startPoint y: 181, endPoint x: 119, endPoint y: 75, distance: 278.6
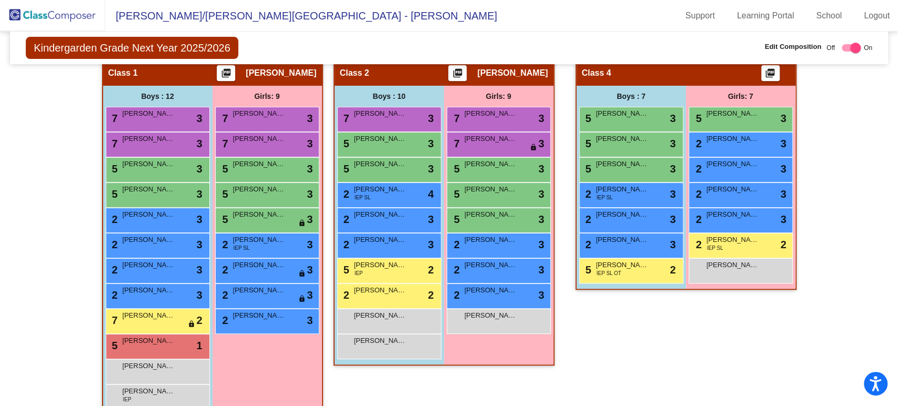
scroll to position [296, 0]
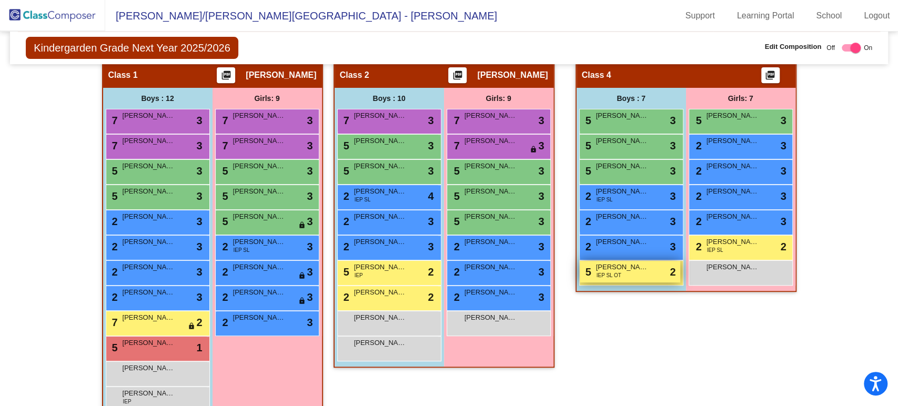
click at [644, 261] on div "5 [PERSON_NAME] IEP SL OT lock do_not_disturb_alt 2" at bounding box center [630, 272] width 100 height 22
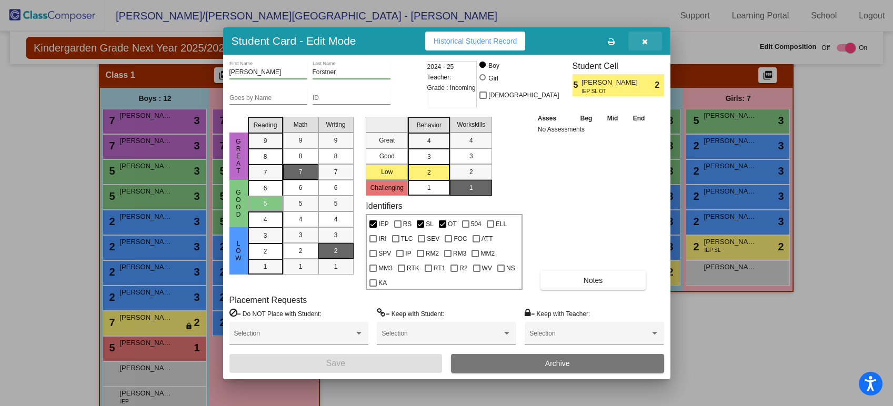
click at [644, 36] on button "button" at bounding box center [645, 41] width 34 height 19
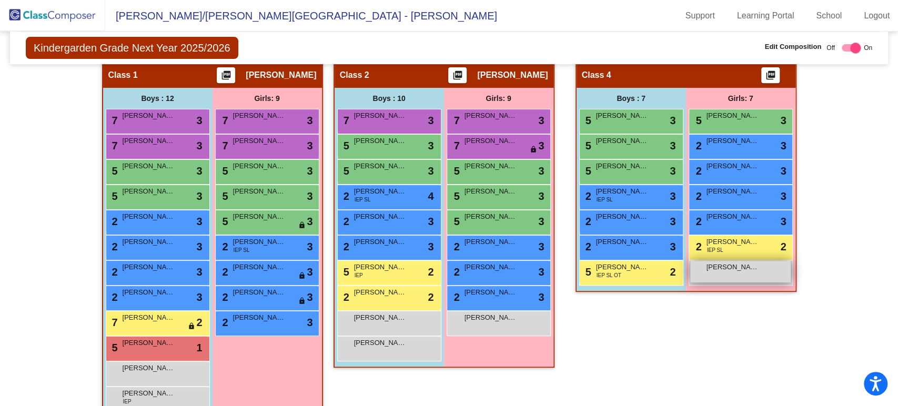
click at [745, 278] on div "[PERSON_NAME] lock do_not_disturb_alt" at bounding box center [740, 272] width 100 height 22
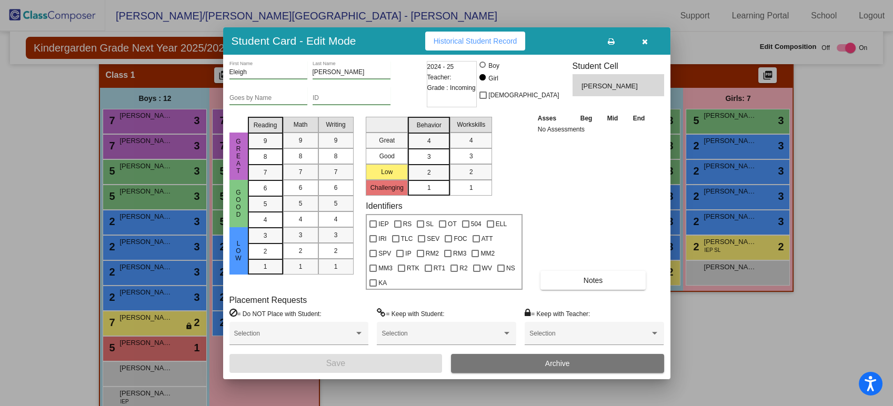
click at [572, 356] on button "Archive" at bounding box center [557, 363] width 213 height 19
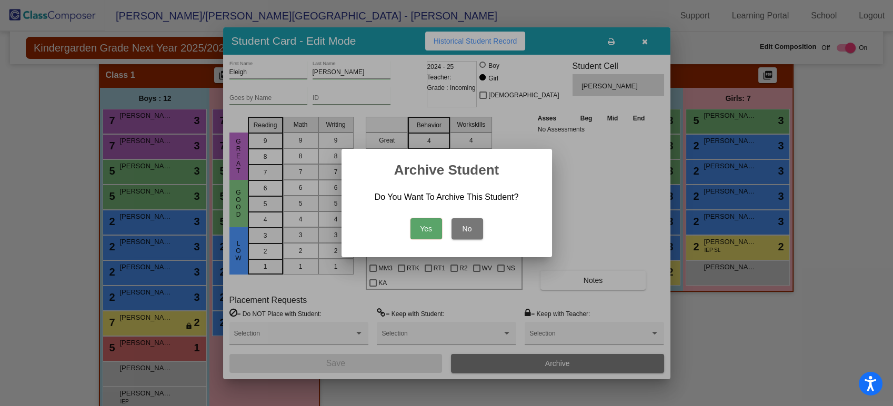
click at [425, 222] on button "Yes" at bounding box center [426, 228] width 32 height 21
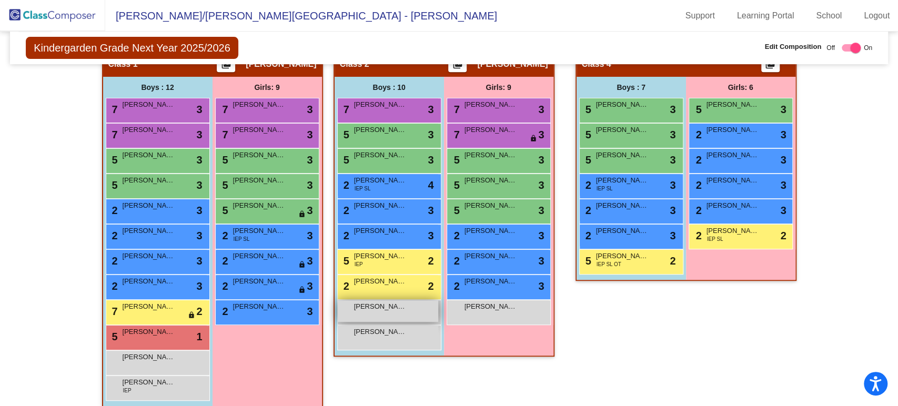
scroll to position [309, 0]
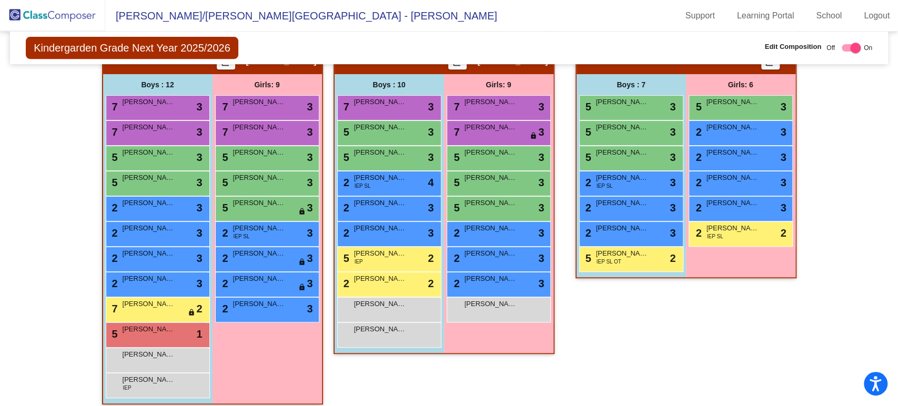
click at [620, 244] on div "2 [PERSON_NAME] lock do_not_disturb_alt 3" at bounding box center [631, 233] width 104 height 25
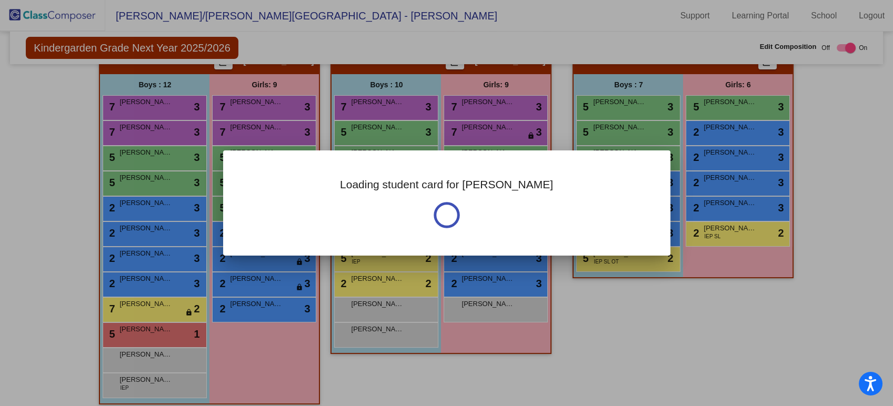
click at [620, 244] on div "Loading student card for [PERSON_NAME]" at bounding box center [446, 202] width 447 height 105
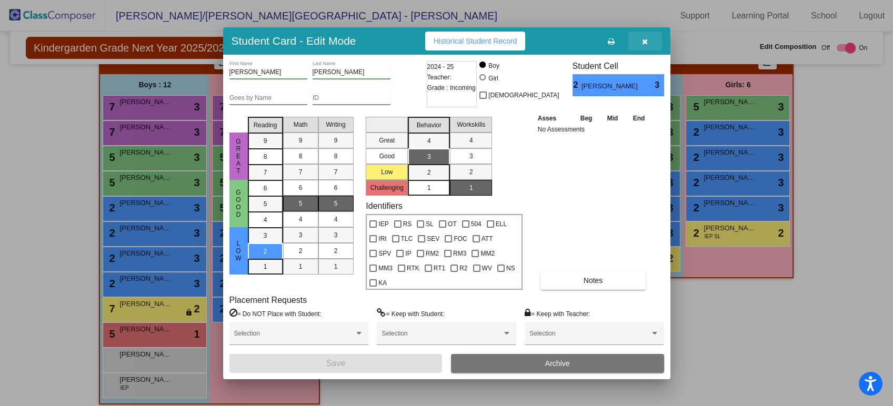
click at [642, 46] on button "button" at bounding box center [645, 41] width 34 height 19
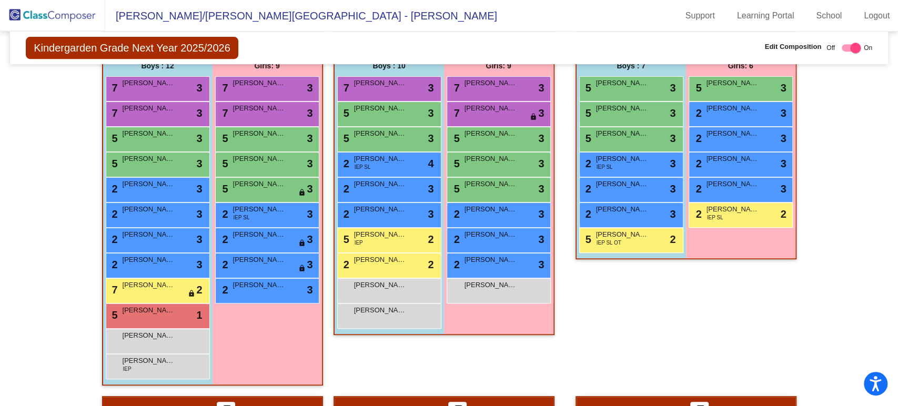
scroll to position [325, 0]
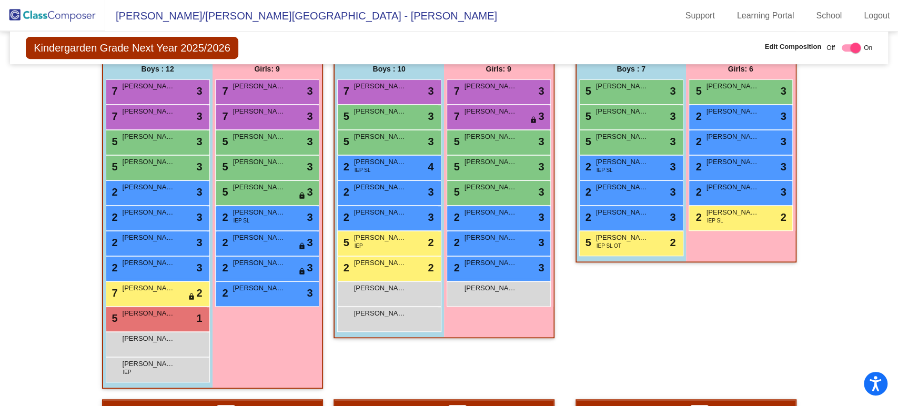
click at [614, 303] on div "Class 4 picture_as_pdf Add Student First Name Last Name Student Id (Recommended…" at bounding box center [685, 215] width 221 height 367
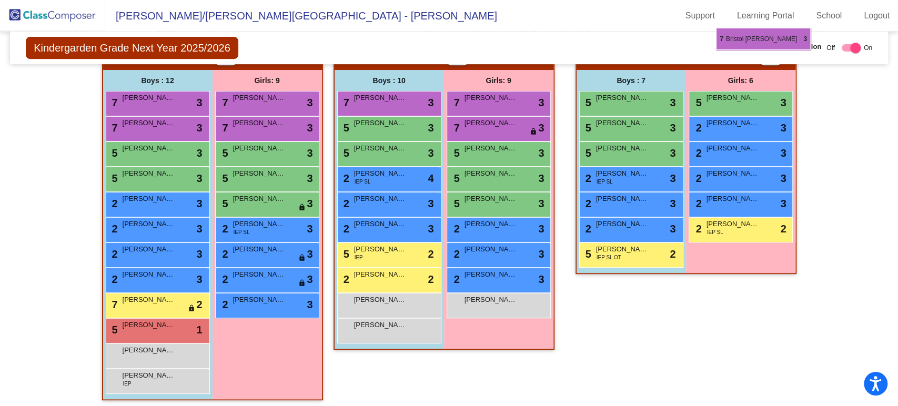
scroll to position [306, 0]
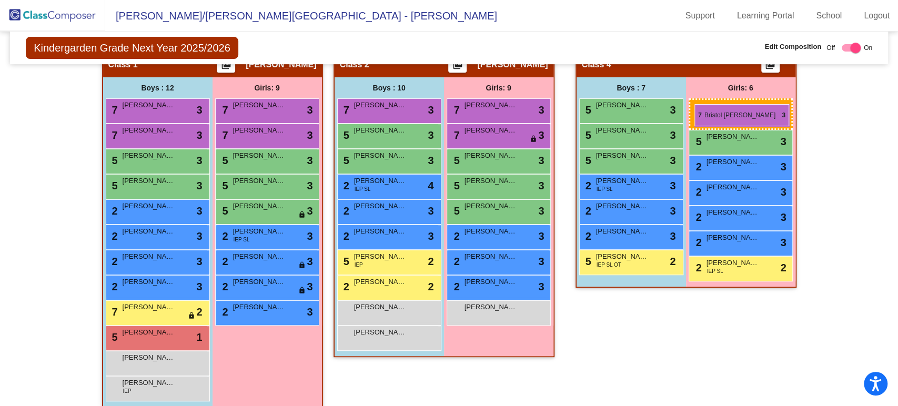
drag, startPoint x: 735, startPoint y: 134, endPoint x: 694, endPoint y: 104, distance: 50.8
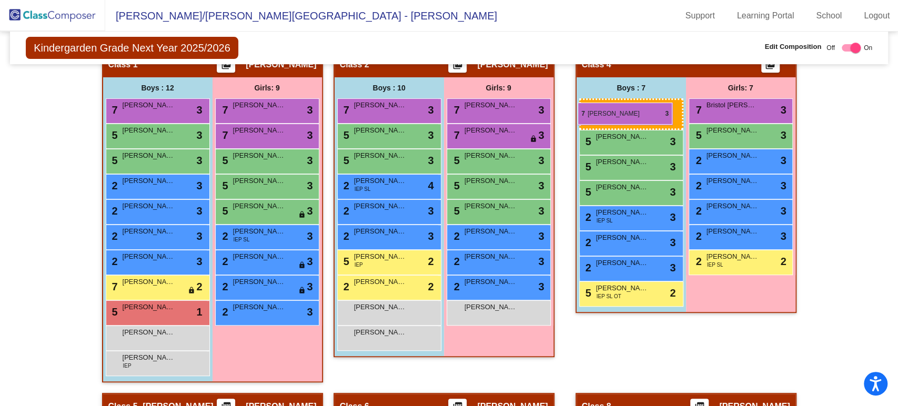
drag, startPoint x: 147, startPoint y: 114, endPoint x: 581, endPoint y: 104, distance: 433.5
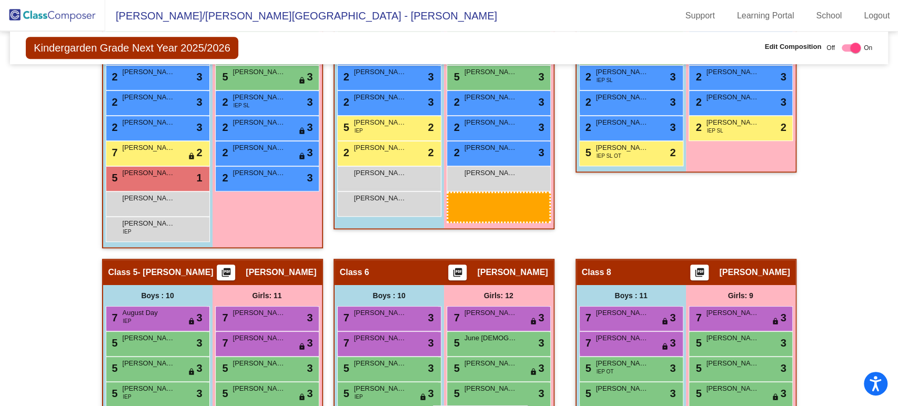
scroll to position [440, 0]
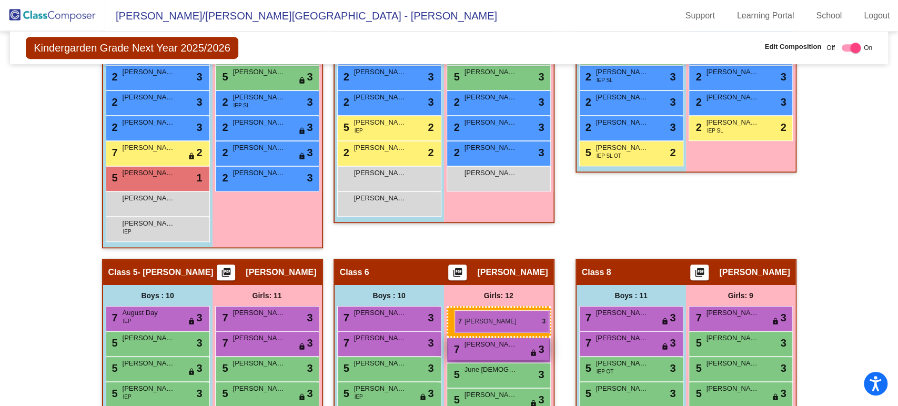
drag, startPoint x: 491, startPoint y: 140, endPoint x: 451, endPoint y: 311, distance: 175.6
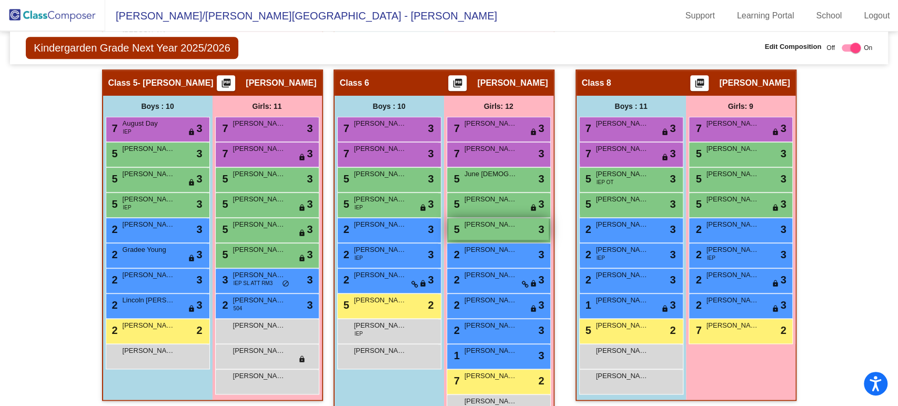
scroll to position [630, 0]
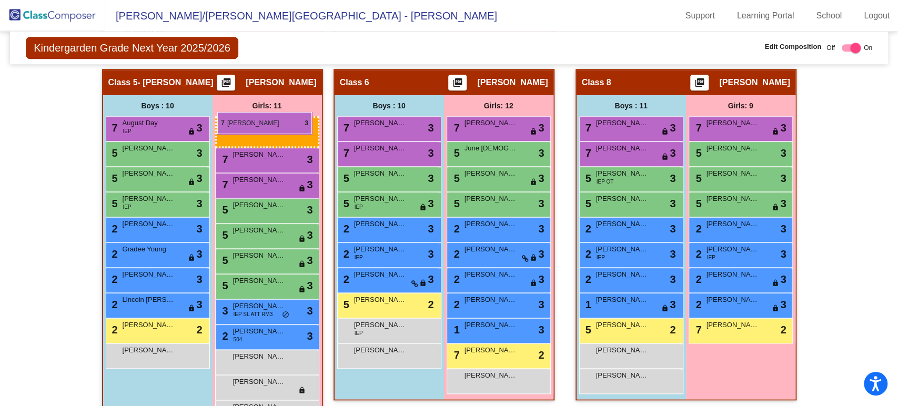
drag, startPoint x: 494, startPoint y: 148, endPoint x: 218, endPoint y: 114, distance: 278.8
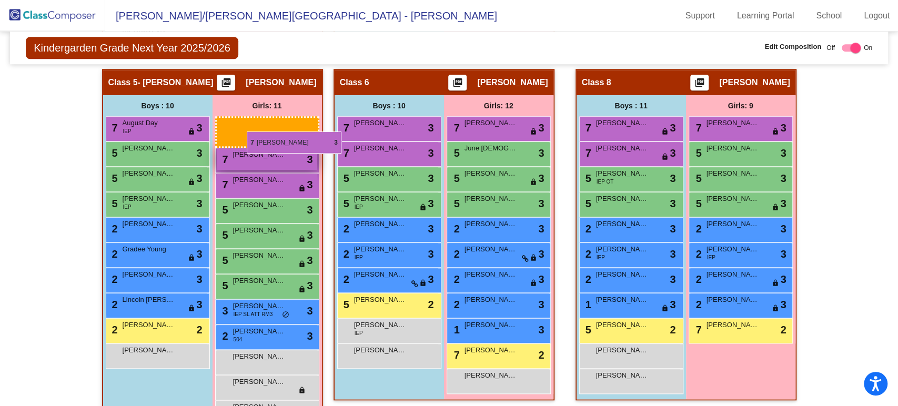
drag, startPoint x: 477, startPoint y: 151, endPoint x: 246, endPoint y: 132, distance: 231.7
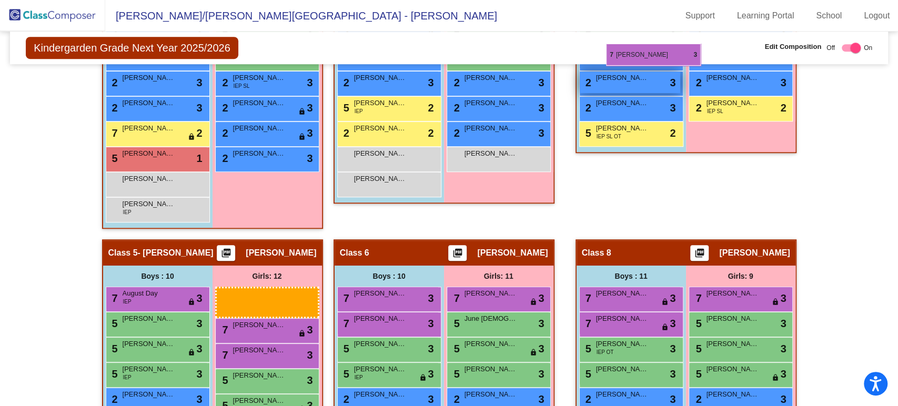
scroll to position [456, 0]
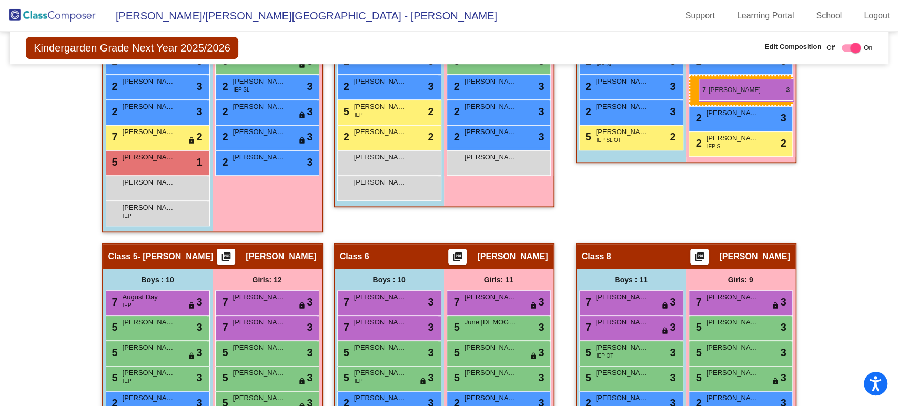
drag, startPoint x: 249, startPoint y: 129, endPoint x: 699, endPoint y: 79, distance: 452.0
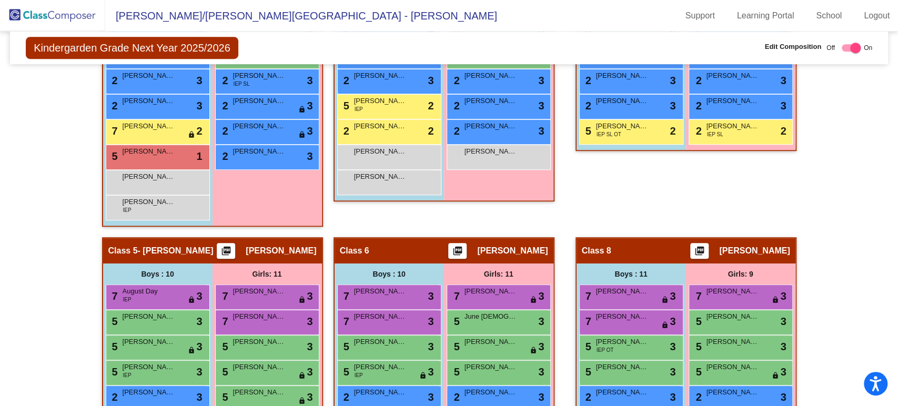
scroll to position [494, 0]
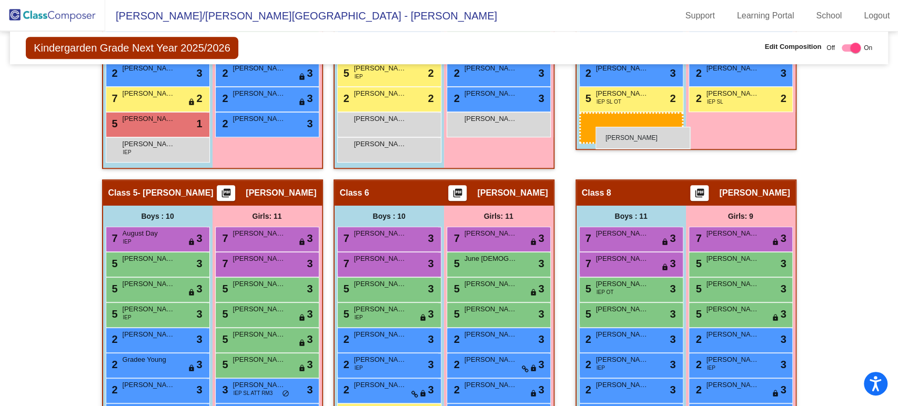
drag, startPoint x: 173, startPoint y: 140, endPoint x: 595, endPoint y: 125, distance: 423.2
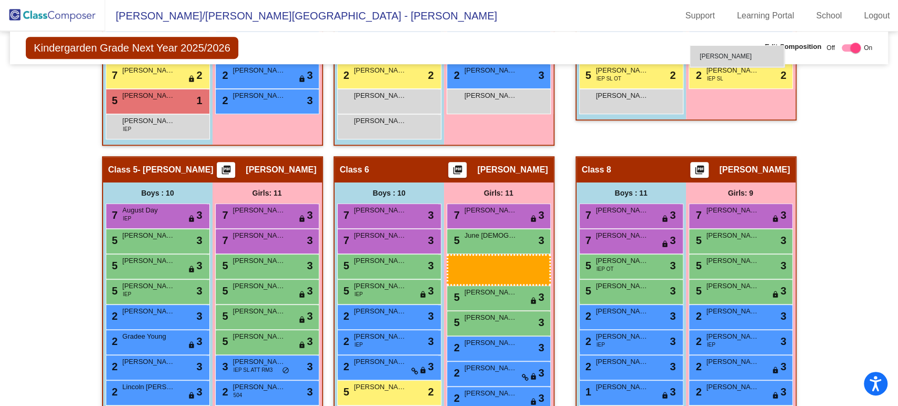
scroll to position [505, 0]
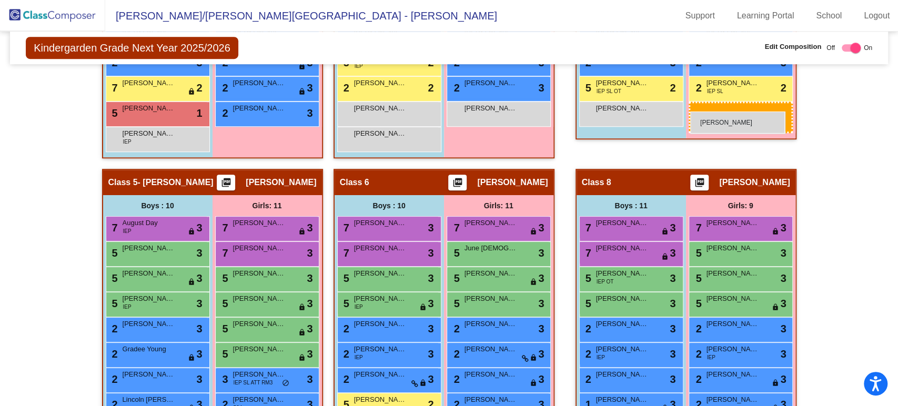
drag, startPoint x: 269, startPoint y: 377, endPoint x: 690, endPoint y: 112, distance: 497.8
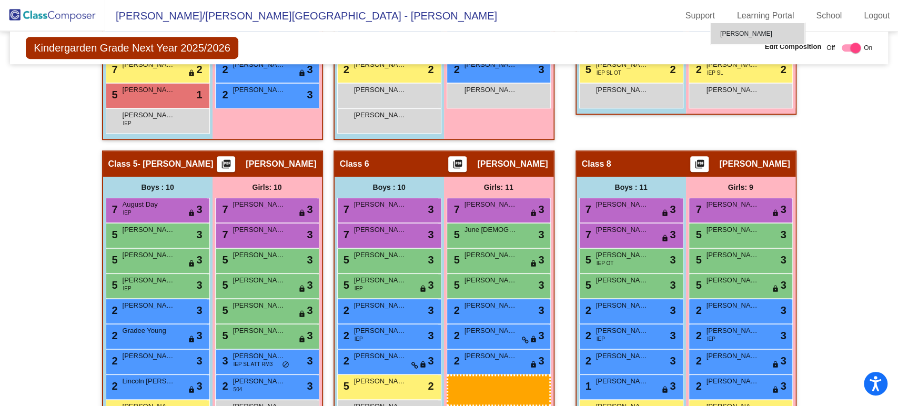
scroll to position [509, 0]
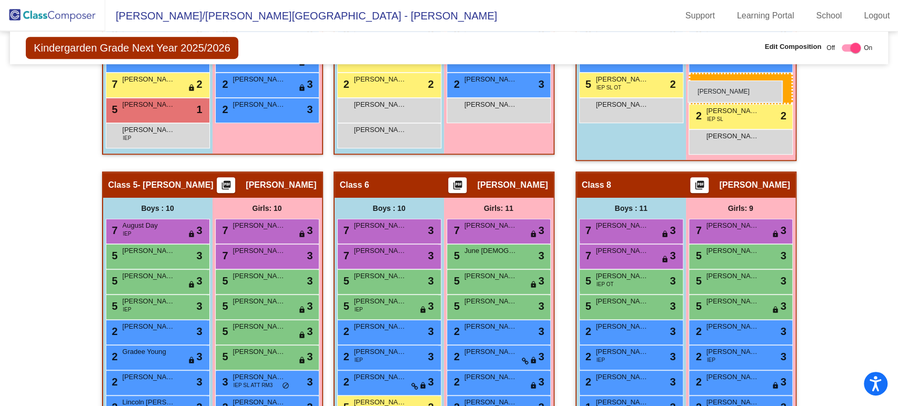
drag, startPoint x: 497, startPoint y: 375, endPoint x: 689, endPoint y: 82, distance: 350.6
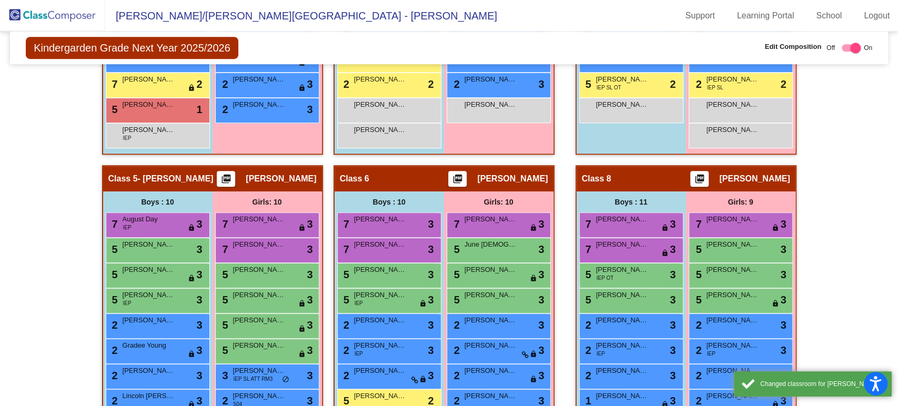
click at [838, 134] on div "Hallway - Hallway Class picture_as_pdf Add Student First Name Last Name Student…" at bounding box center [449, 178] width 862 height 659
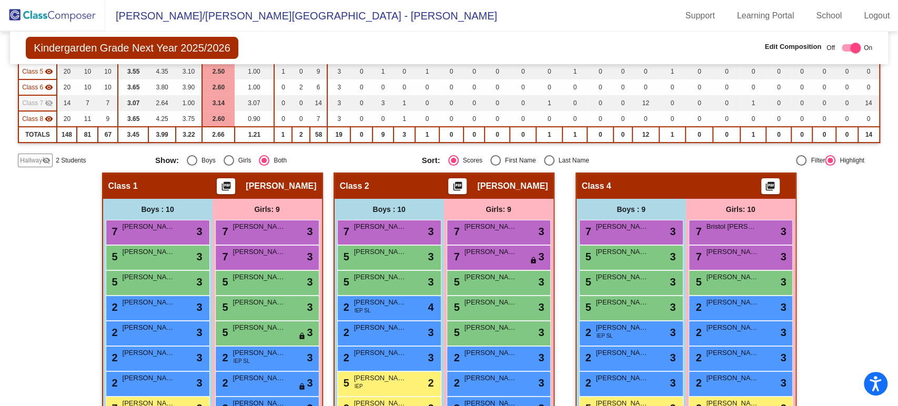
scroll to position [0, 0]
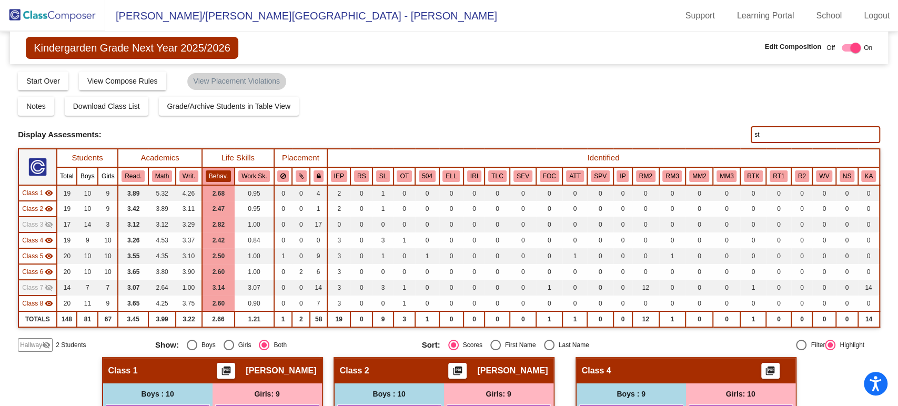
click at [850, 49] on div at bounding box center [855, 48] width 11 height 11
checkbox input "false"
drag, startPoint x: 762, startPoint y: 134, endPoint x: 714, endPoint y: 129, distance: 48.0
click at [714, 129] on div "Display Scores for Years: [DATE] - [DATE] [DATE] - [DATE] Display Assessments: …" at bounding box center [449, 134] width 862 height 17
click at [571, 101] on div "Notes Download Class List Import Students Grade/Archive Students in Table View …" at bounding box center [449, 106] width 862 height 19
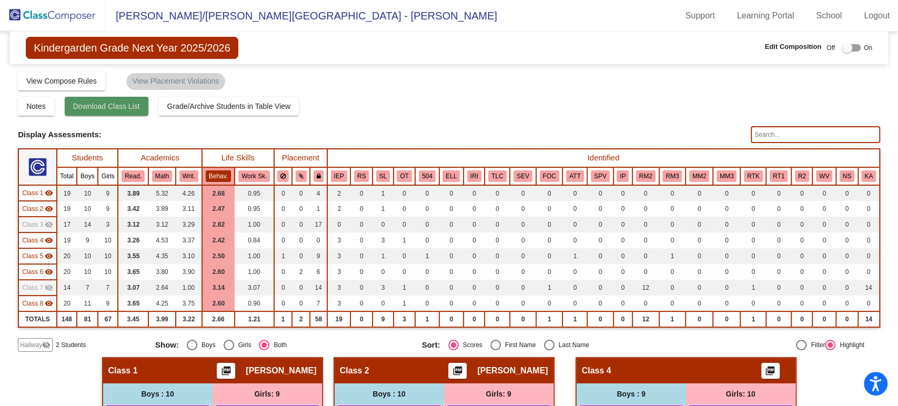
click at [100, 103] on span "Download Class List" at bounding box center [106, 106] width 67 height 8
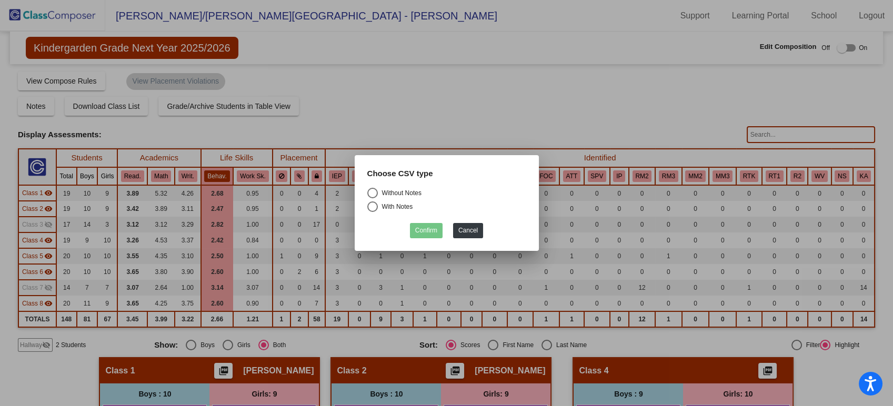
click at [373, 193] on div "Select an option" at bounding box center [372, 193] width 11 height 11
click at [372, 198] on input "Without Notes" at bounding box center [372, 198] width 1 height 1
radio input "true"
click at [423, 231] on button "Confirm" at bounding box center [426, 230] width 33 height 15
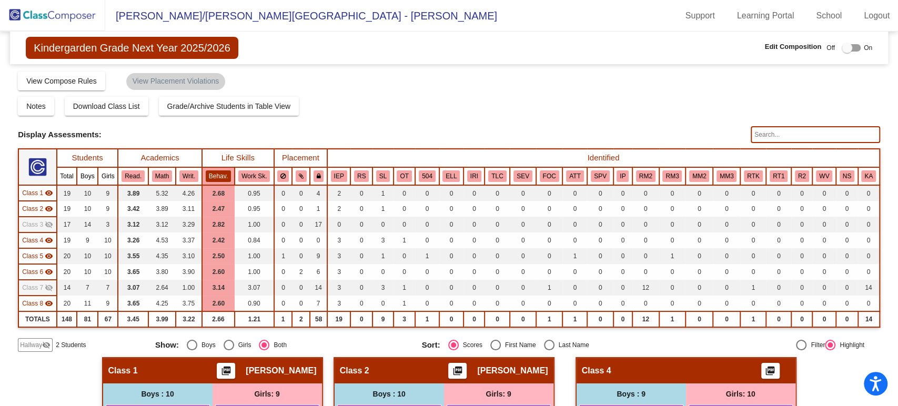
click at [215, 178] on button "Behav." at bounding box center [218, 176] width 25 height 12
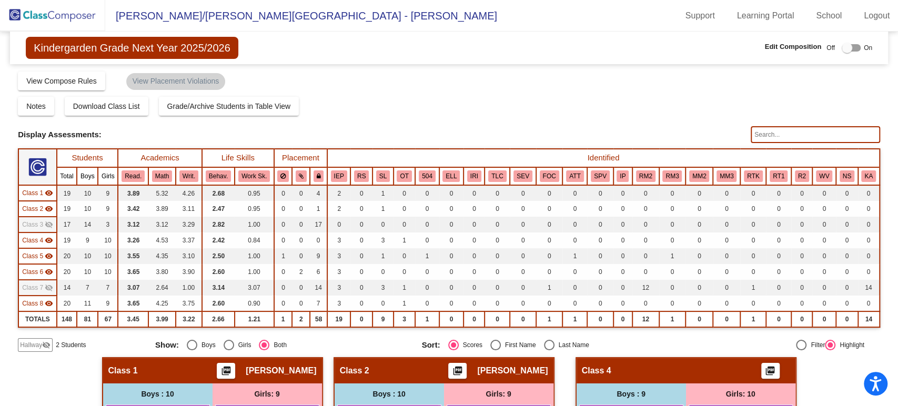
click at [44, 15] on img at bounding box center [52, 15] width 105 height 31
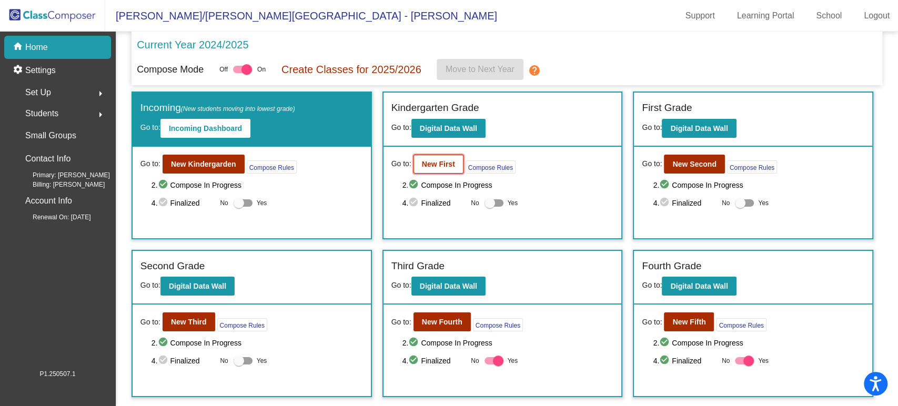
click at [437, 159] on button "New First" at bounding box center [438, 164] width 50 height 19
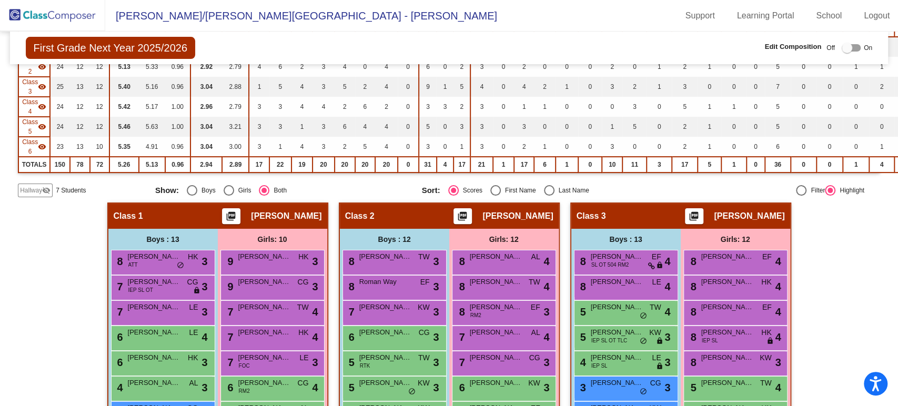
scroll to position [158, 0]
click at [20, 188] on span "Hallway" at bounding box center [31, 190] width 22 height 9
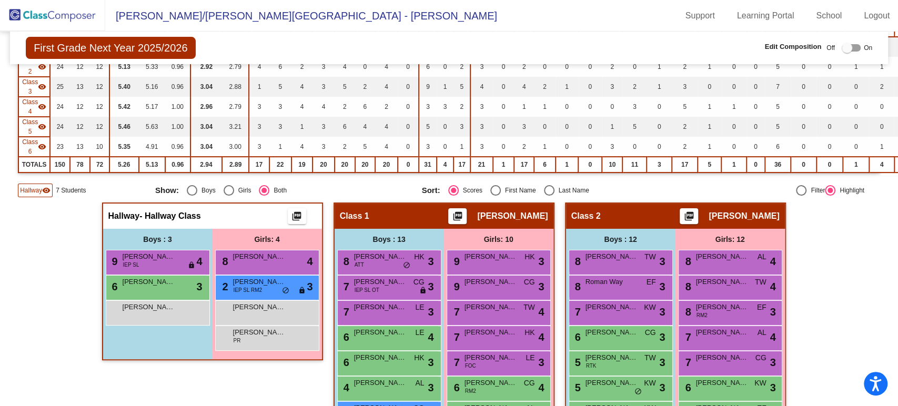
click at [35, 191] on span "Hallway" at bounding box center [31, 190] width 22 height 9
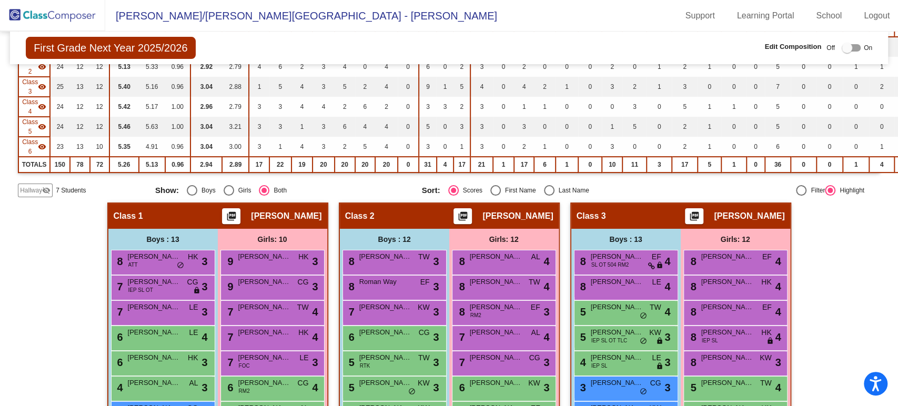
click at [35, 191] on span "Hallway" at bounding box center [31, 190] width 22 height 9
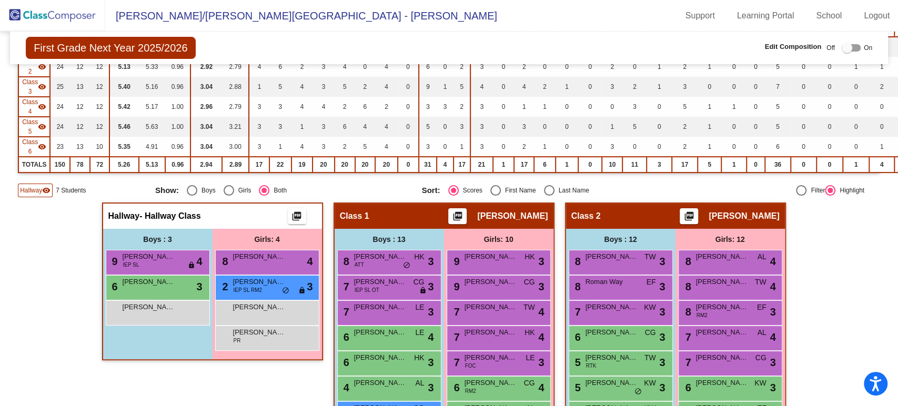
click at [42, 190] on mat-icon "visibility" at bounding box center [46, 190] width 8 height 8
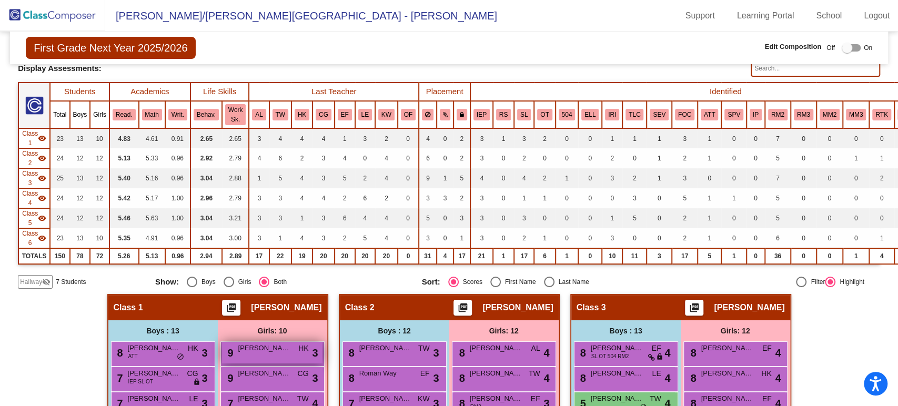
scroll to position [0, 0]
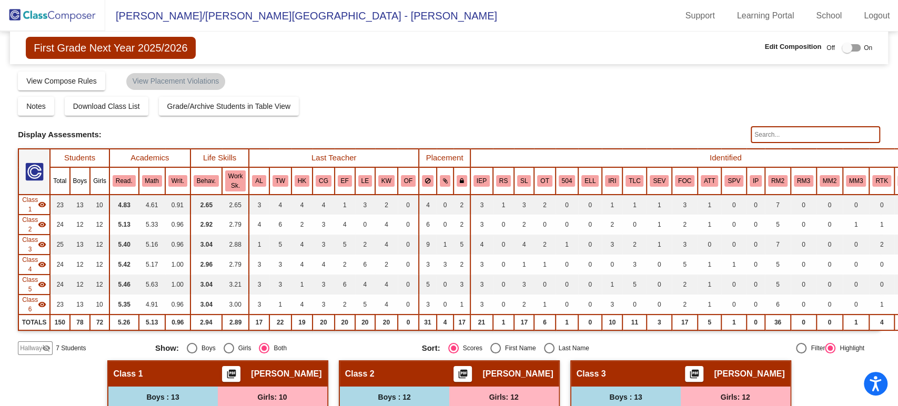
click at [68, 8] on img at bounding box center [52, 15] width 105 height 31
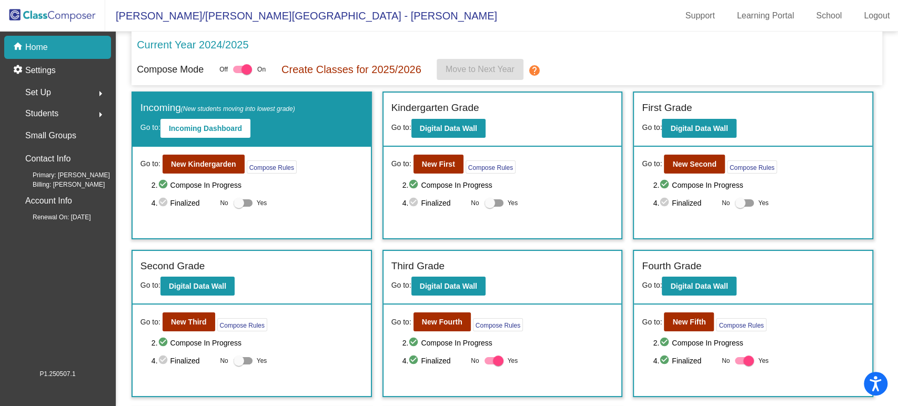
click at [489, 205] on div at bounding box center [489, 203] width 11 height 11
click at [489, 207] on input "Yes" at bounding box center [489, 207] width 1 height 1
checkbox input "true"
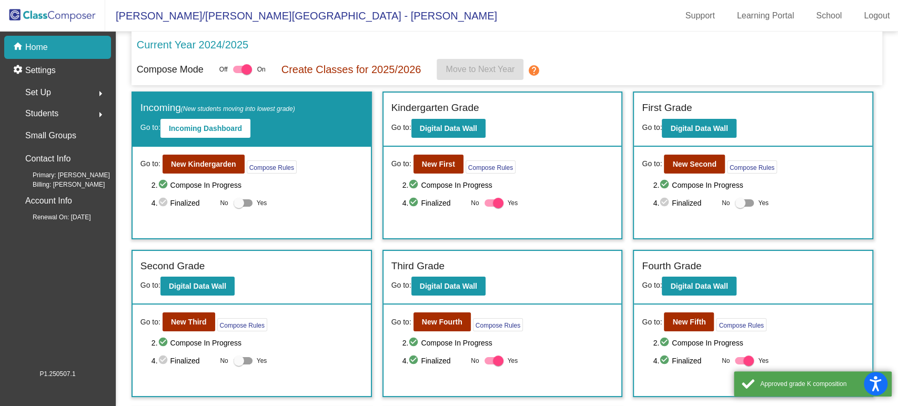
click at [240, 204] on div at bounding box center [239, 203] width 11 height 11
click at [239, 207] on input "Yes" at bounding box center [238, 207] width 1 height 1
checkbox input "true"
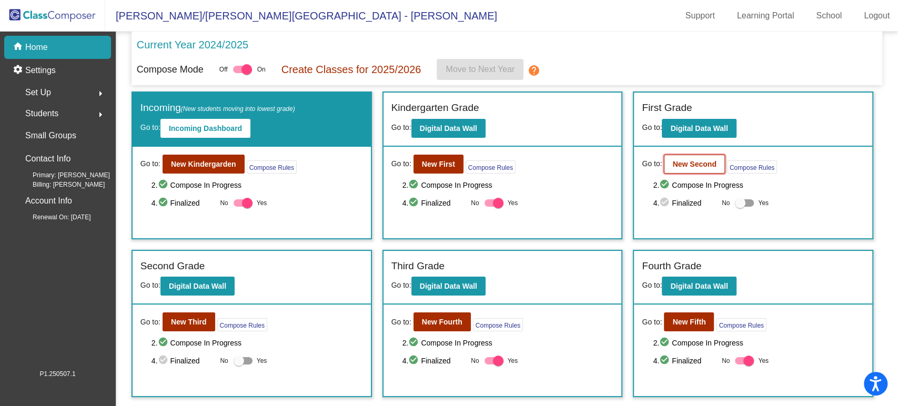
click at [682, 159] on button "New Second" at bounding box center [694, 164] width 60 height 19
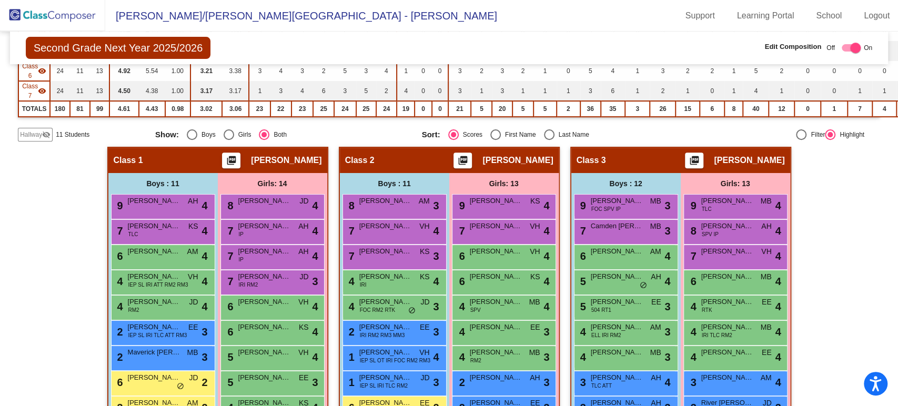
scroll to position [257, 0]
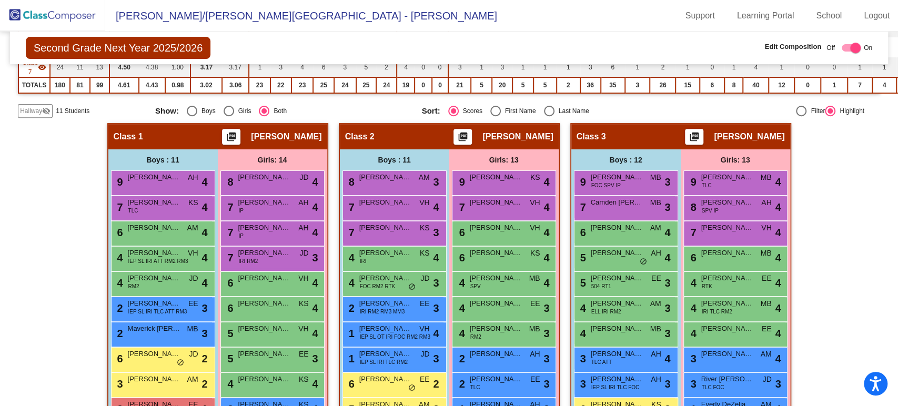
click at [34, 108] on span "Hallway" at bounding box center [31, 110] width 22 height 9
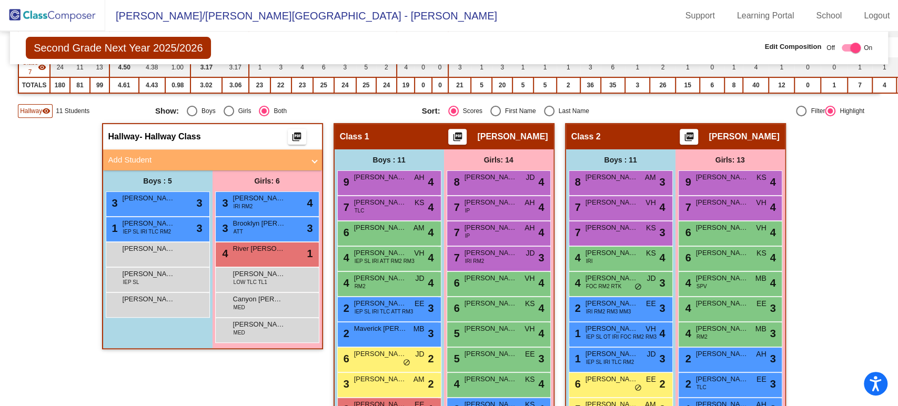
click at [35, 112] on span "Hallway" at bounding box center [31, 110] width 22 height 9
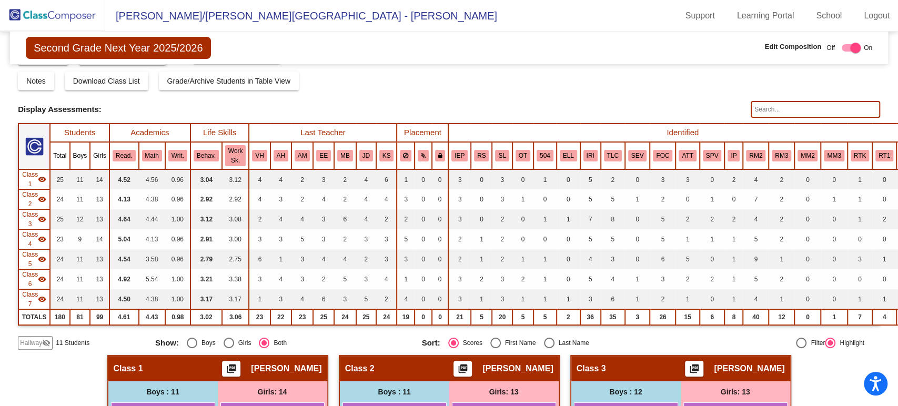
scroll to position [0, 0]
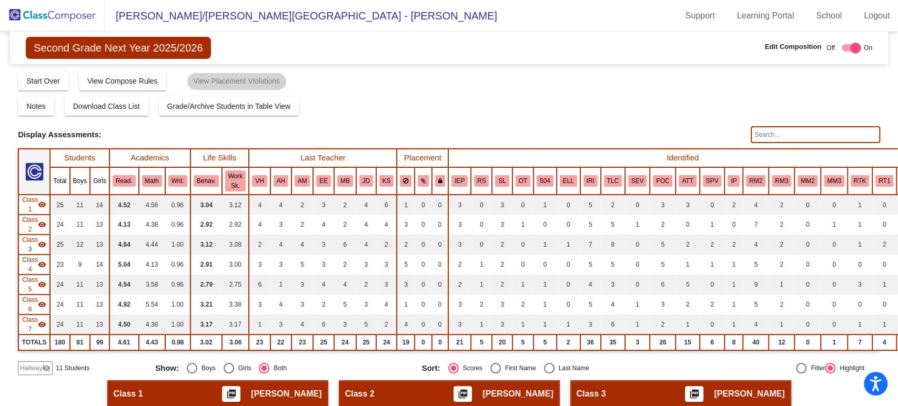
click at [54, 21] on img at bounding box center [52, 15] width 105 height 31
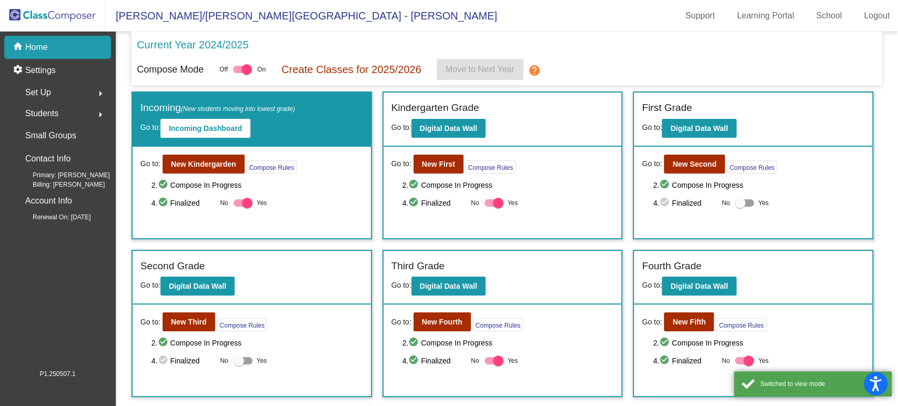
click at [737, 204] on div at bounding box center [740, 203] width 11 height 11
click at [740, 207] on input "Yes" at bounding box center [740, 207] width 1 height 1
checkbox input "true"
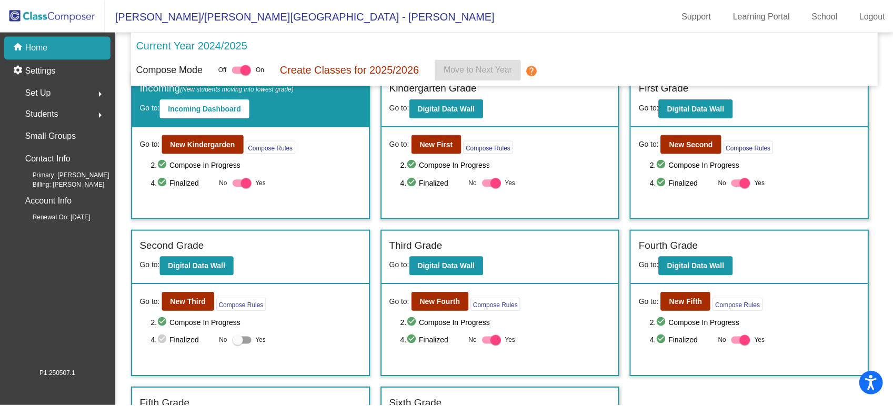
scroll to position [21, 0]
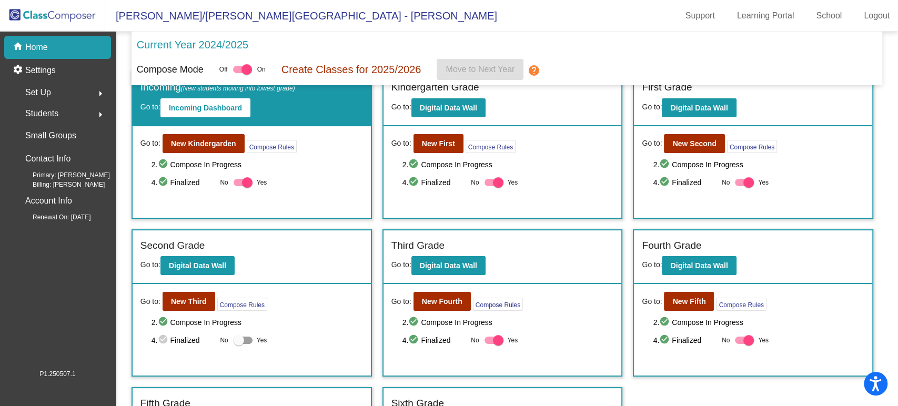
click at [240, 339] on div at bounding box center [239, 340] width 11 height 11
click at [239, 344] on input "Yes" at bounding box center [238, 344] width 1 height 1
checkbox input "true"
click at [507, 63] on button "Move to Next Year" at bounding box center [480, 69] width 87 height 21
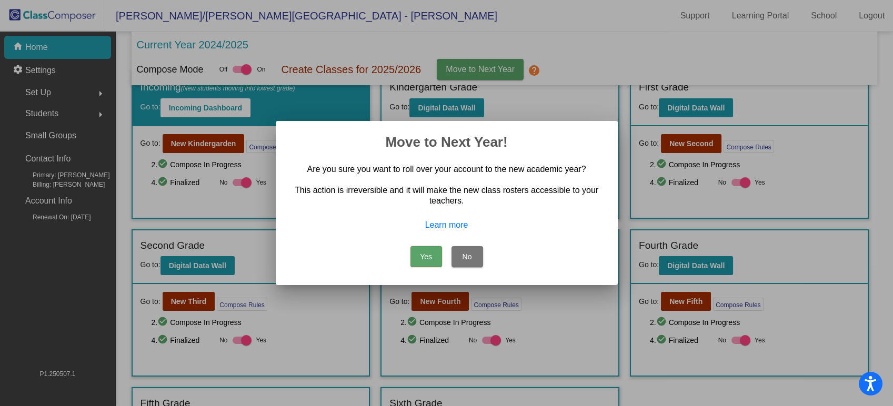
drag, startPoint x: 427, startPoint y: 259, endPoint x: 422, endPoint y: 205, distance: 53.9
click at [422, 205] on div "Move to Next Year! Are you sure you want to roll over your account to the new a…" at bounding box center [446, 203] width 317 height 139
